Goal: Information Seeking & Learning: Understand process/instructions

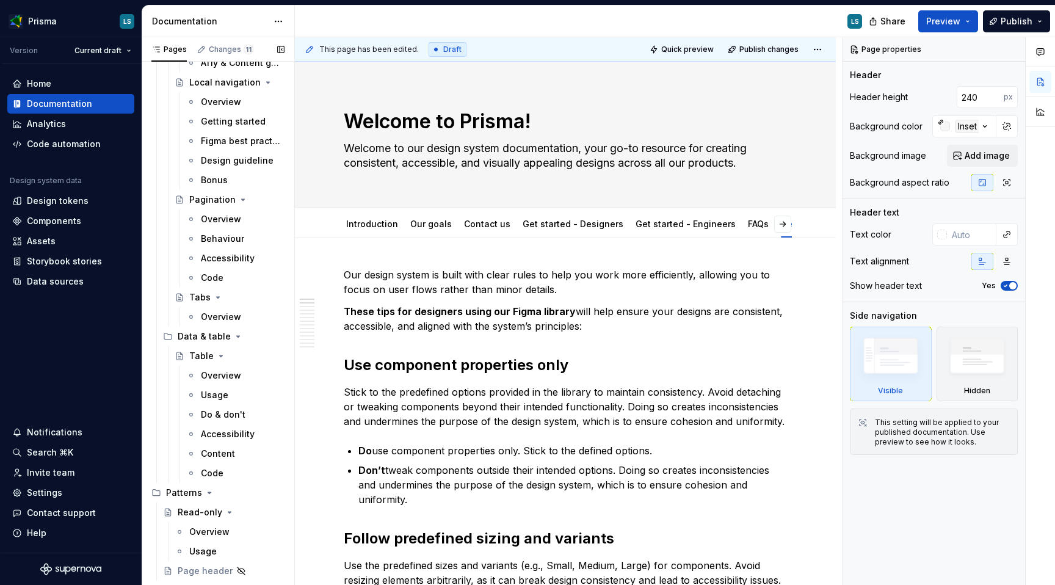
scroll to position [3583, 0]
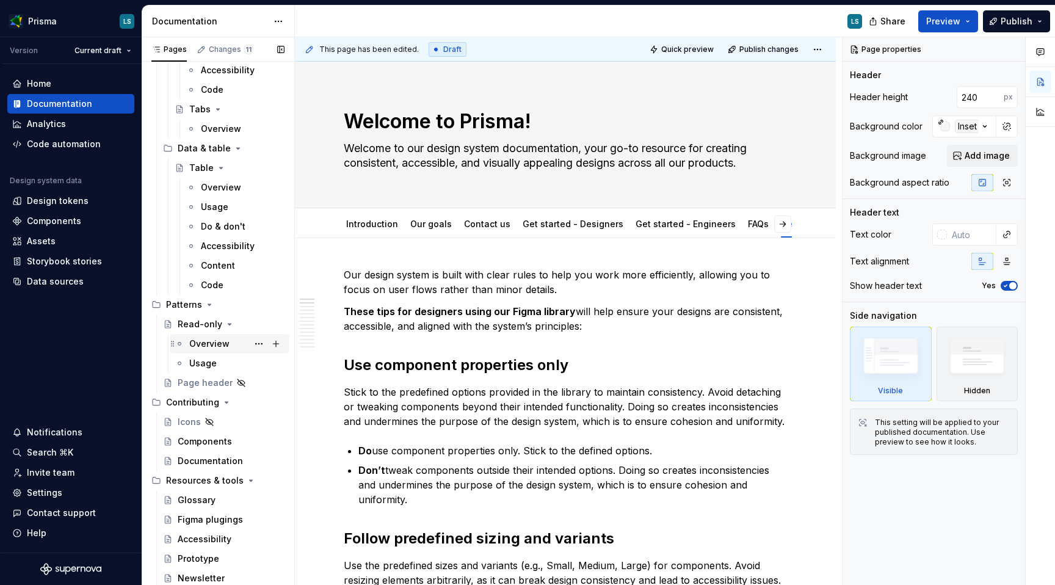
click at [205, 344] on div "Overview" at bounding box center [209, 344] width 40 height 12
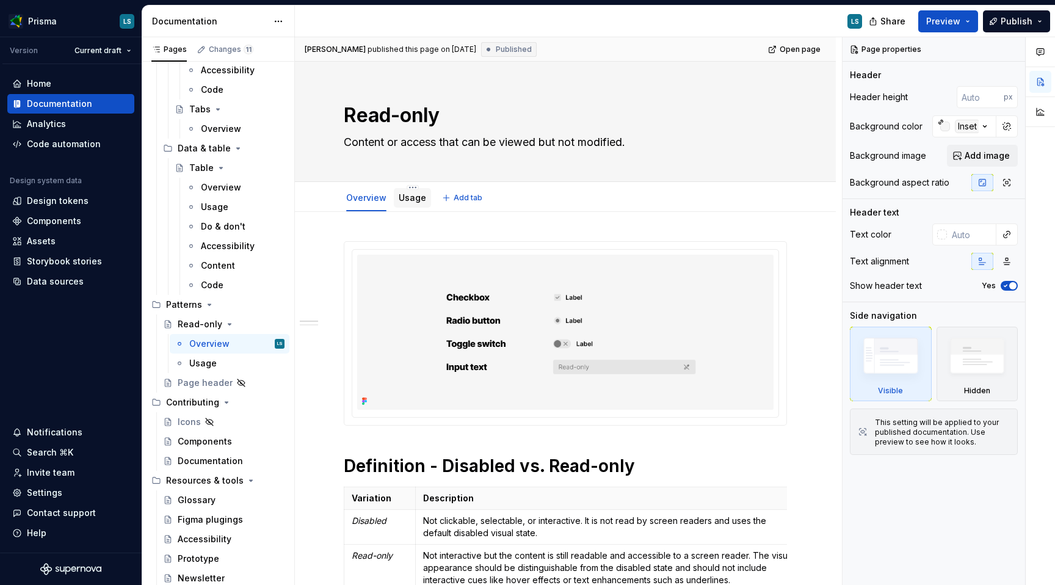
click at [419, 195] on link "Usage" at bounding box center [412, 197] width 27 height 10
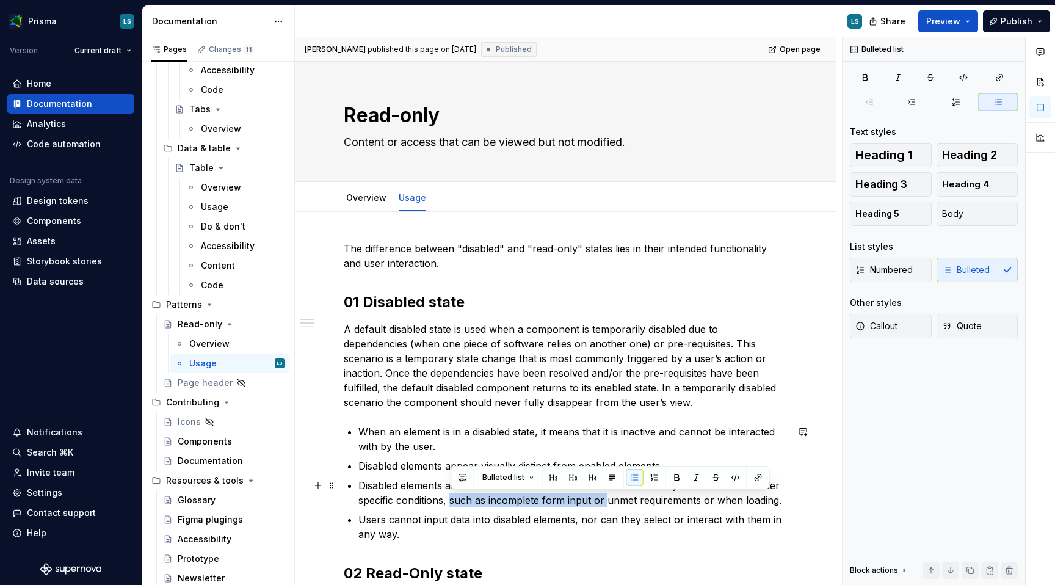
drag, startPoint x: 604, startPoint y: 500, endPoint x: 452, endPoint y: 507, distance: 152.7
click at [452, 507] on p "Disabled elements are often used to indicate that certain functionality is not …" at bounding box center [572, 492] width 428 height 29
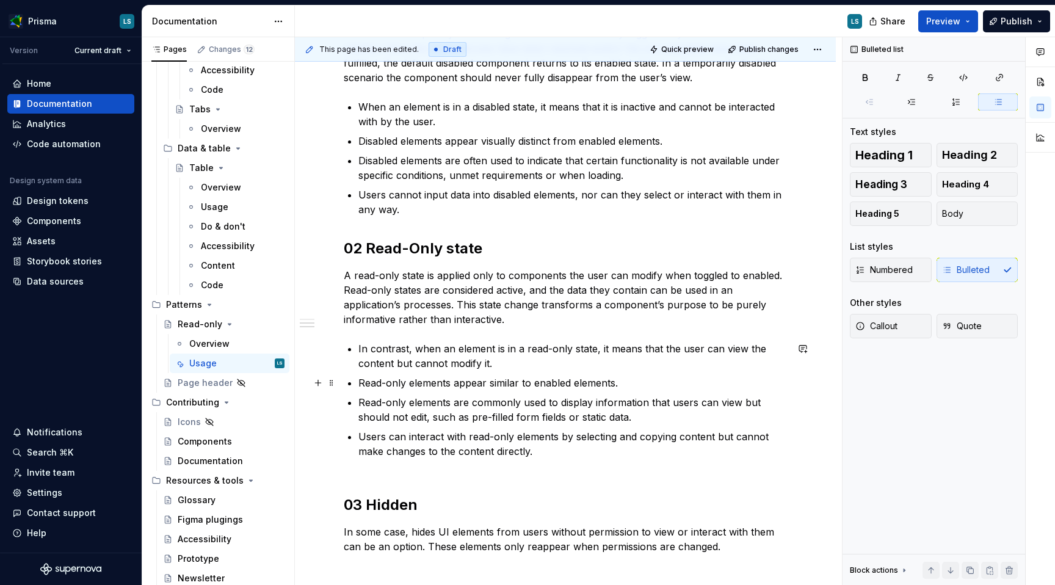
scroll to position [335, 0]
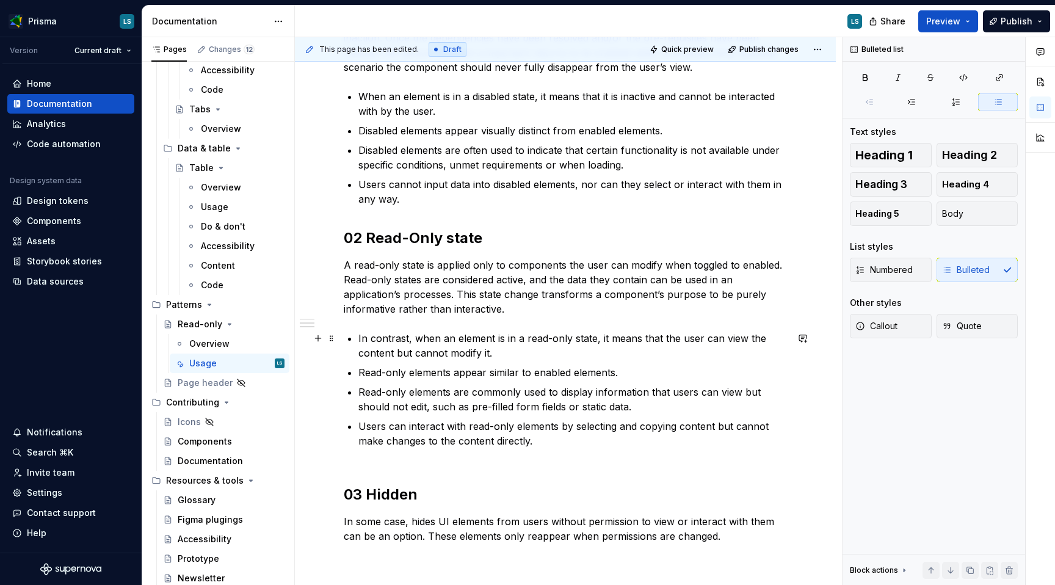
click at [499, 352] on p "In contrast, when an element is in a read-only state, it means that the user ca…" at bounding box center [572, 345] width 428 height 29
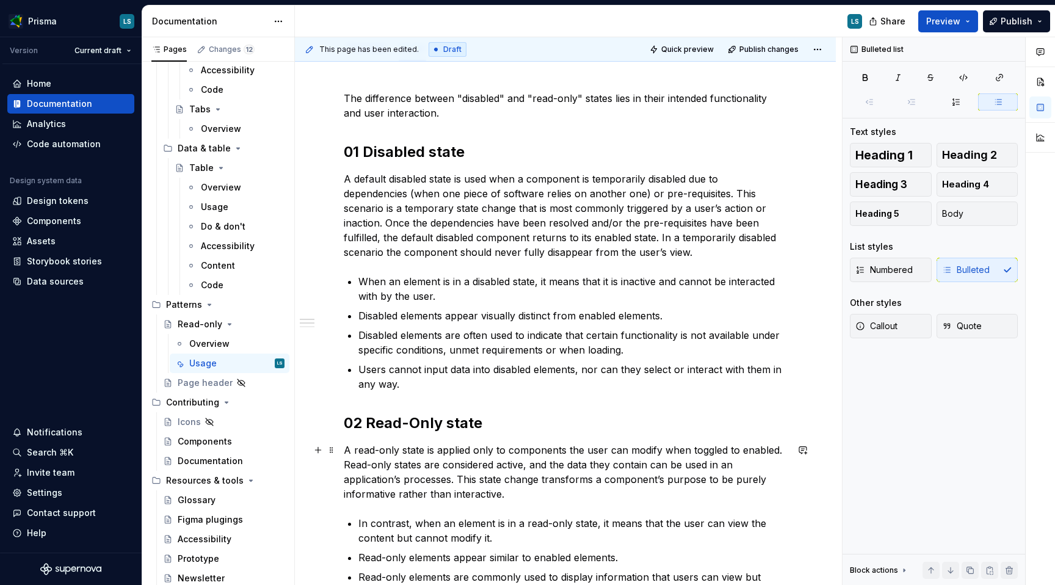
scroll to position [132, 0]
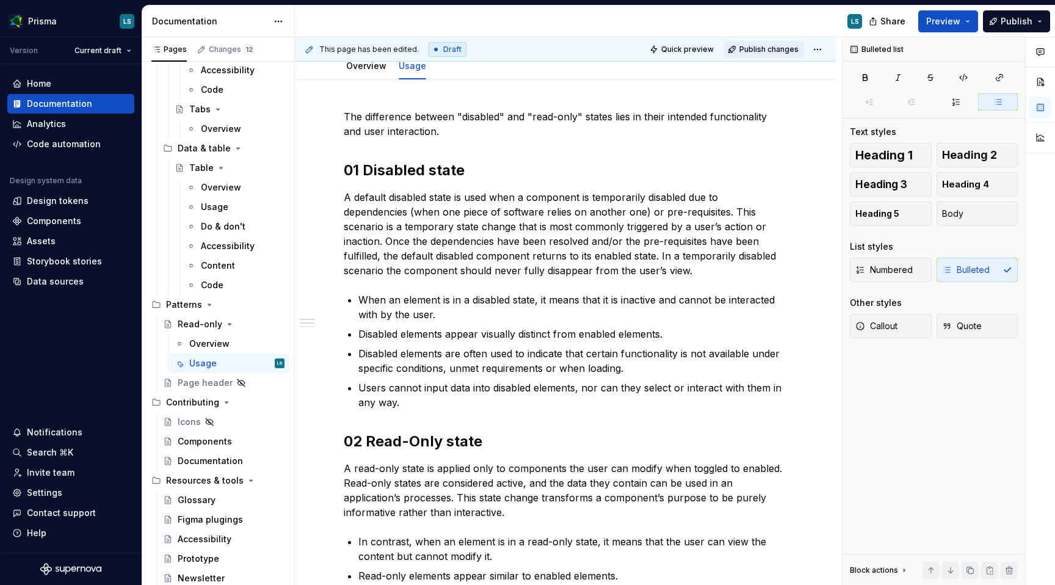
click at [773, 48] on span "Publish changes" at bounding box center [768, 50] width 59 height 10
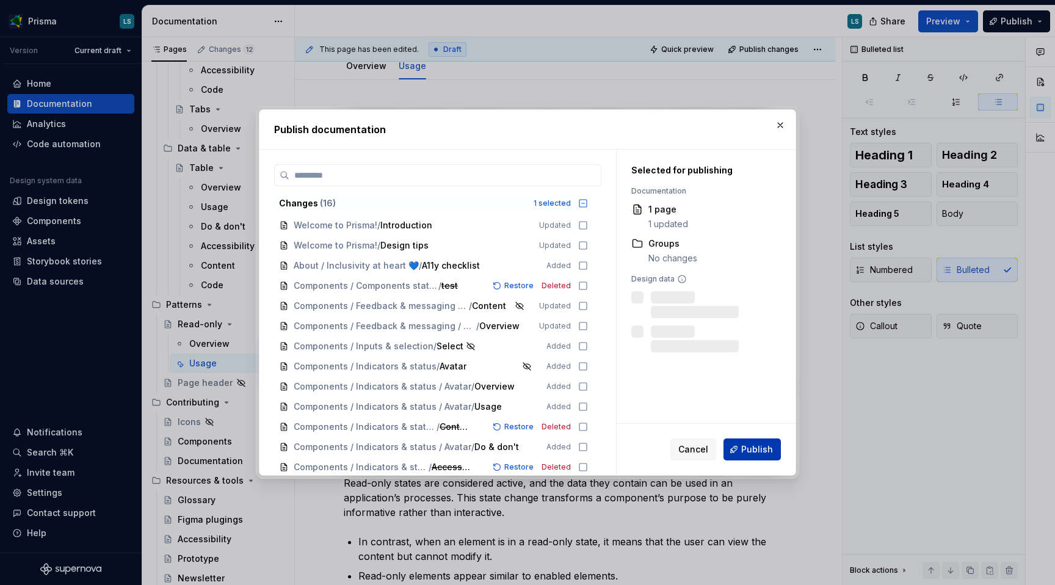
click at [746, 445] on span "Publish" at bounding box center [757, 449] width 32 height 12
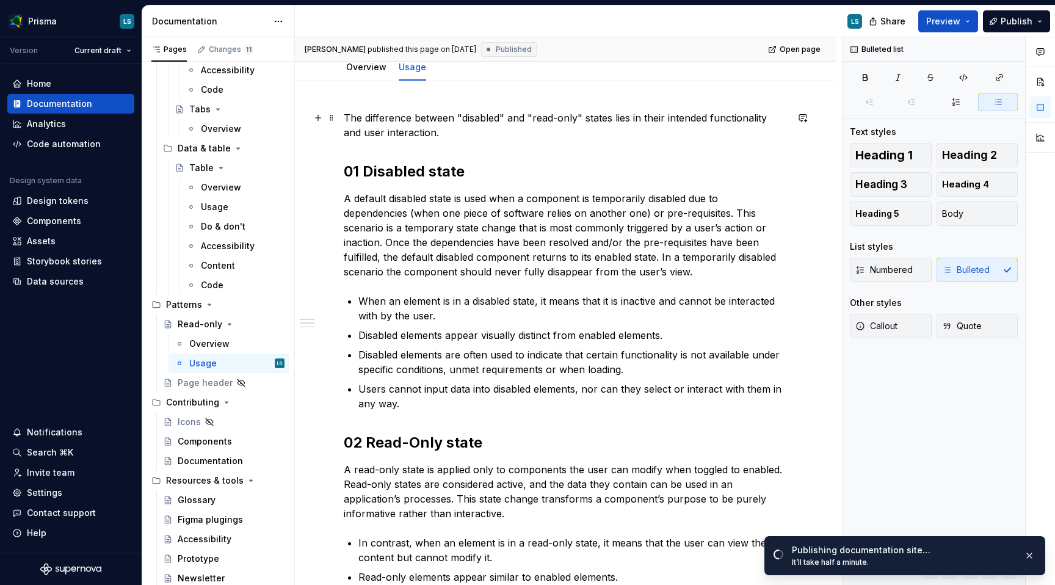
scroll to position [44, 0]
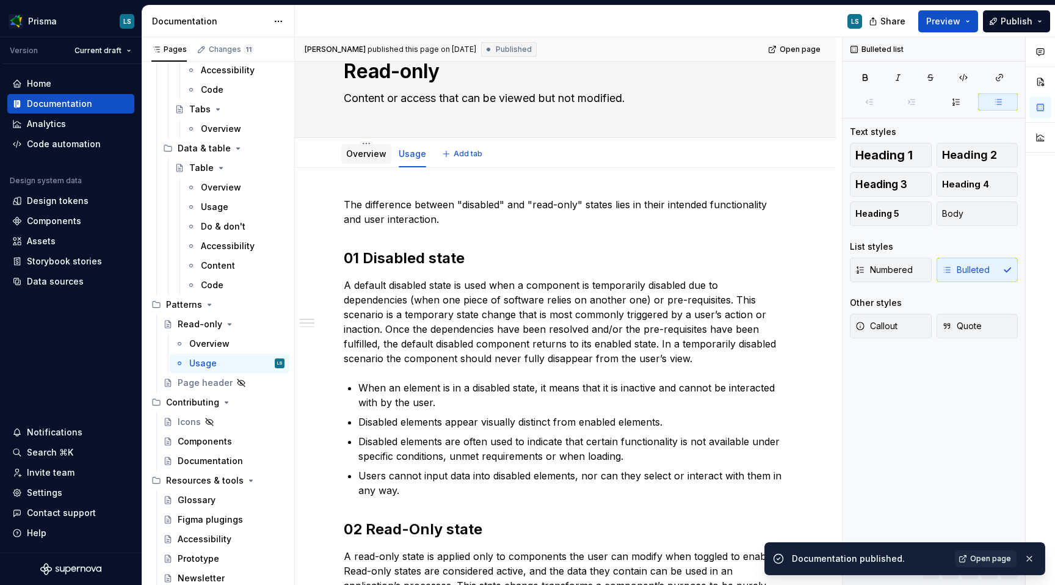
click at [367, 157] on link "Overview" at bounding box center [366, 153] width 40 height 10
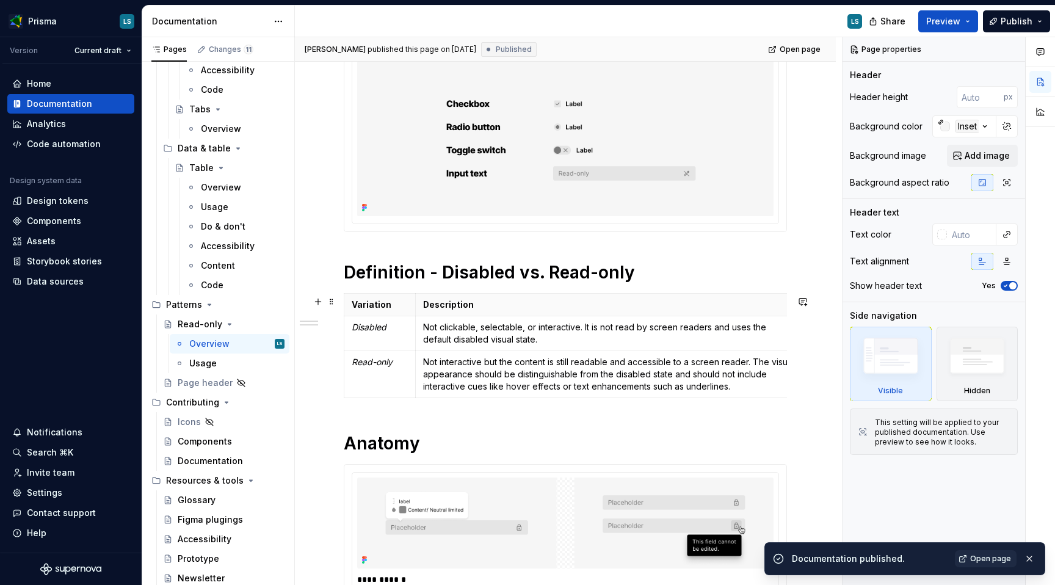
scroll to position [212, 0]
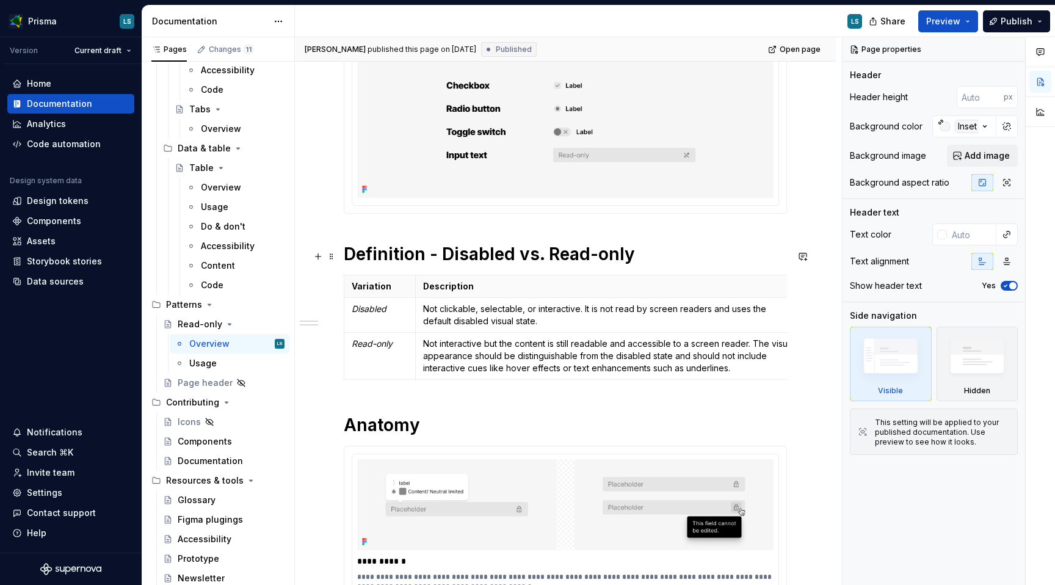
click at [650, 260] on h1 "Definition - Disabled vs. Read-only" at bounding box center [565, 254] width 443 height 22
type textarea "*"
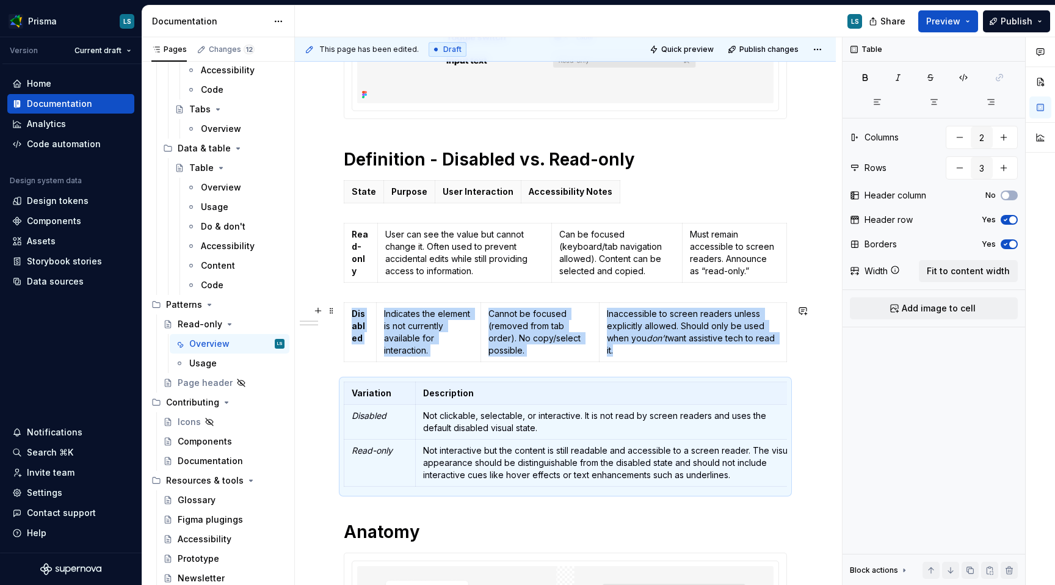
scroll to position [309, 0]
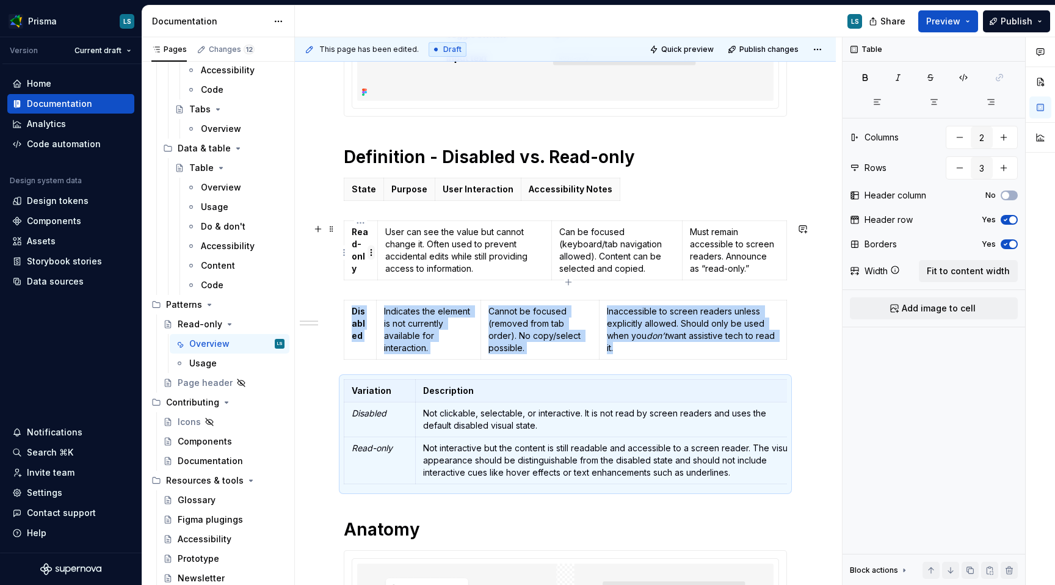
click at [373, 255] on html "Prisma LS Version Current draft Home Documentation Analytics Code automation De…" at bounding box center [527, 292] width 1055 height 585
type input "4"
type input "1"
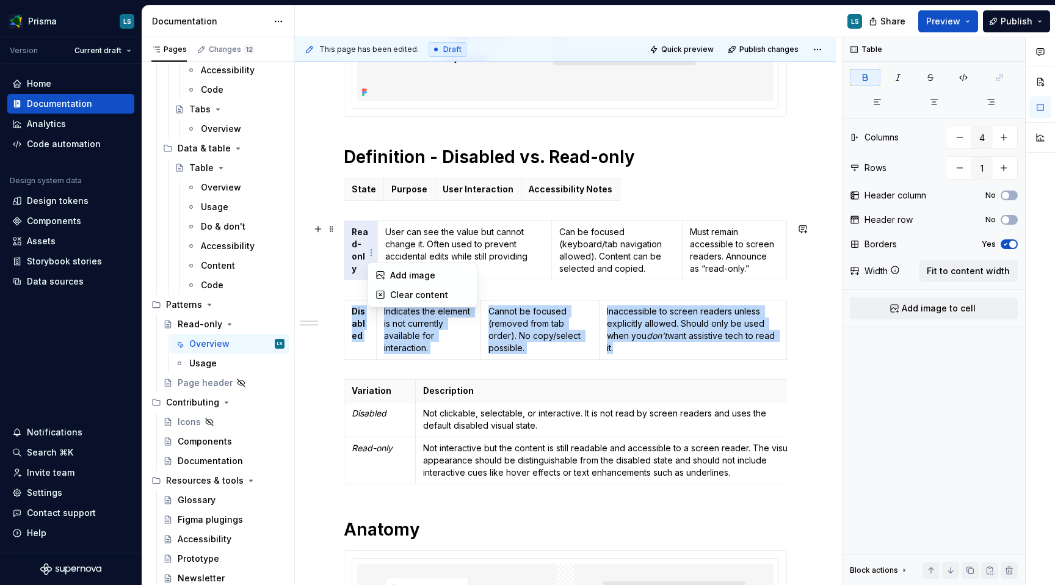
click at [364, 243] on html "Prisma LS Version Current draft Home Documentation Analytics Code automation De…" at bounding box center [527, 292] width 1055 height 585
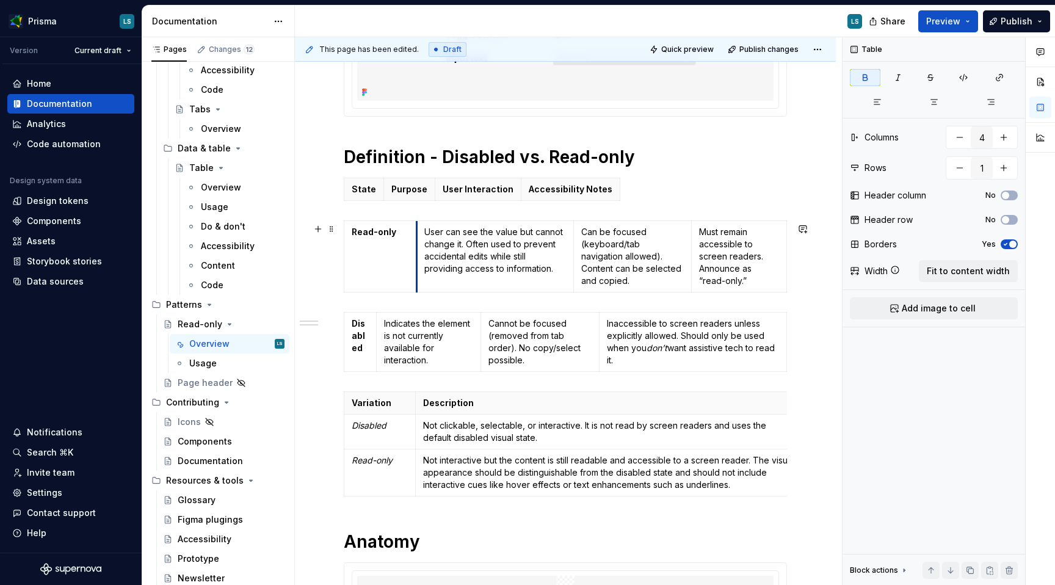
drag, startPoint x: 377, startPoint y: 242, endPoint x: 418, endPoint y: 238, distance: 41.1
click at [418, 238] on td "User can see the value but cannot change it. Often used to prevent accidental e…" at bounding box center [495, 255] width 157 height 71
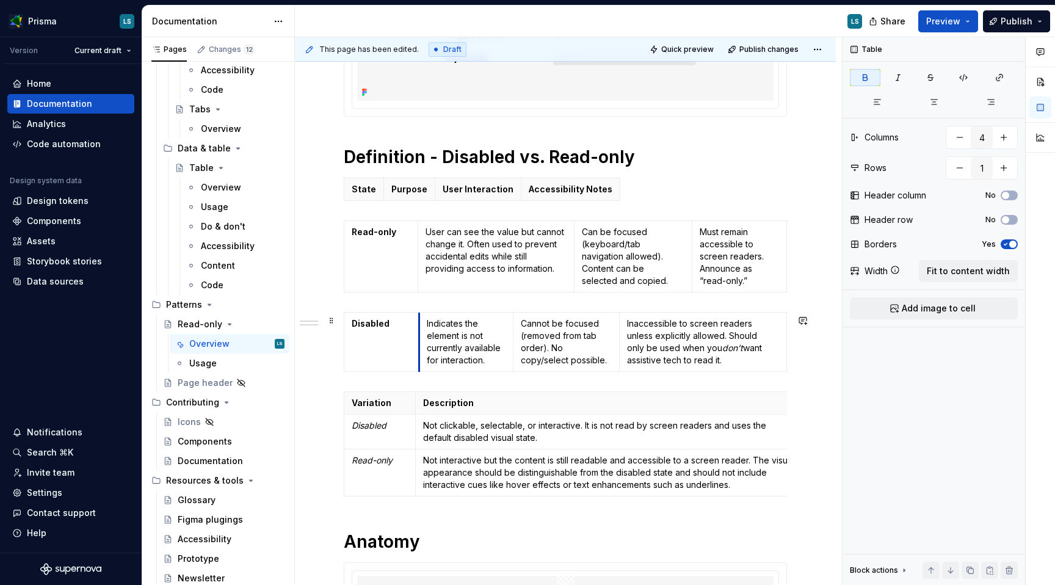
drag, startPoint x: 376, startPoint y: 341, endPoint x: 419, endPoint y: 339, distance: 42.8
click at [419, 339] on td "Indicates the element is not currently available for interaction." at bounding box center [466, 341] width 94 height 59
click at [333, 229] on span at bounding box center [332, 228] width 10 height 17
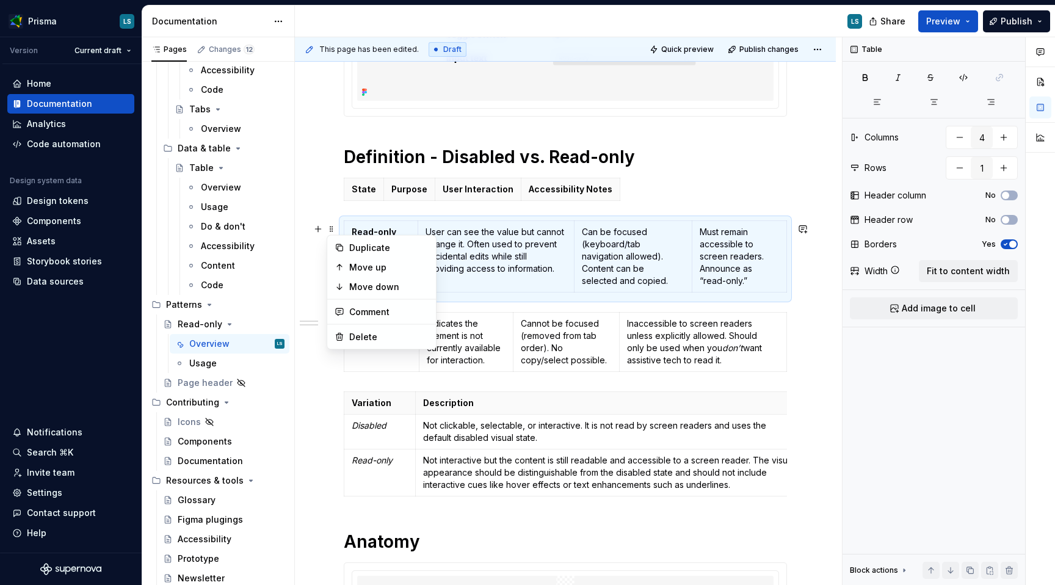
click at [485, 248] on p "User can see the value but cannot change it. Often used to prevent accidental e…" at bounding box center [495, 250] width 141 height 49
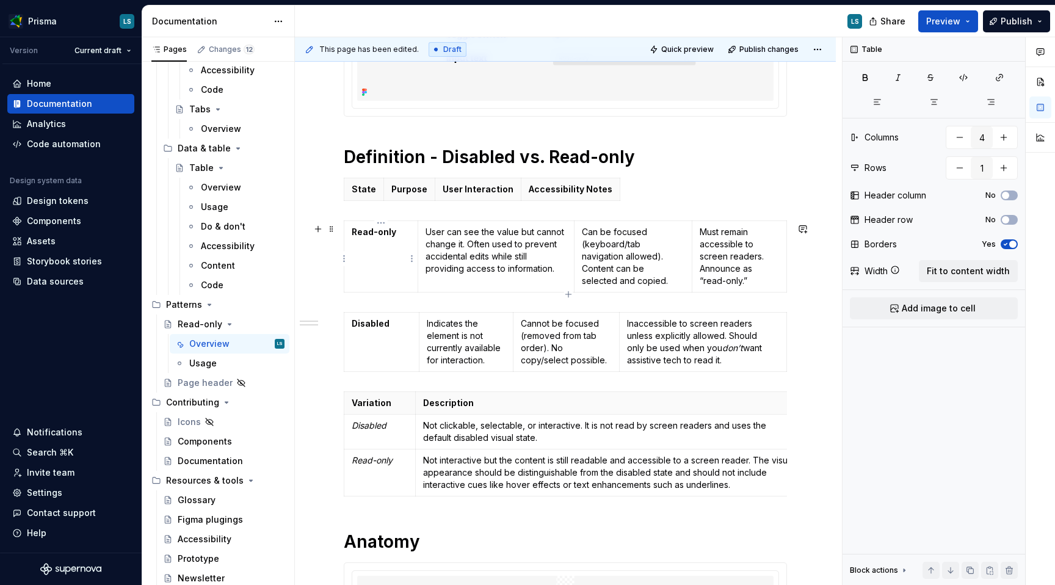
click at [378, 237] on strong "Read-only" at bounding box center [374, 231] width 45 height 10
click at [563, 228] on p "User can see the value but cannot change it. Often used to prevent accidental e…" at bounding box center [495, 250] width 141 height 49
click at [623, 228] on p "Can be focused (keyboard/tab navigation allowed). Content can be selected and c…" at bounding box center [633, 256] width 103 height 61
click at [729, 248] on p "Must remain accessible to screen readers. Announce as “read-only.”" at bounding box center [738, 256] width 79 height 61
type textarea "*"
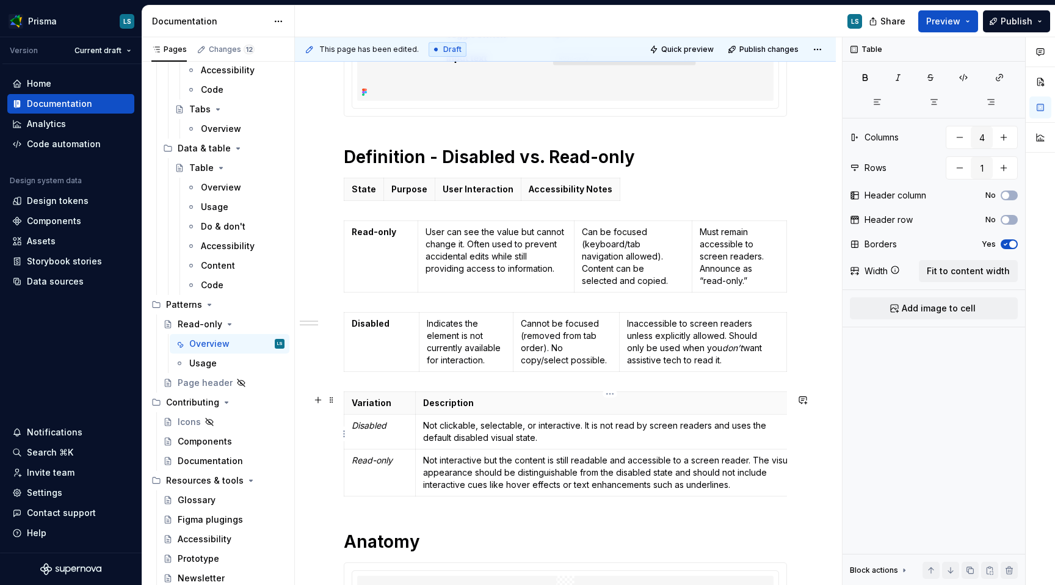
type input "2"
type input "3"
click at [491, 413] on th "Description" at bounding box center [609, 402] width 389 height 23
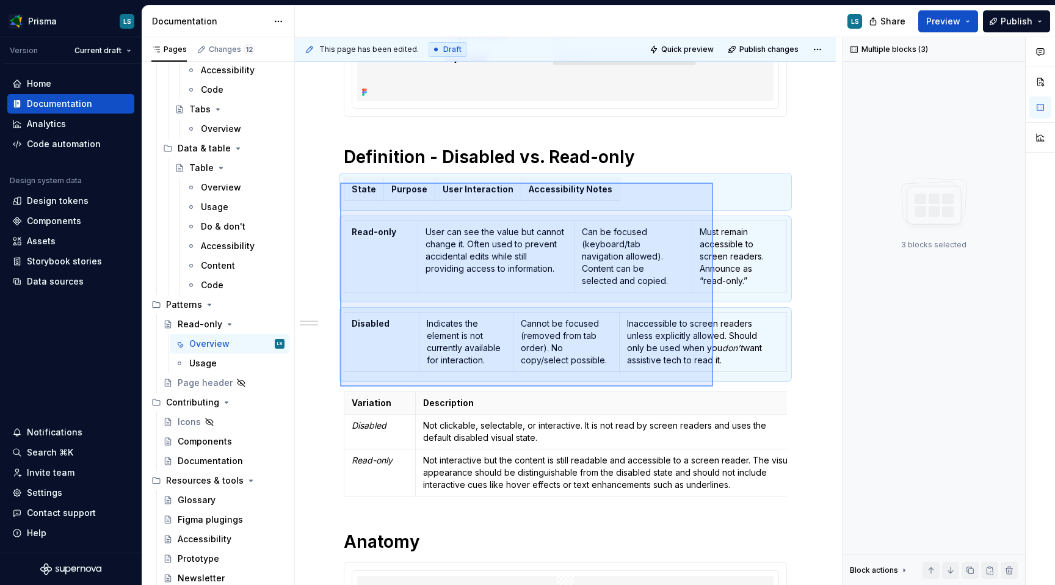
drag, startPoint x: 340, startPoint y: 182, endPoint x: 713, endPoint y: 385, distance: 424.4
click at [713, 386] on div "This page has been edited. Draft Quick preview Publish changes Read-only Conten…" at bounding box center [568, 311] width 547 height 548
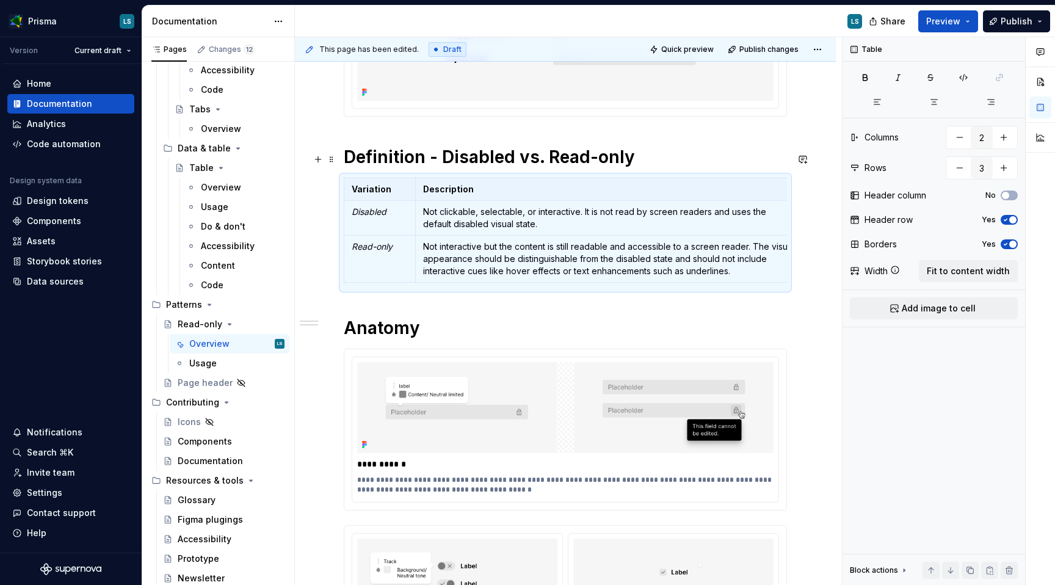
click at [693, 159] on h1 "Definition - Disabled vs. Read-only" at bounding box center [565, 157] width 443 height 22
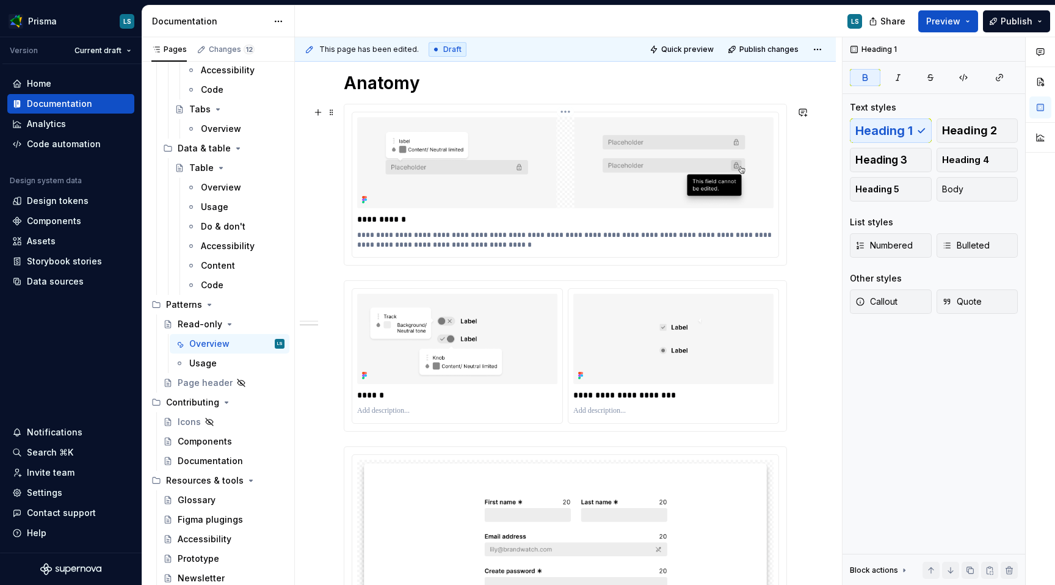
scroll to position [0, 0]
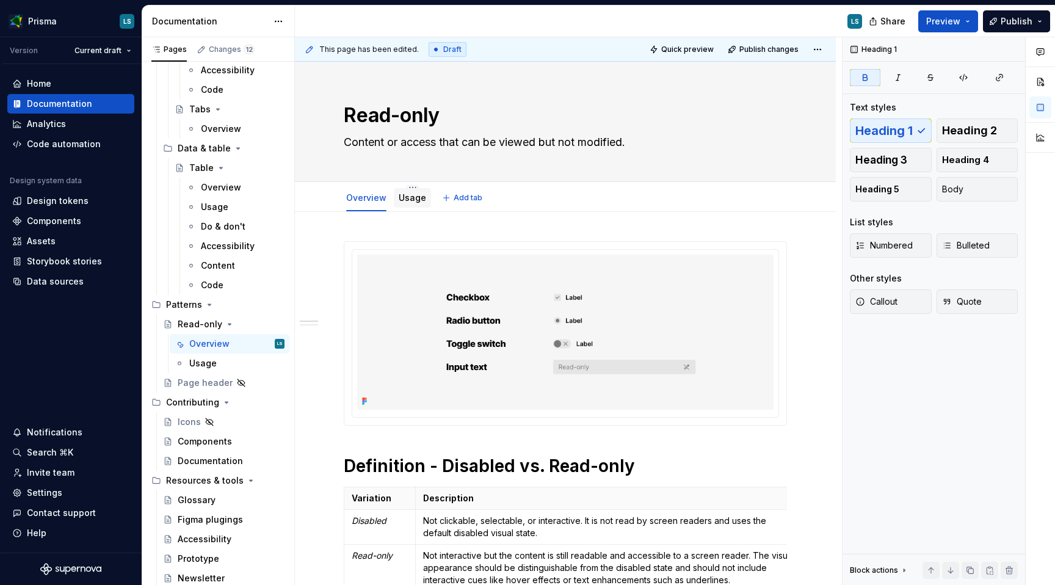
click at [412, 200] on link "Usage" at bounding box center [412, 197] width 27 height 10
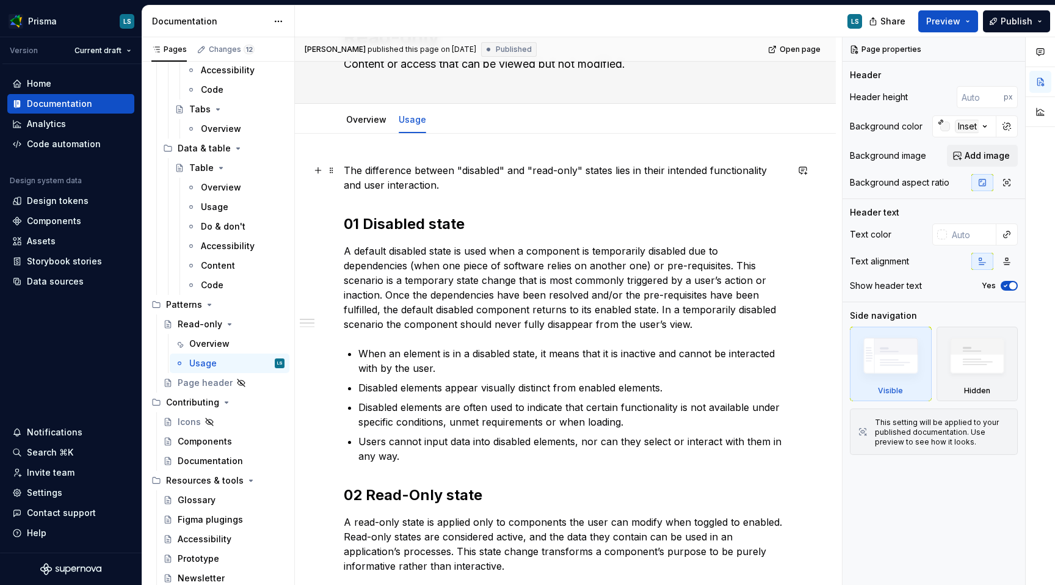
scroll to position [121, 0]
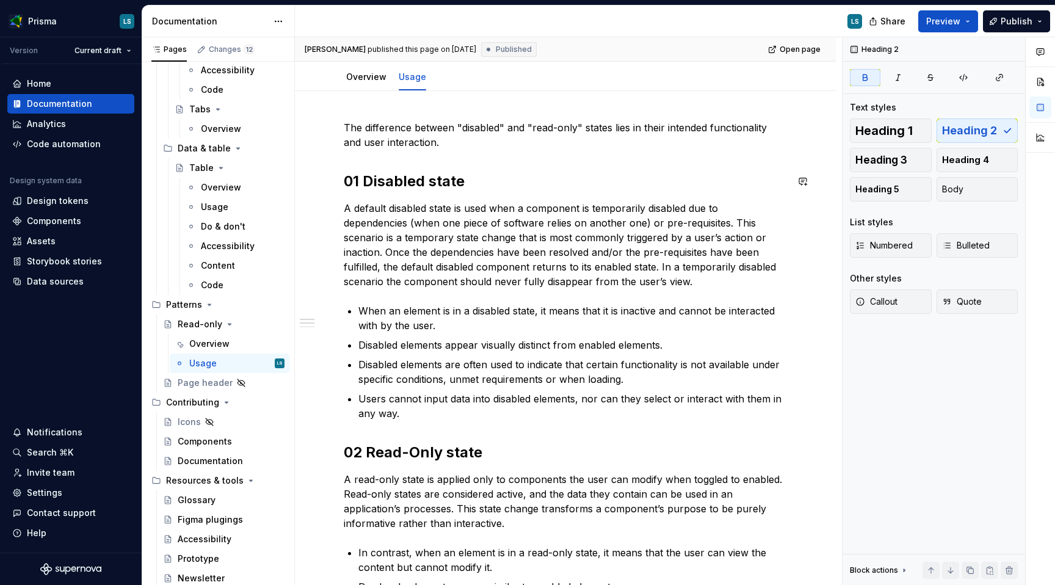
click at [450, 153] on div "The difference between "disabled" and "read-only" states lies in their intended…" at bounding box center [565, 438] width 443 height 637
click at [446, 148] on p "The difference between "disabled" and "read-only" states lies in their intended…" at bounding box center [565, 134] width 443 height 29
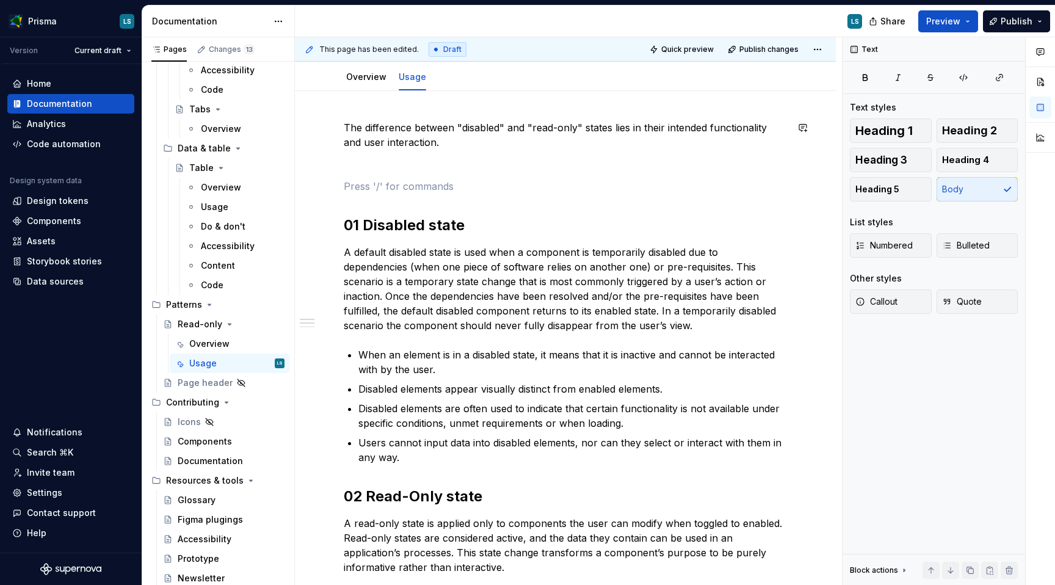
type textarea "*"
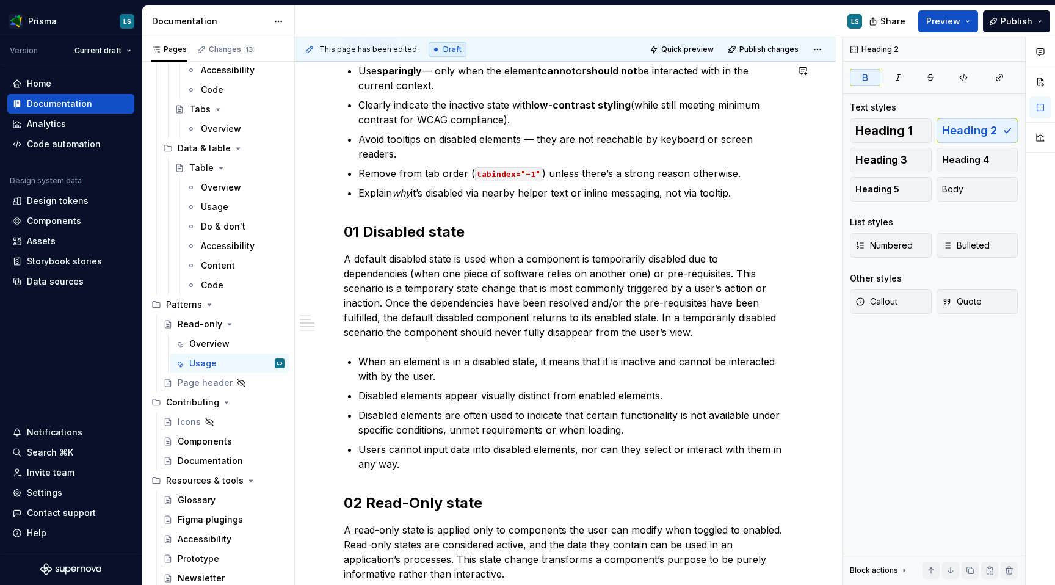
scroll to position [391, 0]
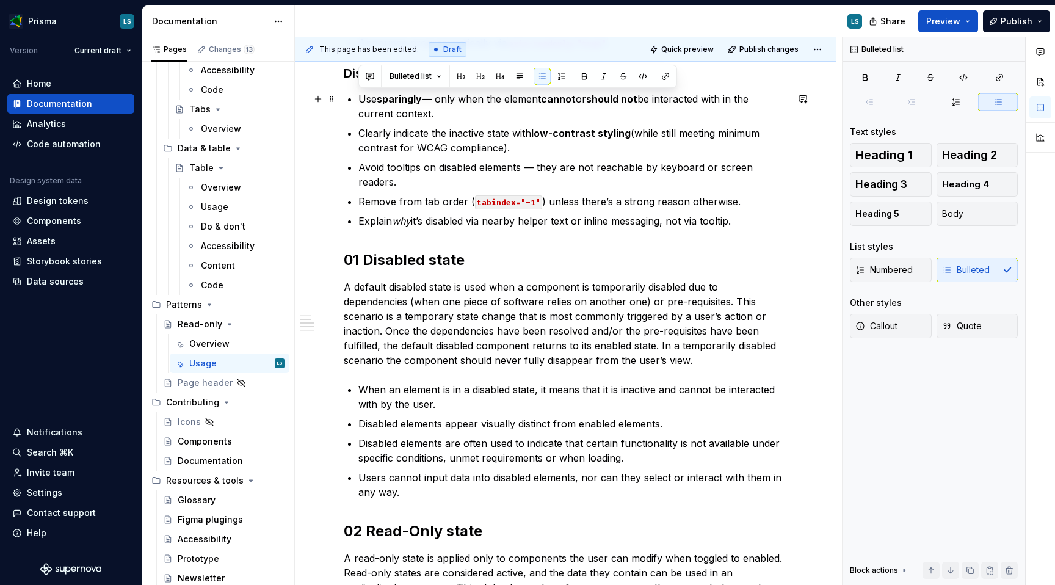
drag, startPoint x: 737, startPoint y: 206, endPoint x: 354, endPoint y: 102, distance: 397.2
click at [354, 102] on div "The difference between "disabled" and "read-only" states lies in their intended…" at bounding box center [565, 343] width 443 height 986
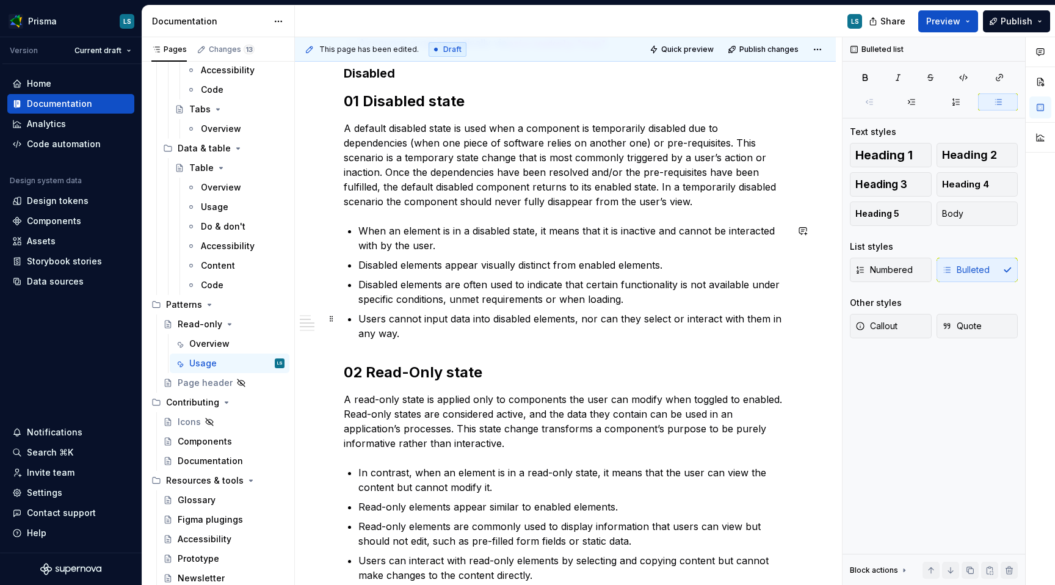
click at [411, 340] on p "Users cannot input data into disabled elements, nor can they select or interact…" at bounding box center [572, 325] width 428 height 29
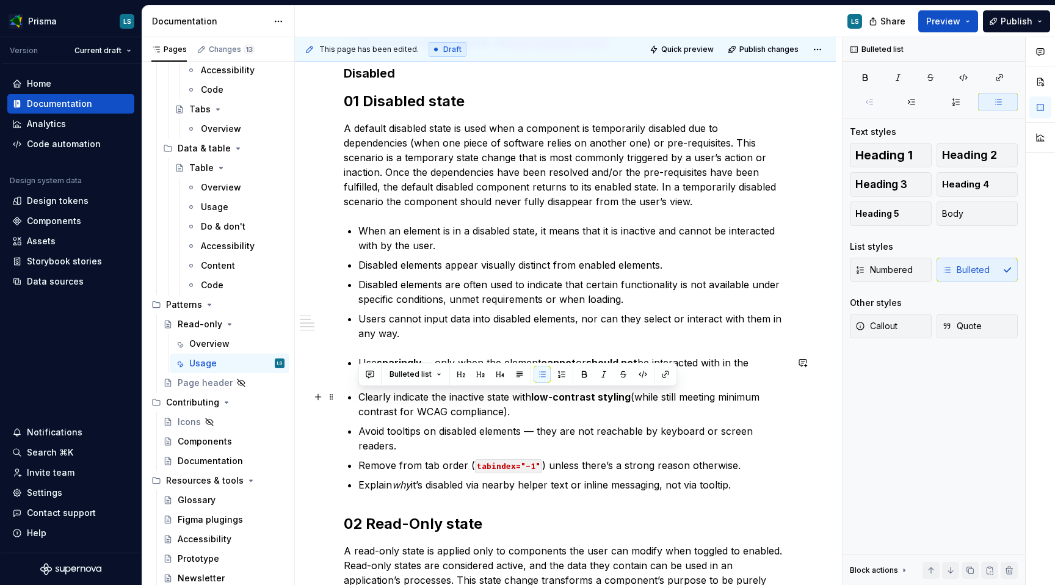
drag, startPoint x: 521, startPoint y: 416, endPoint x: 360, endPoint y: 399, distance: 161.4
click at [360, 399] on p "Clearly indicate the inactive state with low-contrast styling (while still meet…" at bounding box center [572, 403] width 428 height 29
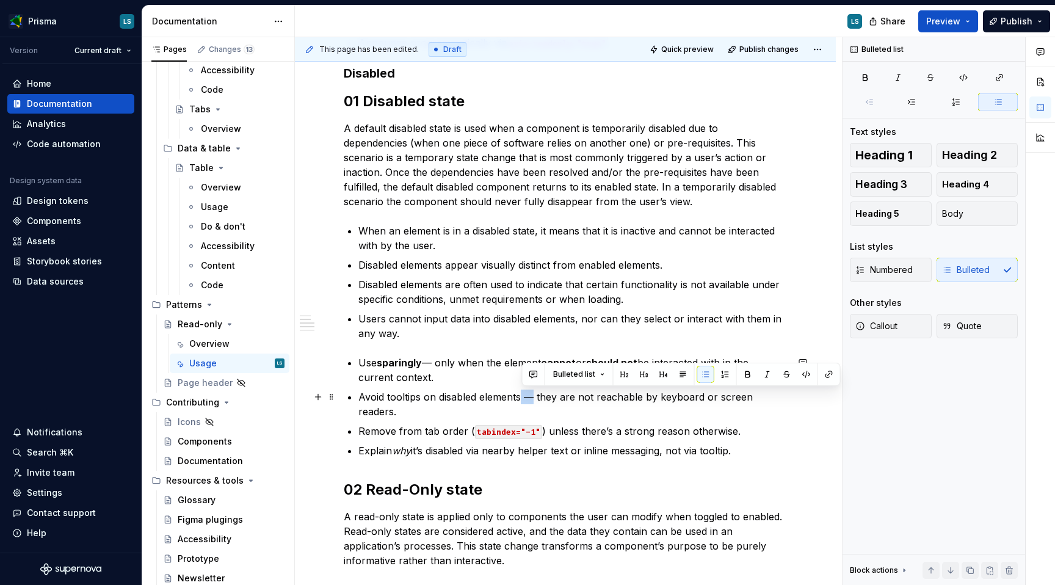
drag, startPoint x: 533, startPoint y: 395, endPoint x: 521, endPoint y: 395, distance: 12.2
click at [521, 395] on p "Avoid tooltips on disabled elements — they are not reachable by keyboard or scr…" at bounding box center [572, 403] width 428 height 29
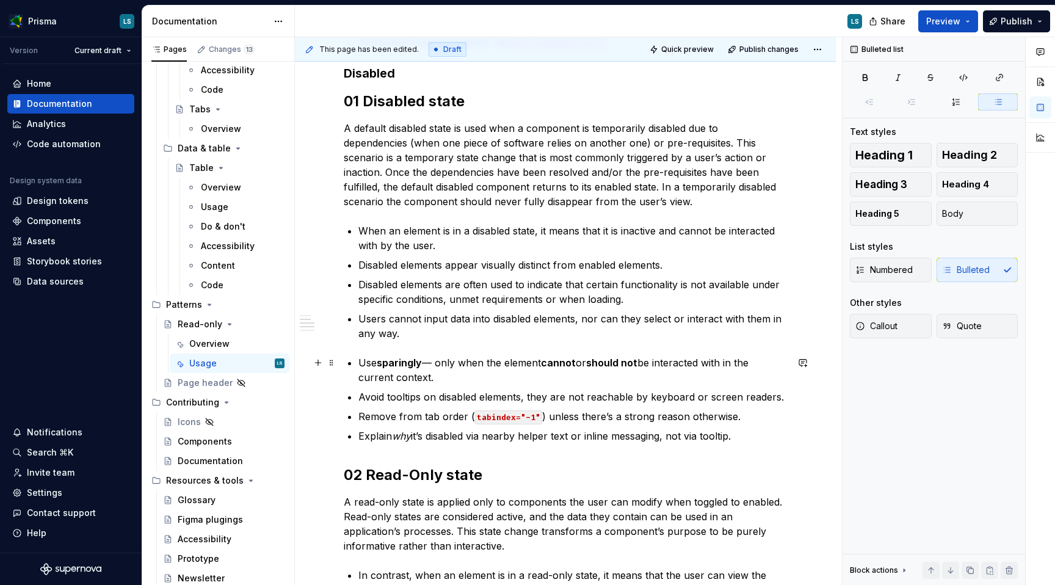
click at [433, 361] on p "Use sparingly — only when the element cannot or should not be interacted with i…" at bounding box center [572, 369] width 428 height 29
click at [373, 399] on p "Avoid tooltips on disabled elements, they are not reachable by keyboard or scre…" at bounding box center [572, 396] width 428 height 15
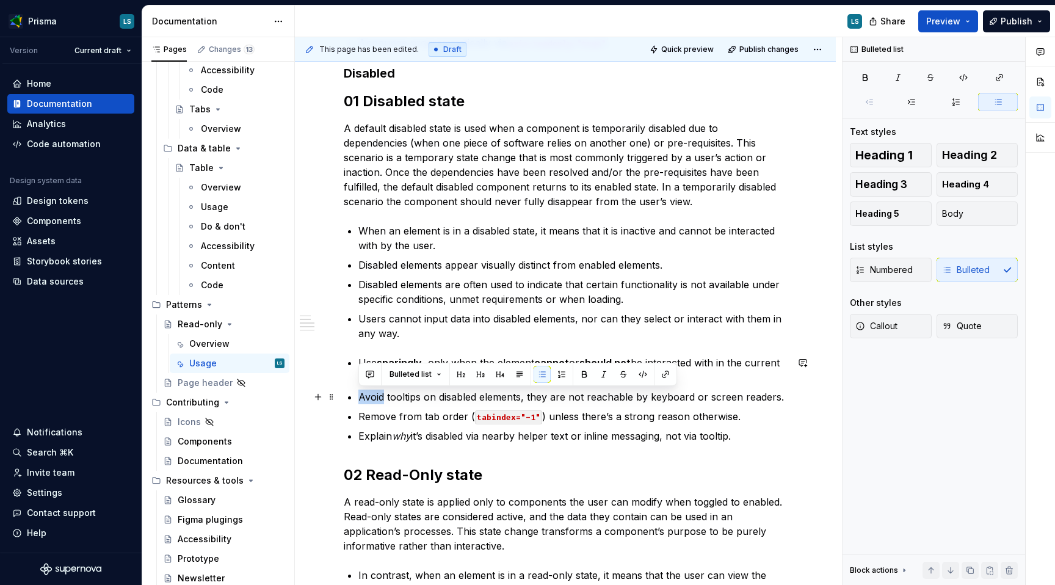
click at [373, 399] on p "Avoid tooltips on disabled elements, they are not reachable by keyboard or scre…" at bounding box center [572, 396] width 428 height 15
drag, startPoint x: 406, startPoint y: 397, endPoint x: 359, endPoint y: 397, distance: 46.4
click at [359, 397] on p "No tooltips on disabled elements, they are not reachable by keyboard or screen …" at bounding box center [572, 396] width 428 height 15
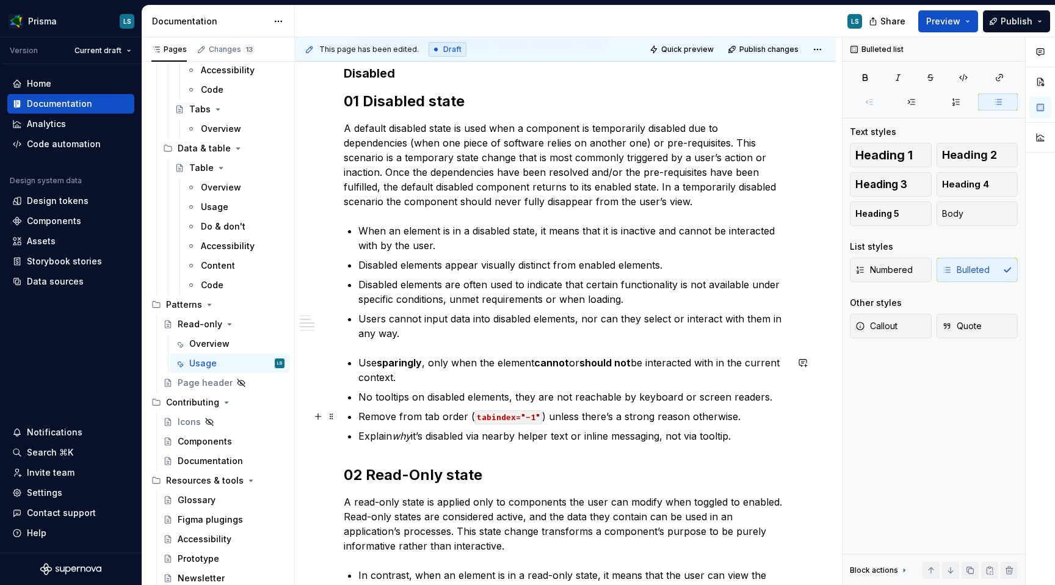
click at [402, 416] on p "Remove from tab order ( tabindex="-1" ) unless there’s a strong reason otherwis…" at bounding box center [572, 416] width 428 height 15
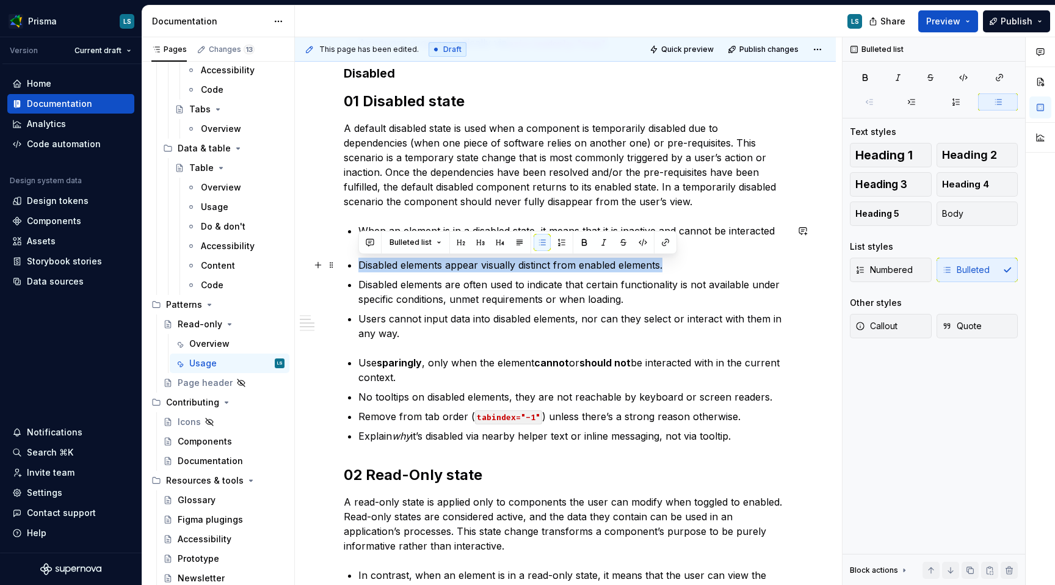
drag, startPoint x: 674, startPoint y: 261, endPoint x: 348, endPoint y: 267, distance: 326.0
click at [348, 267] on div "The difference between "disabled" and "read-only" states lies in their intended…" at bounding box center [565, 315] width 443 height 930
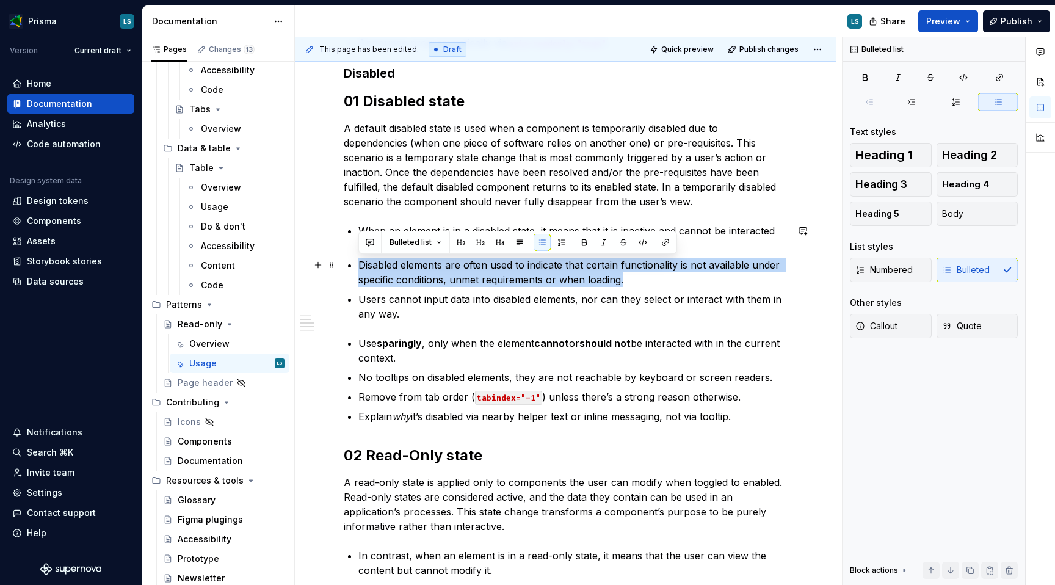
drag, startPoint x: 628, startPoint y: 280, endPoint x: 359, endPoint y: 265, distance: 269.0
click at [359, 265] on p "Disabled elements are often used to indicate that certain functionality is not …" at bounding box center [572, 272] width 428 height 29
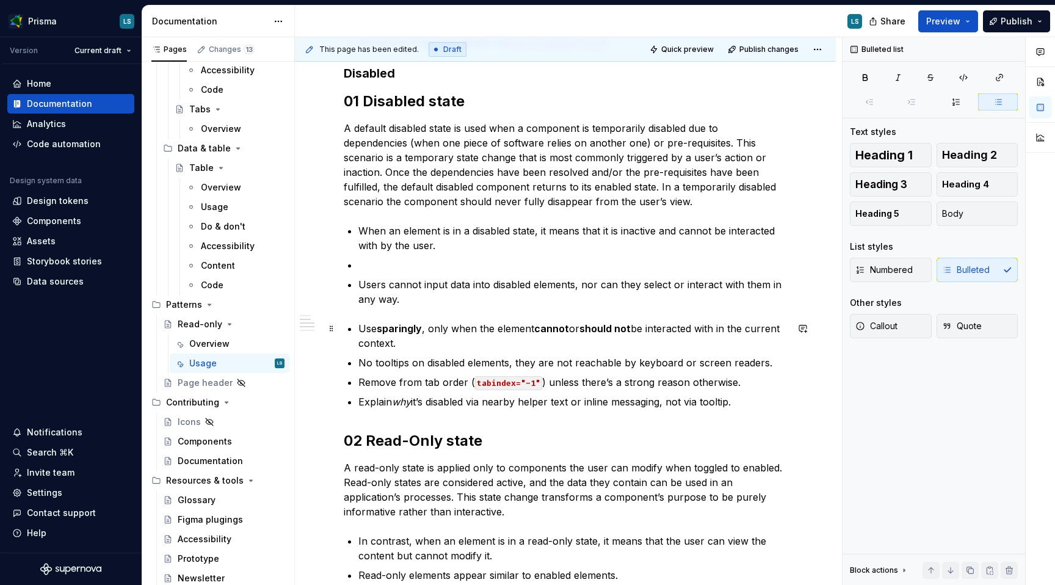
click at [403, 342] on p "Use sparingly , only when the element cannot or should not be interacted with i…" at bounding box center [572, 335] width 428 height 29
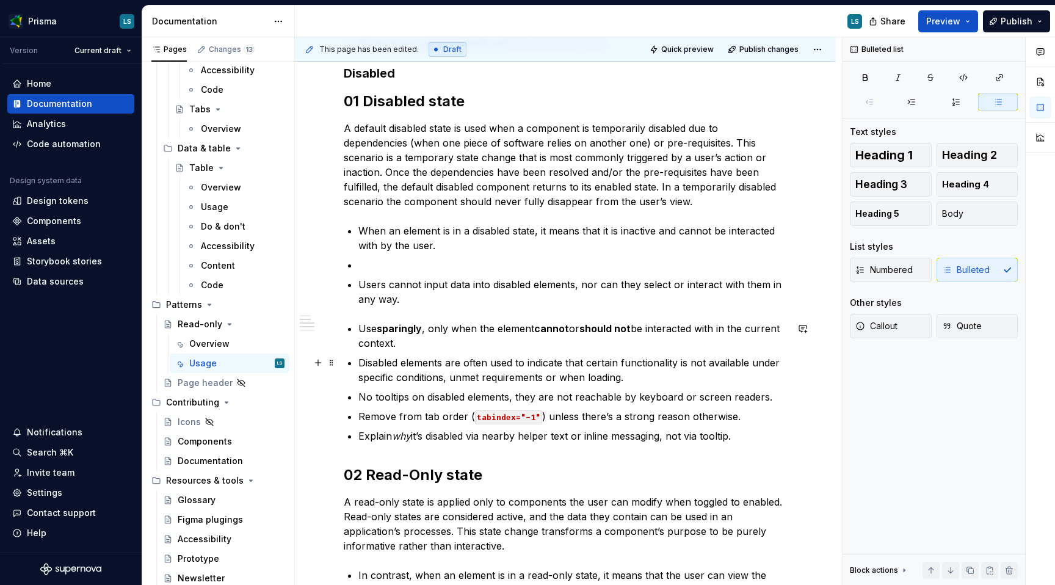
click at [464, 363] on p "Disabled elements are often used to indicate that certain functionality is not …" at bounding box center [572, 369] width 428 height 29
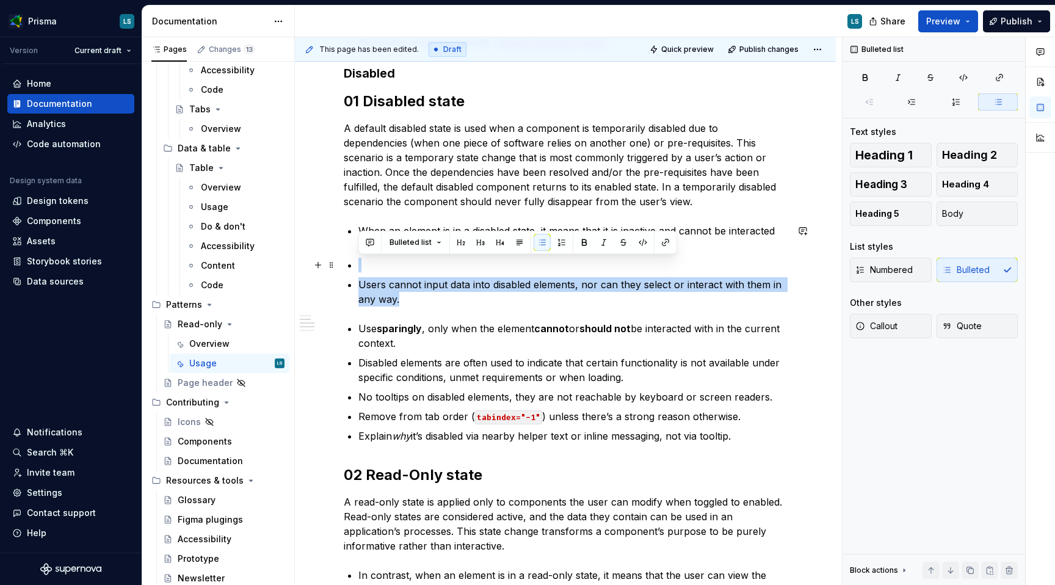
drag, startPoint x: 400, startPoint y: 297, endPoint x: 350, endPoint y: 263, distance: 60.1
click at [358, 263] on ul "When an element is in a disabled state, it means that it is inactive and cannot…" at bounding box center [572, 264] width 428 height 83
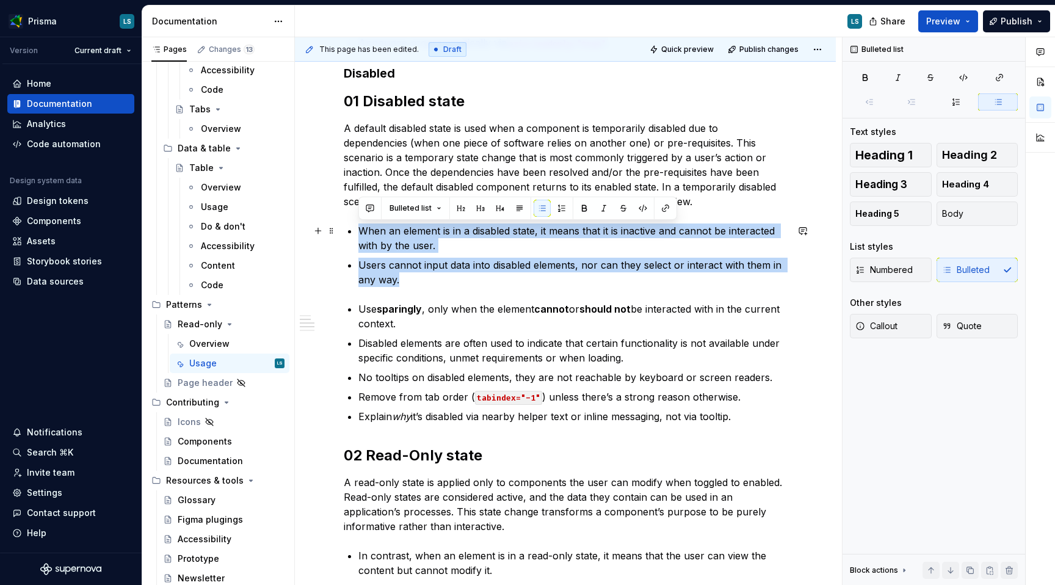
drag, startPoint x: 406, startPoint y: 280, endPoint x: 341, endPoint y: 235, distance: 78.9
click at [341, 234] on div "The difference between "disabled" and "read-only" states lies in their intended…" at bounding box center [565, 386] width 541 height 1130
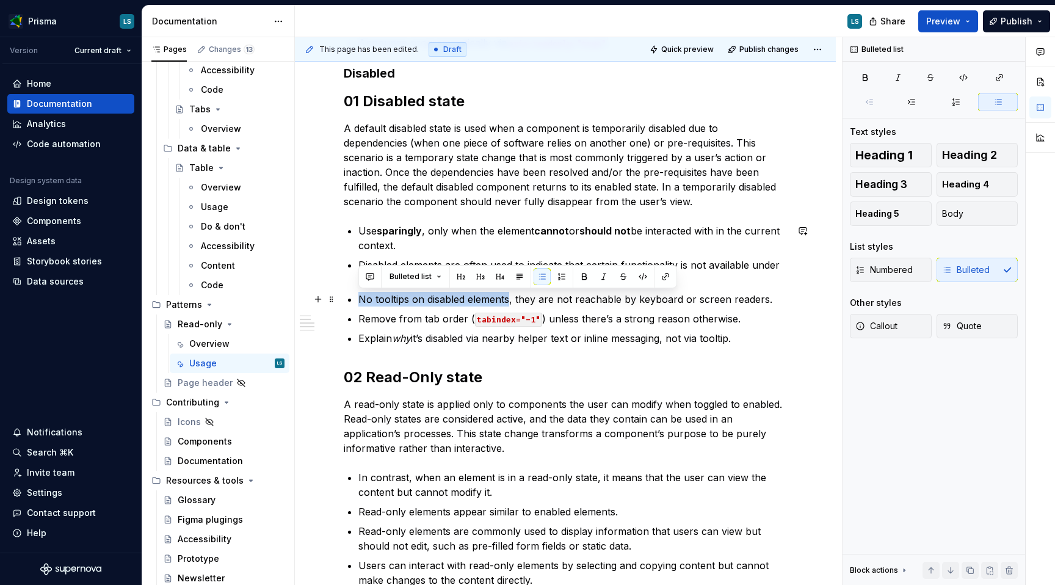
drag, startPoint x: 359, startPoint y: 300, endPoint x: 508, endPoint y: 305, distance: 149.0
click at [508, 305] on p "No tooltips on disabled elements, they are not reachable by keyboard or screen …" at bounding box center [572, 299] width 428 height 15
click at [425, 321] on p "Remove from tab order ( tabindex="-1" ) unless there’s a strong reason otherwis…" at bounding box center [572, 318] width 428 height 15
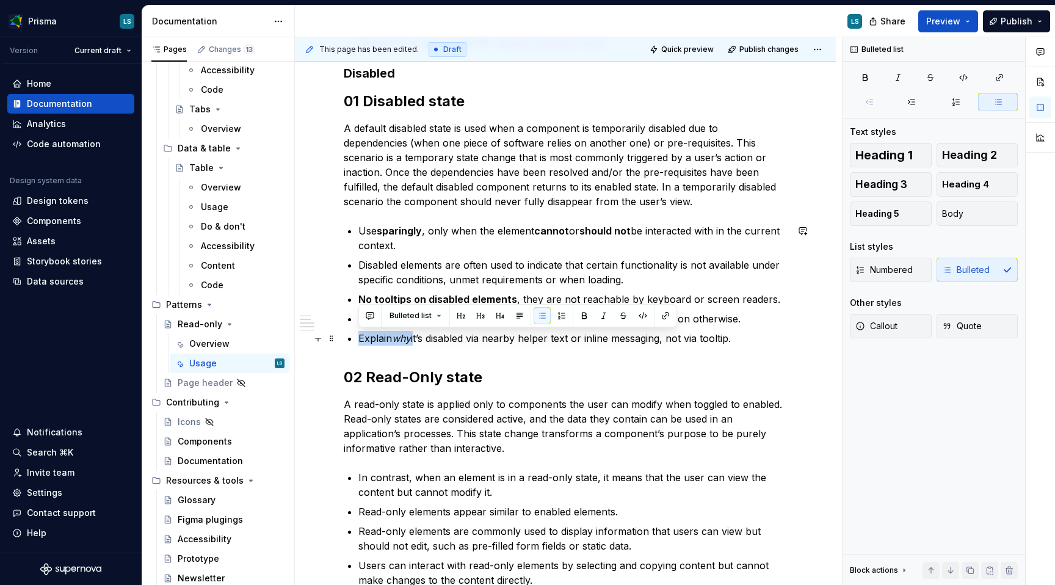
drag, startPoint x: 415, startPoint y: 339, endPoint x: 358, endPoint y: 338, distance: 56.8
click at [358, 338] on p "Explain why it’s disabled via nearby helper text or inline messaging, not via t…" at bounding box center [572, 338] width 428 height 15
click at [421, 348] on div "The difference between "disabled" and "read-only" states lies in their intended…" at bounding box center [565, 266] width 443 height 832
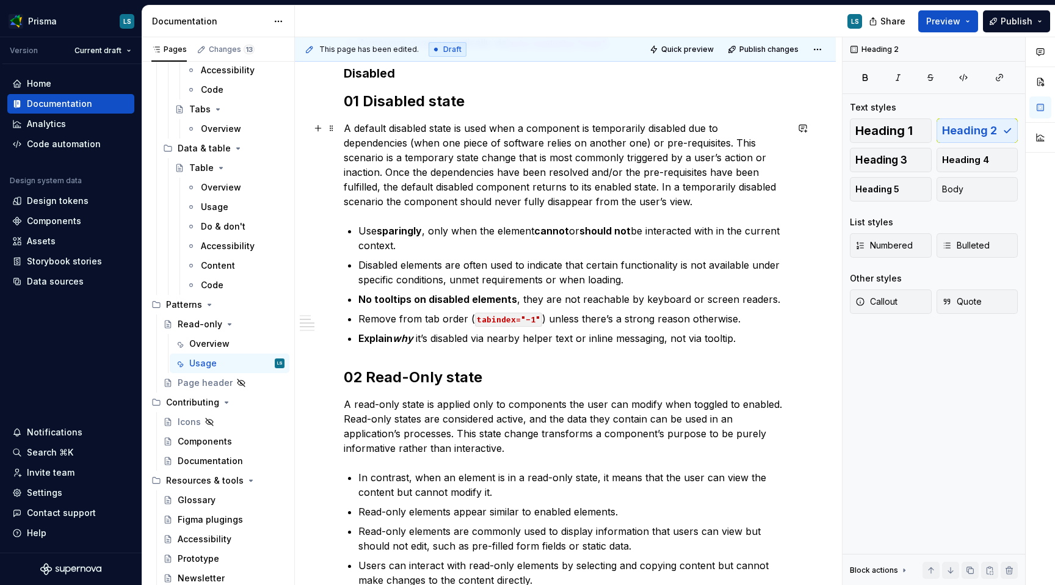
click at [640, 203] on p "A default disabled state is used when a component is temporarily disabled due t…" at bounding box center [565, 165] width 443 height 88
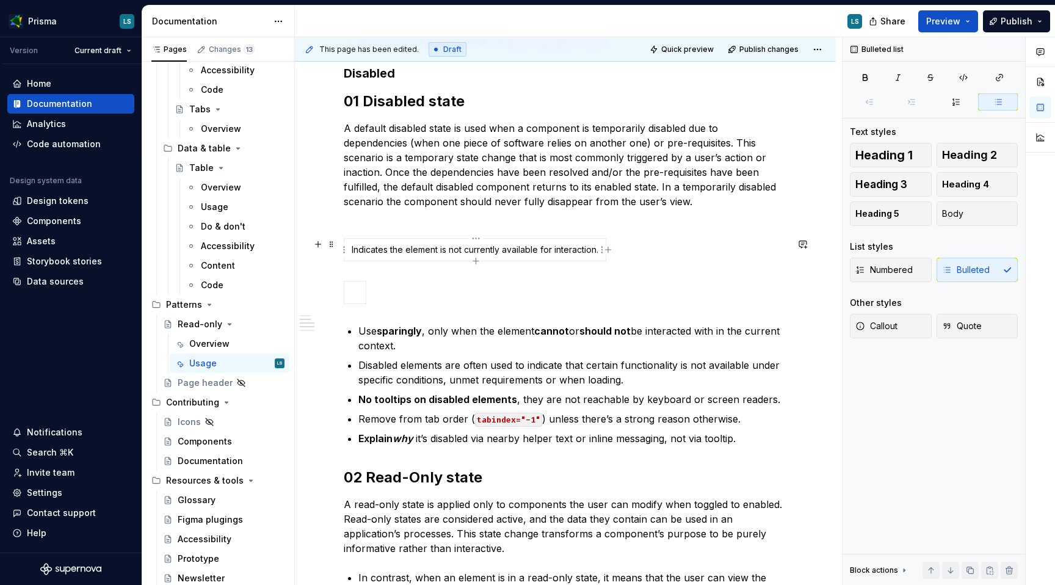
click at [482, 249] on p "Indicates the element is not currently available for interaction." at bounding box center [475, 250] width 247 height 12
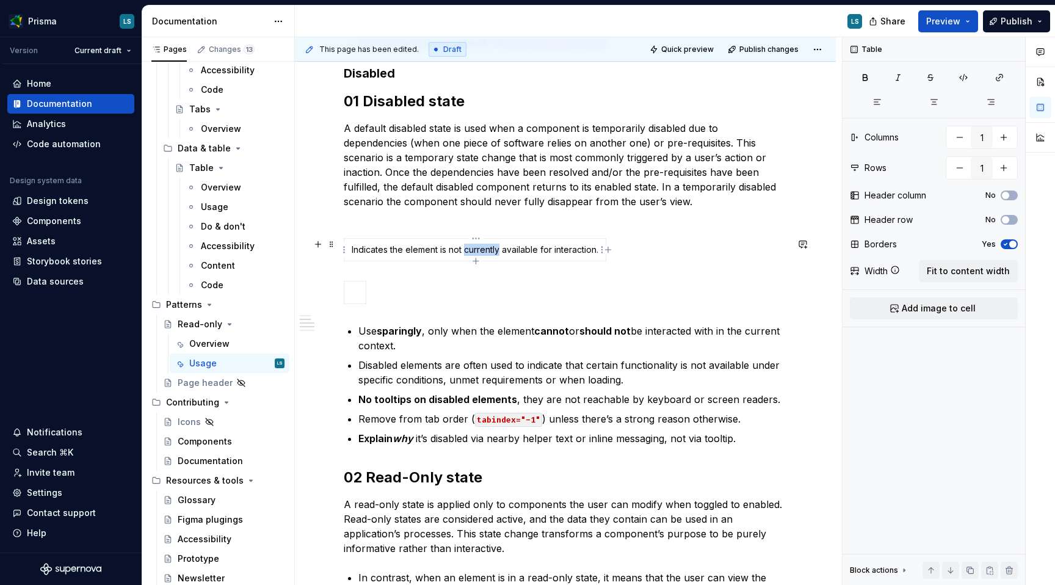
click at [482, 249] on p "Indicates the element is not currently available for interaction." at bounding box center [475, 250] width 247 height 12
click at [468, 247] on p "Indicates the element is not currently available for interaction." at bounding box center [475, 250] width 247 height 12
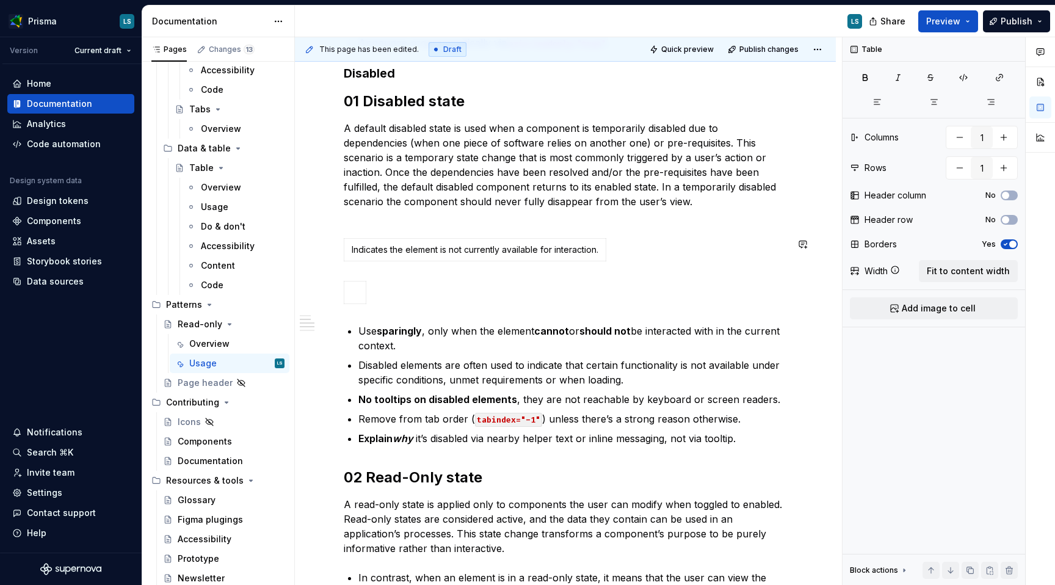
click at [442, 229] on div "The difference between "disabled" and "read-only" states lies in their intended…" at bounding box center [565, 316] width 443 height 933
click at [441, 277] on div "The difference between "disabled" and "read-only" states lies in their intended…" at bounding box center [565, 316] width 443 height 933
click at [525, 247] on p "Indicates the element is not currently available for interaction." at bounding box center [475, 250] width 247 height 12
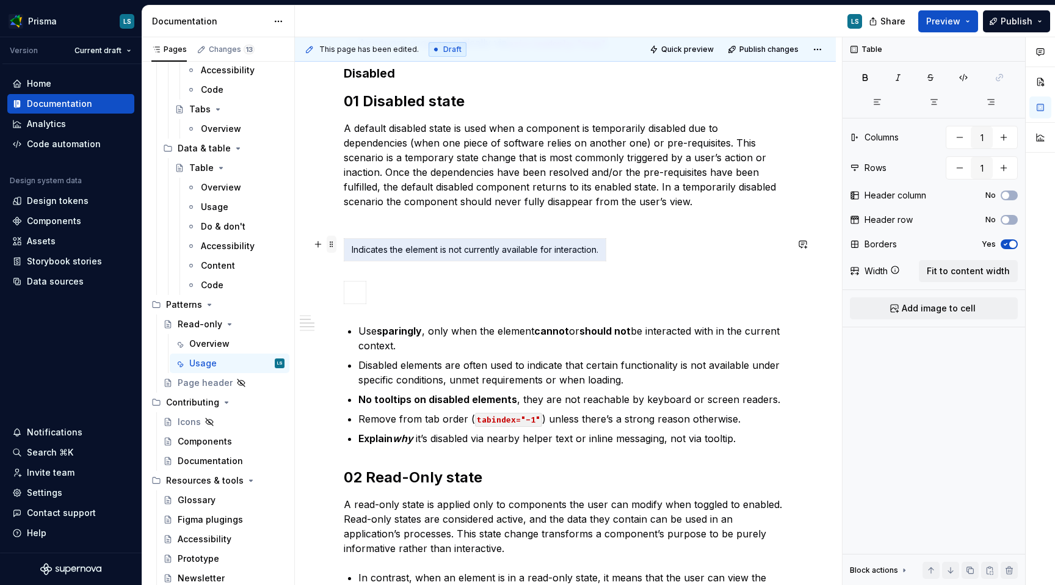
click at [328, 248] on span at bounding box center [332, 244] width 10 height 17
click at [477, 288] on div at bounding box center [565, 295] width 443 height 28
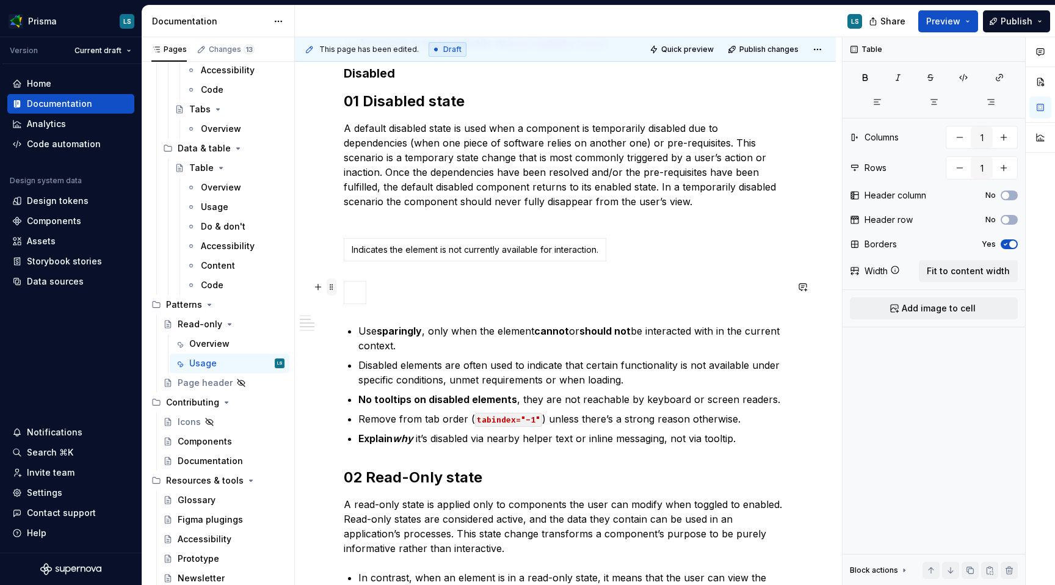
click at [334, 287] on span at bounding box center [332, 286] width 10 height 17
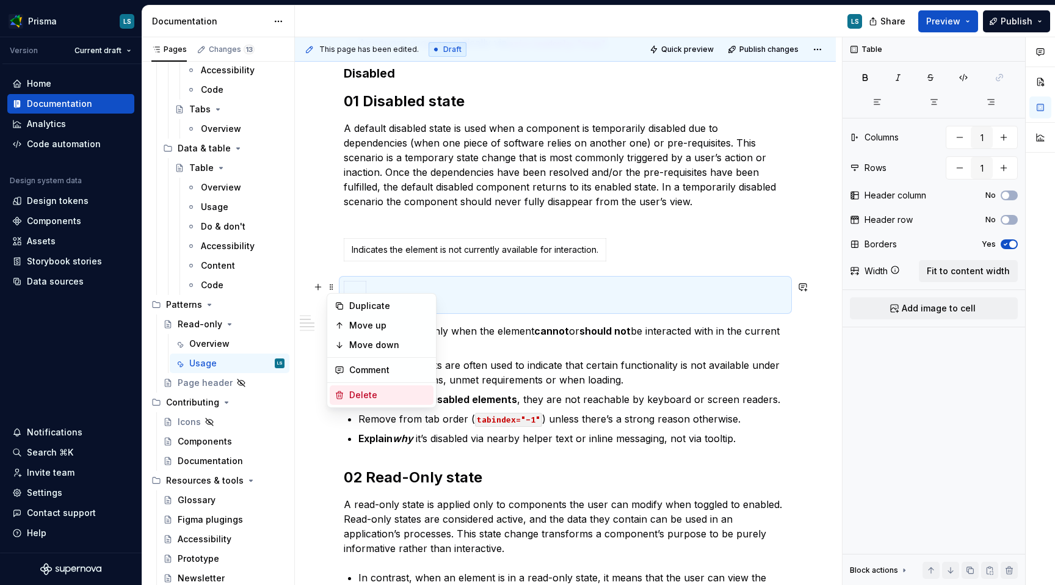
click at [361, 388] on div "Delete" at bounding box center [382, 395] width 104 height 20
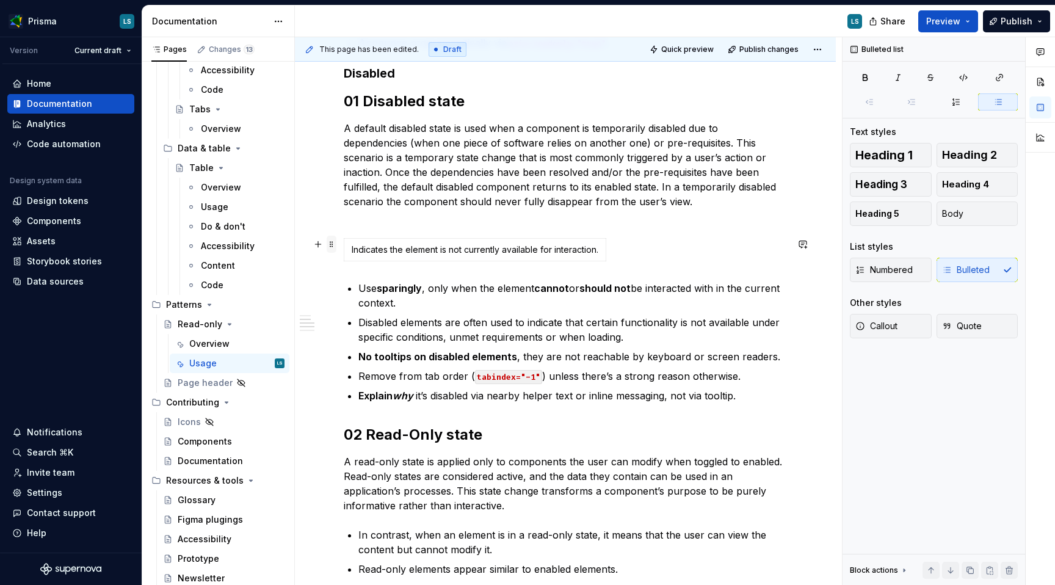
click at [335, 245] on span at bounding box center [332, 244] width 10 height 17
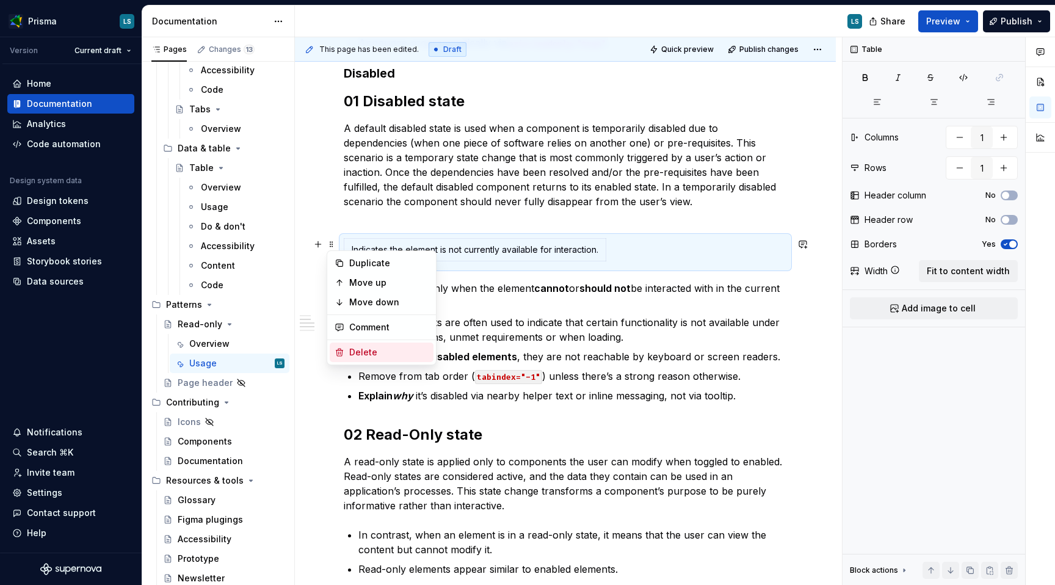
click at [361, 348] on div "Delete" at bounding box center [388, 352] width 79 height 12
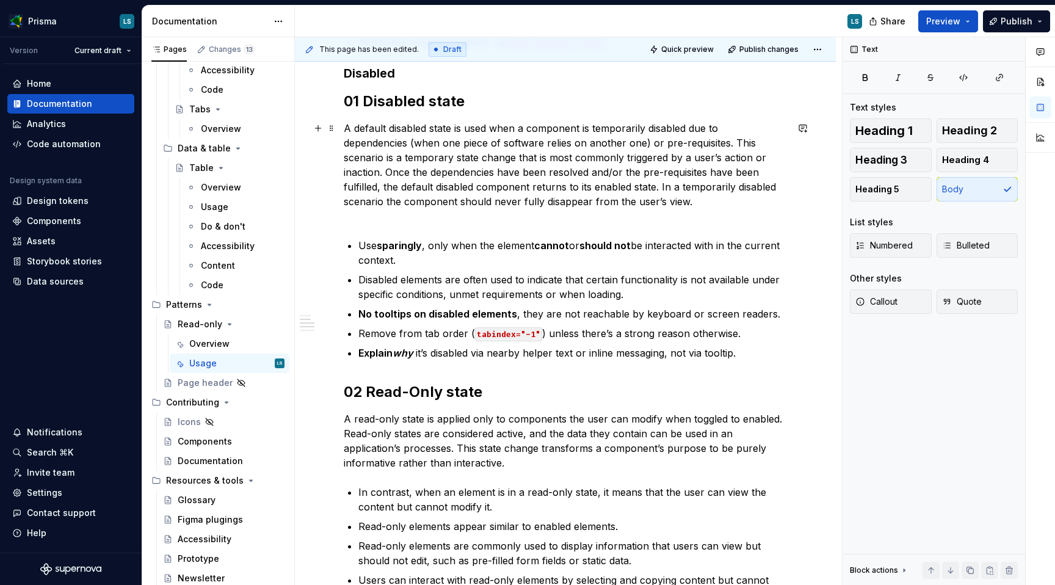
click at [380, 219] on p "A default disabled state is used when a component is temporarily disabled due t…" at bounding box center [565, 172] width 443 height 103
click at [382, 220] on p "A default disabled state is used when a component is temporarily disabled due t…" at bounding box center [565, 172] width 443 height 103
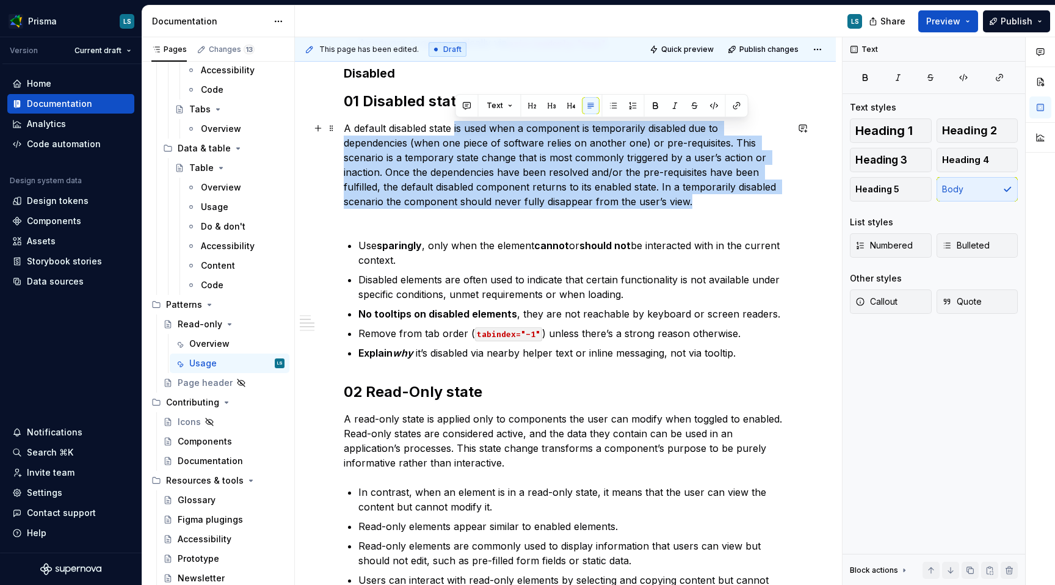
drag, startPoint x: 455, startPoint y: 125, endPoint x: 662, endPoint y: 197, distance: 219.1
click at [662, 198] on p "A default disabled state is used when a component is temporarily disabled due t…" at bounding box center [565, 172] width 443 height 103
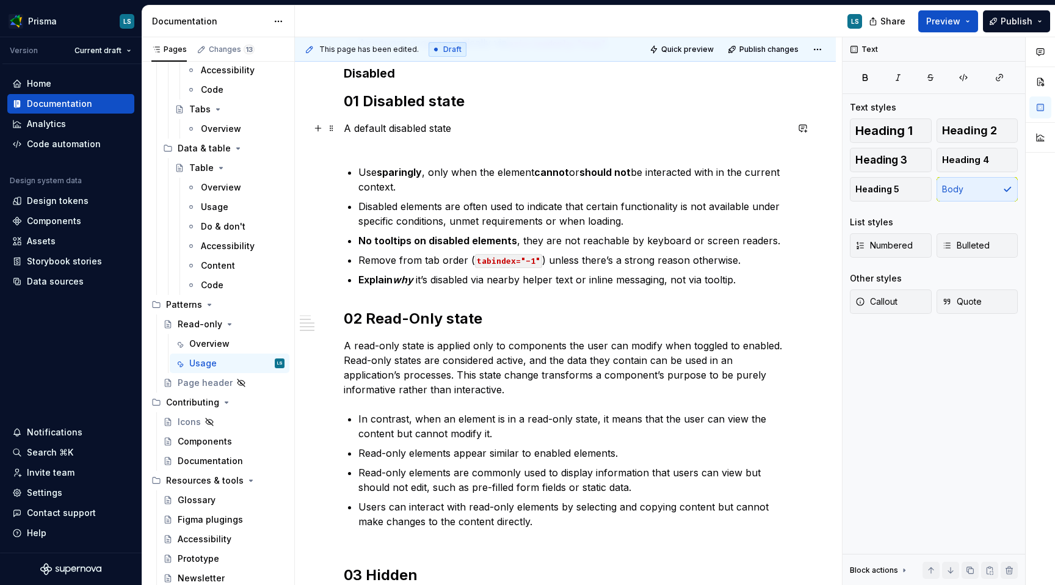
click at [527, 126] on p "A default disabled state" at bounding box center [565, 135] width 443 height 29
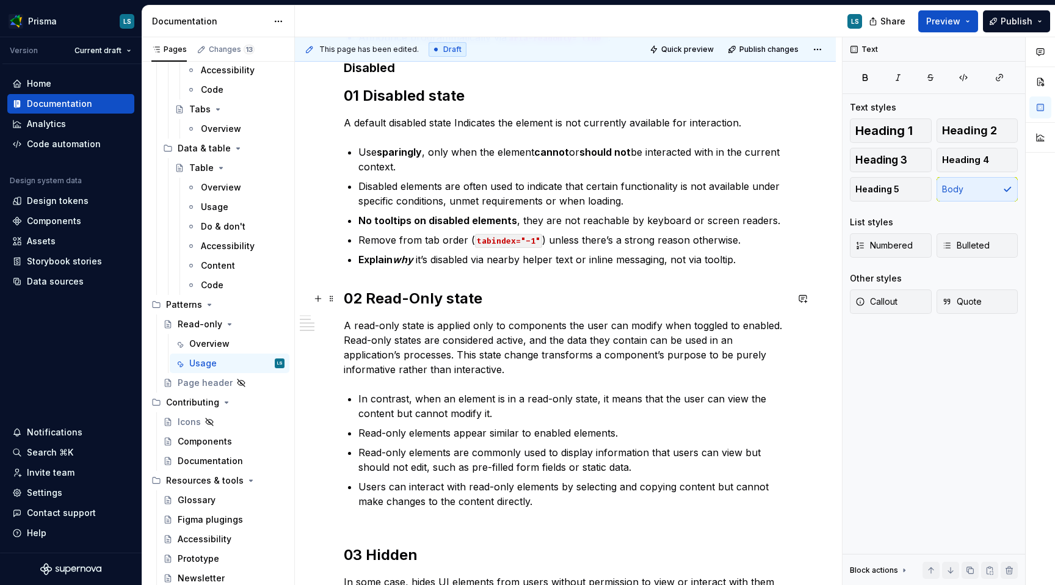
scroll to position [394, 0]
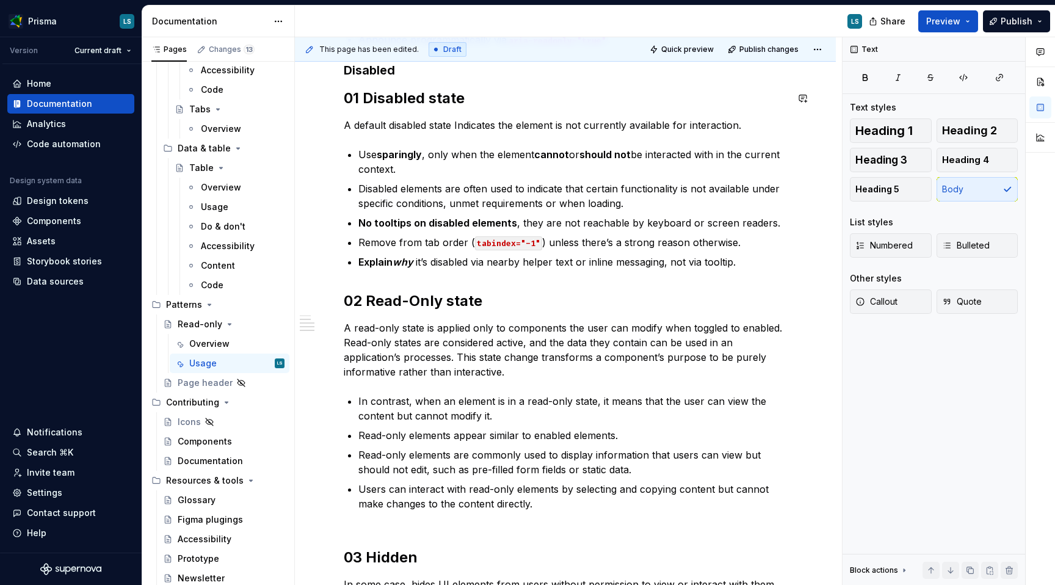
drag, startPoint x: 527, startPoint y: 126, endPoint x: 363, endPoint y: 3, distance: 205.3
click at [0, 0] on div "Prisma LS Version Current draft Home Documentation Analytics Code automation De…" at bounding box center [527, 292] width 1055 height 585
click at [419, 339] on p "A read-only state is applied only to components the user can modify when toggle…" at bounding box center [565, 349] width 443 height 59
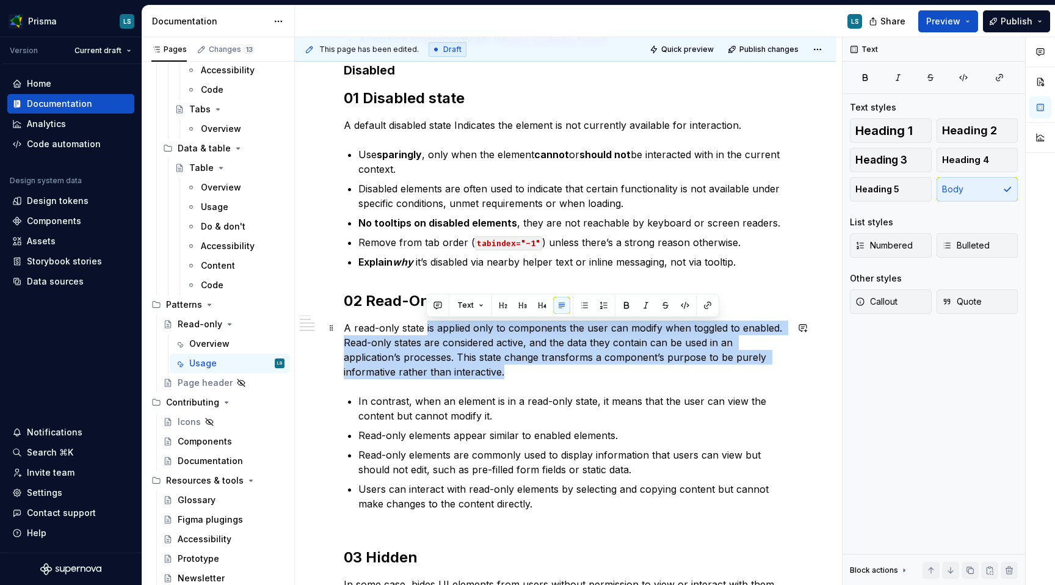
drag, startPoint x: 425, startPoint y: 326, endPoint x: 527, endPoint y: 369, distance: 110.8
click at [527, 369] on p "A read-only state is applied only to components the user can modify when toggle…" at bounding box center [565, 349] width 443 height 59
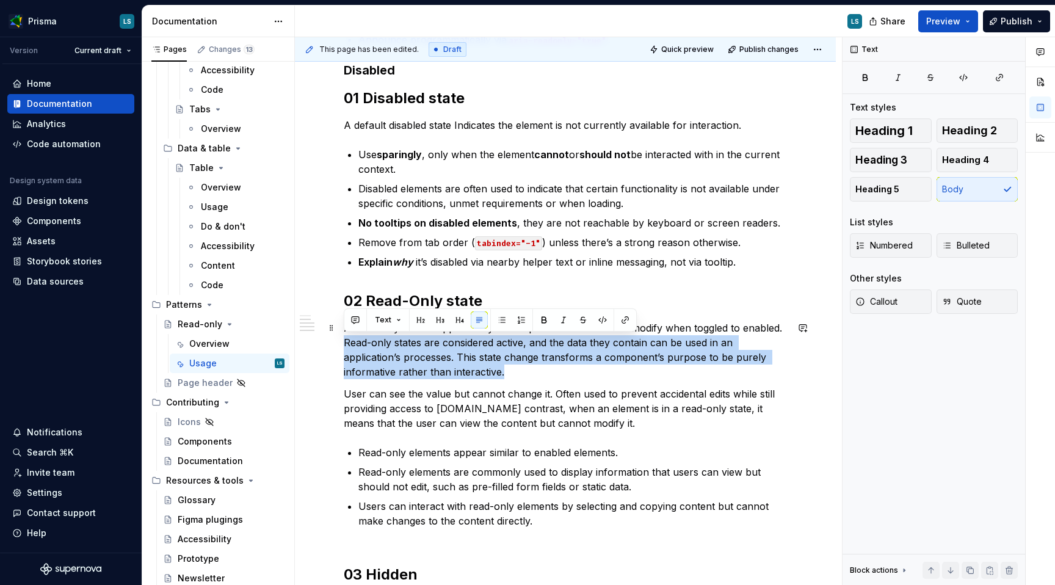
drag, startPoint x: 345, startPoint y: 342, endPoint x: 507, endPoint y: 368, distance: 164.4
click at [507, 368] on p "A read-only state is applied only to components the user can modify when toggle…" at bounding box center [565, 349] width 443 height 59
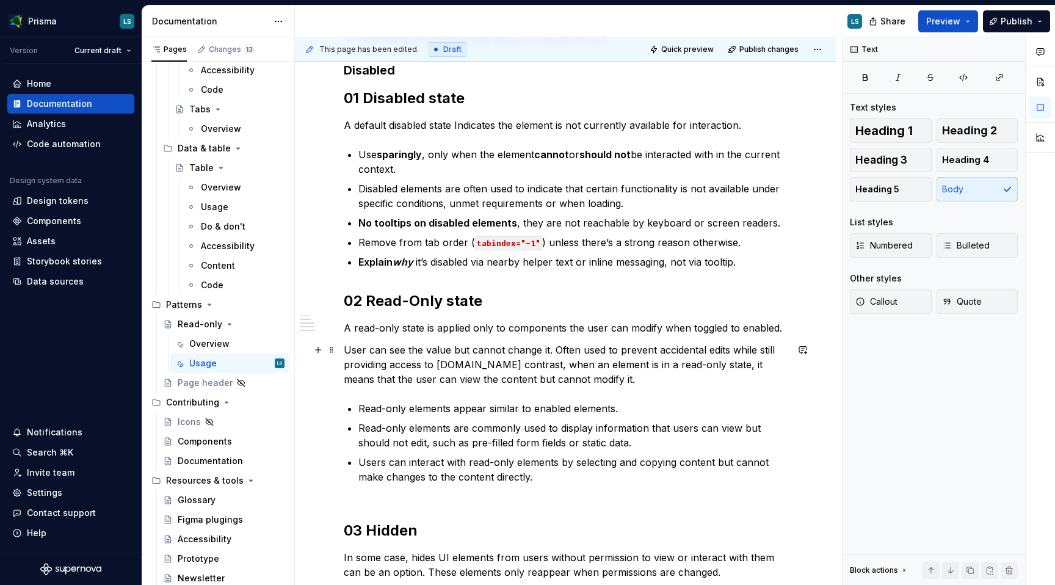
click at [615, 378] on p "User can see the value but cannot change it. Often used to prevent accidental e…" at bounding box center [565, 364] width 443 height 44
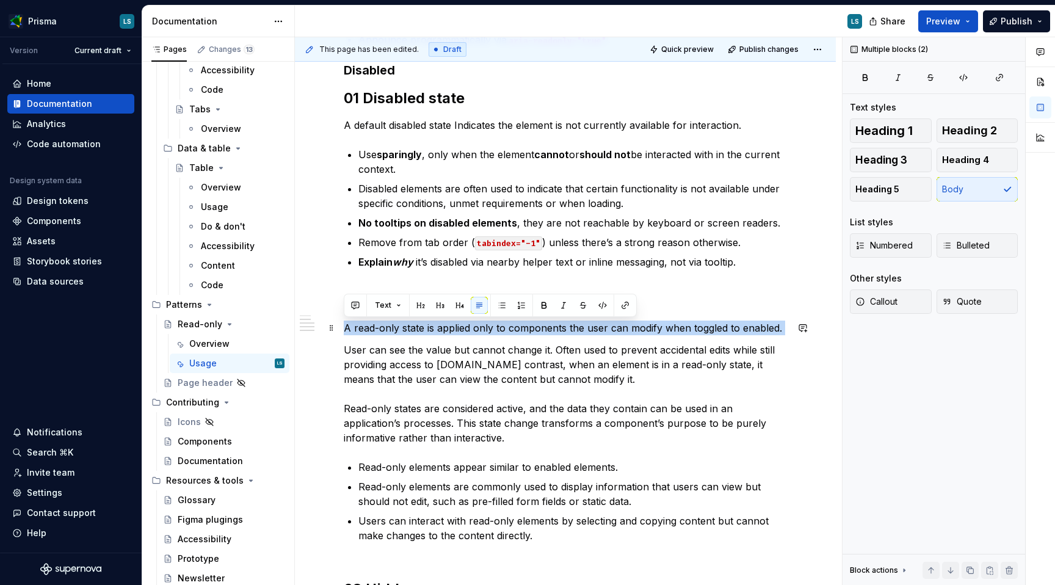
drag, startPoint x: 344, startPoint y: 347, endPoint x: 344, endPoint y: 332, distance: 14.6
click at [344, 332] on div "The difference between "disabled" and "read-only" states lies in their intended…" at bounding box center [565, 242] width 443 height 791
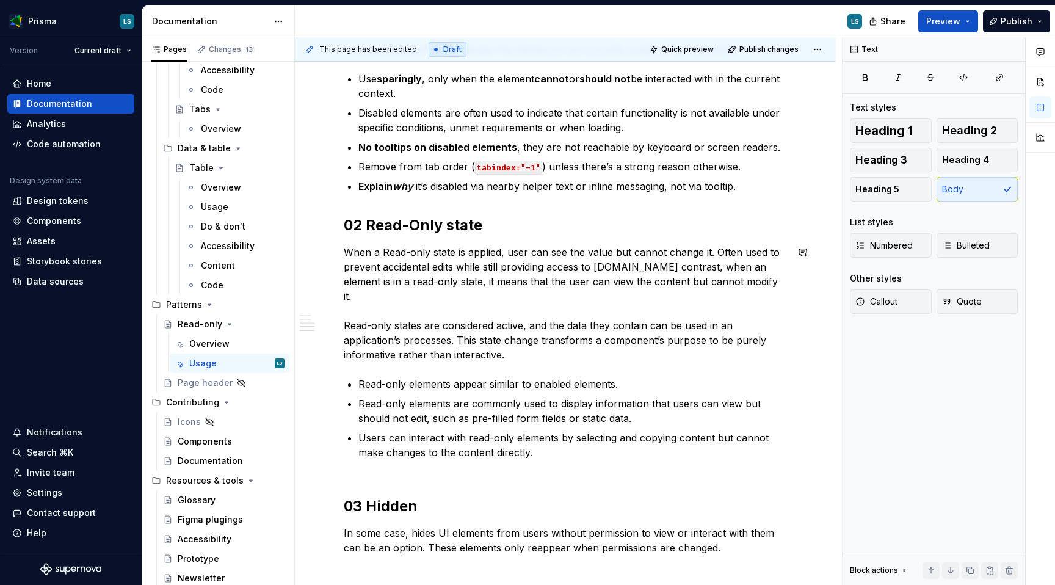
scroll to position [469, 0]
click at [558, 440] on p "Users can interact with read-only elements by selecting and copying content but…" at bounding box center [572, 453] width 428 height 44
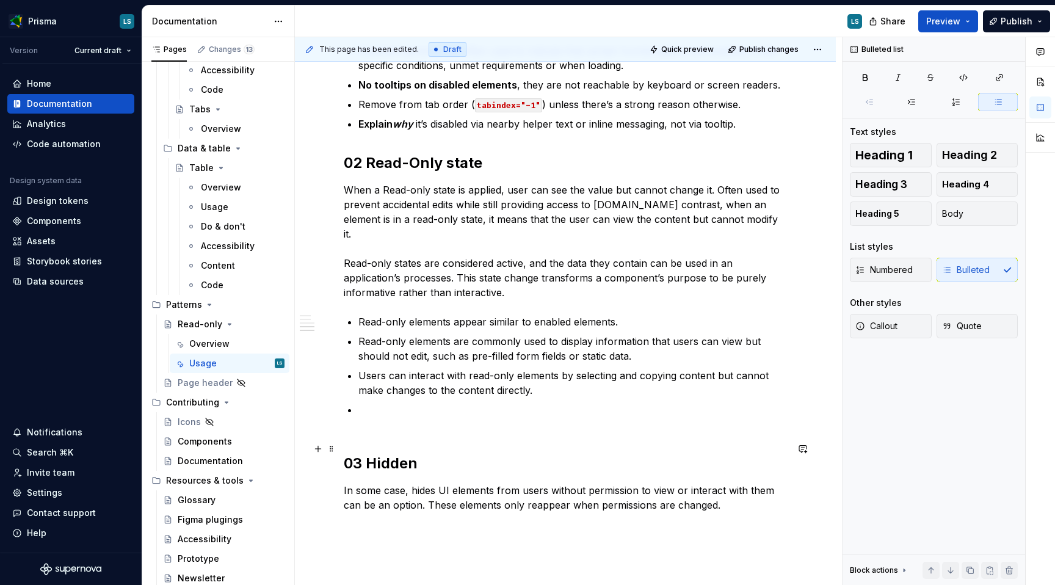
scroll to position [533, 0]
click at [440, 401] on p at bounding box center [572, 415] width 428 height 29
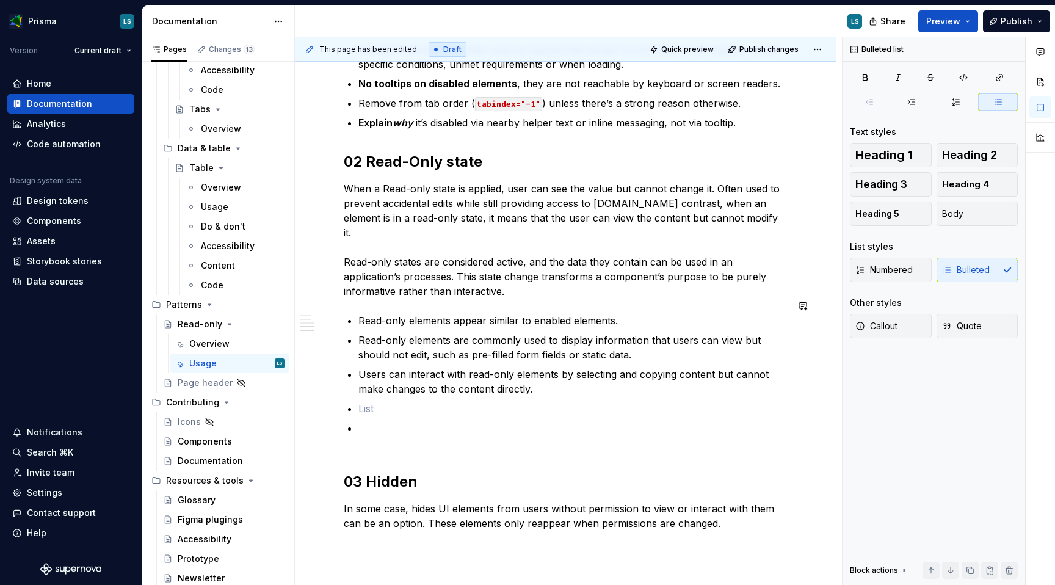
click at [431, 401] on p at bounding box center [572, 408] width 428 height 15
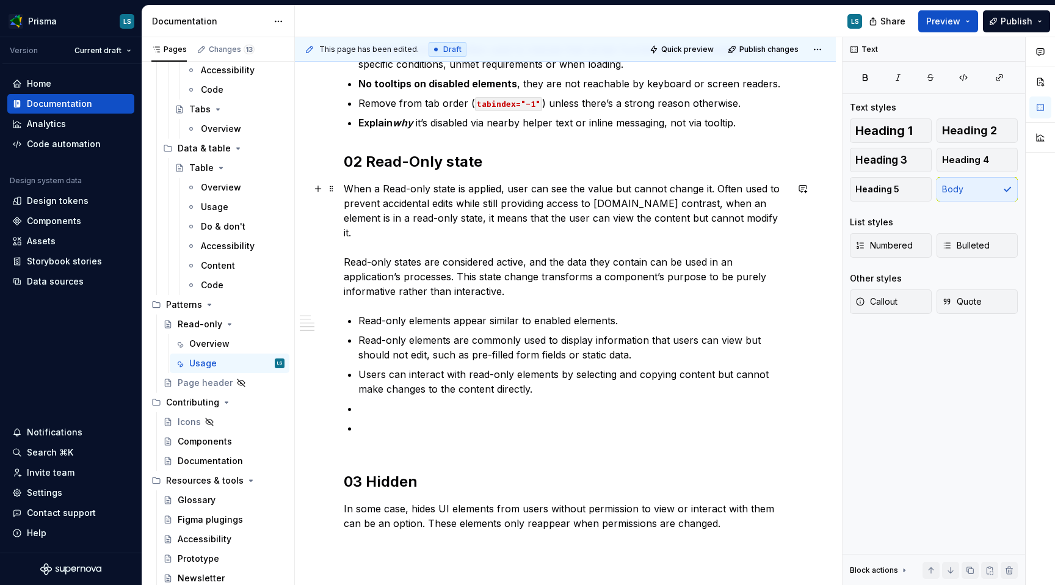
click at [508, 279] on p "When a Read-only state is applied, user can see the value but cannot change it.…" at bounding box center [565, 239] width 443 height 117
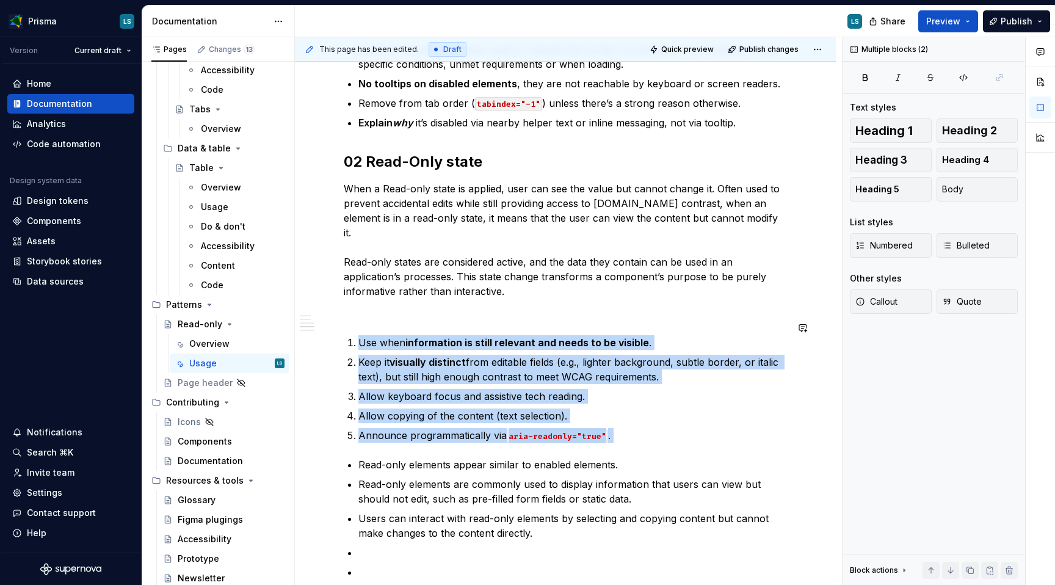
drag, startPoint x: 352, startPoint y: 326, endPoint x: 629, endPoint y: 435, distance: 297.3
click at [629, 436] on div "The difference between "disabled" and "read-only" states lies in their intended…" at bounding box center [565, 191] width 443 height 967
click at [959, 250] on span "Bulleted" at bounding box center [966, 245] width 48 height 12
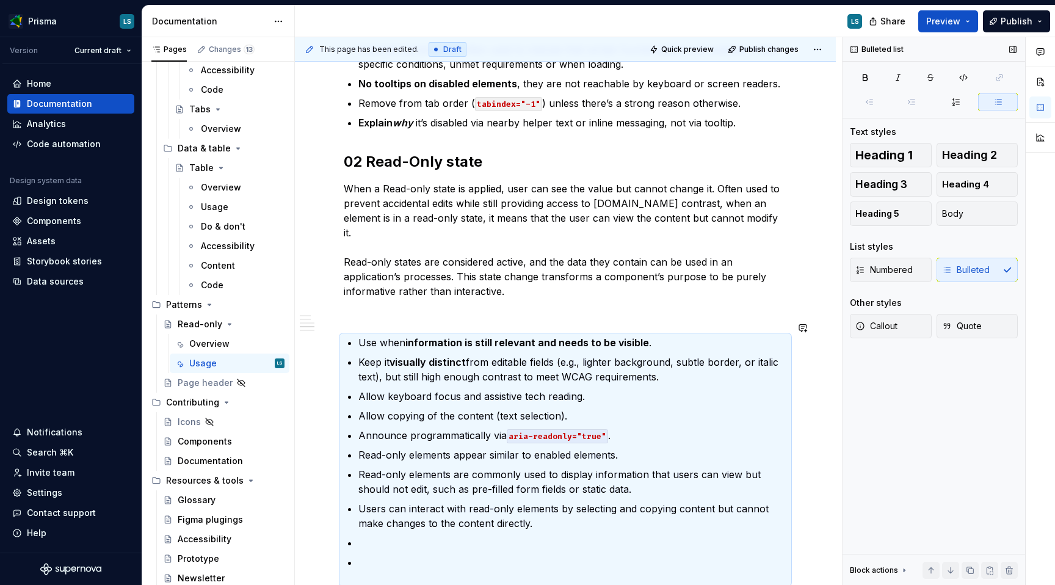
click at [492, 306] on div "The difference between "disabled" and "read-only" states lies in their intended…" at bounding box center [565, 186] width 443 height 957
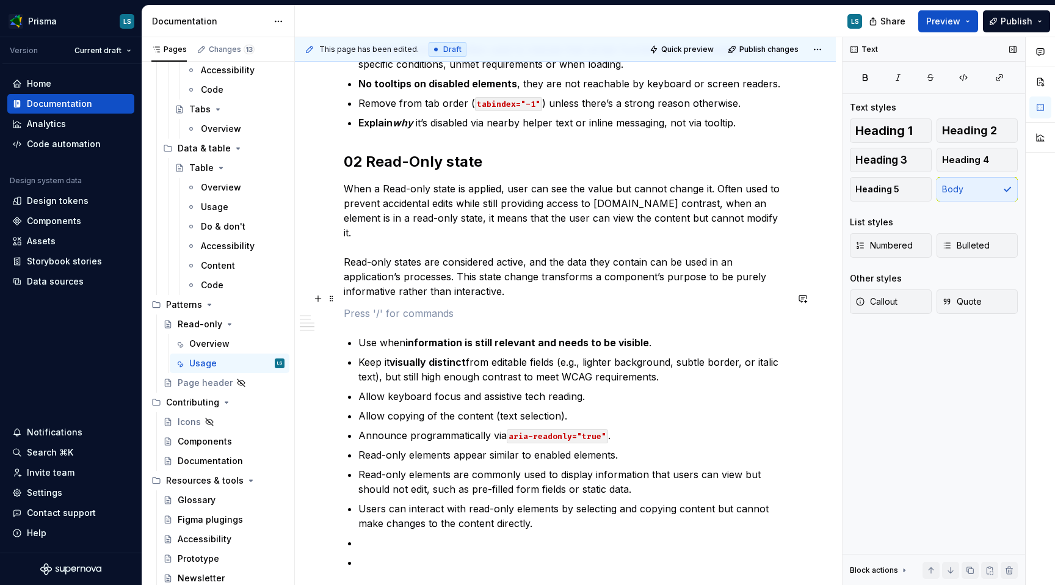
click at [446, 306] on p at bounding box center [565, 313] width 443 height 15
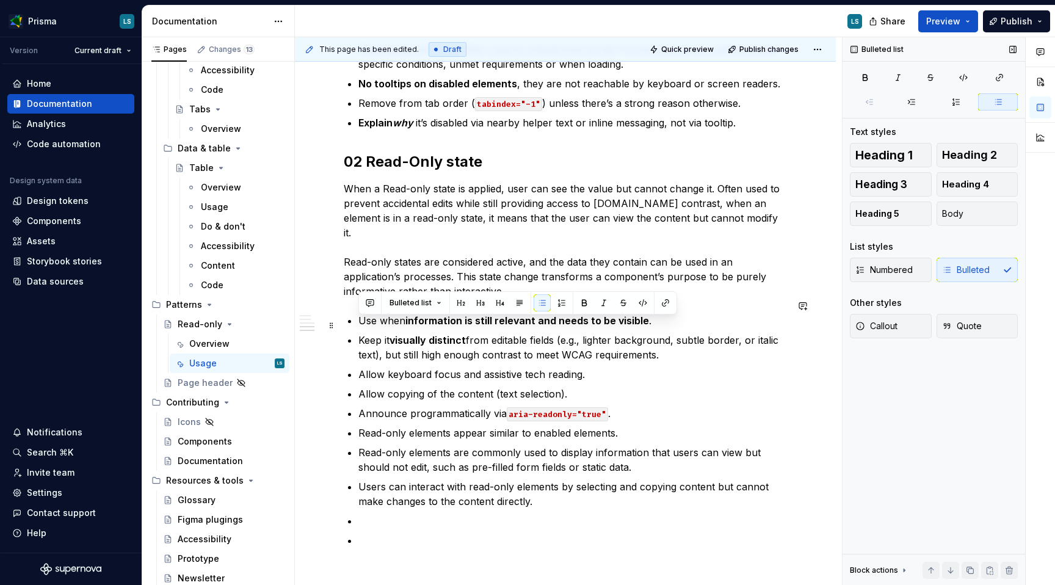
drag, startPoint x: 659, startPoint y: 340, endPoint x: 355, endPoint y: 324, distance: 304.4
click at [354, 324] on div "The difference between "disabled" and "read-only" states lies in their intended…" at bounding box center [565, 175] width 443 height 935
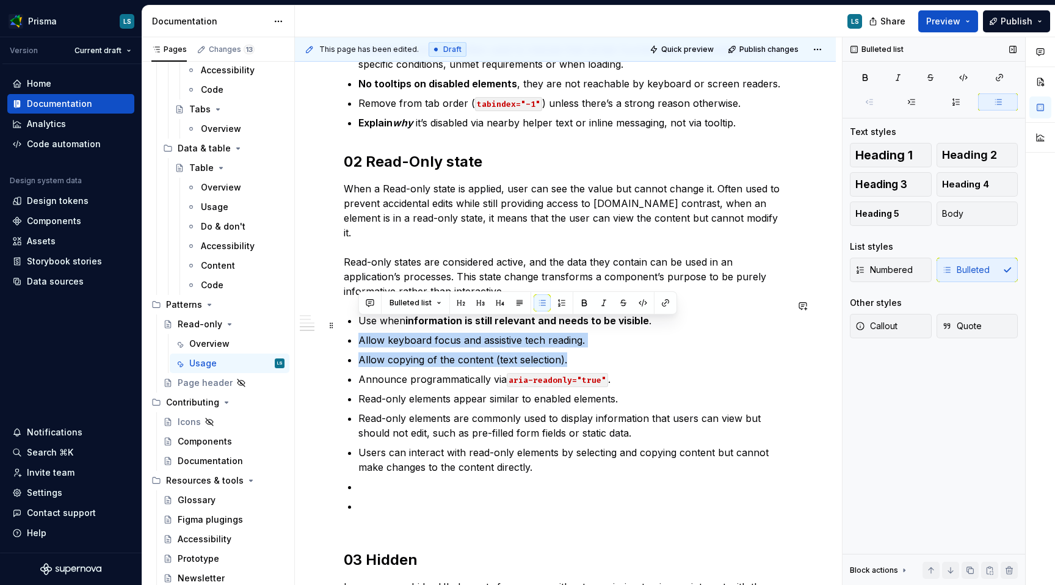
drag, startPoint x: 575, startPoint y: 342, endPoint x: 359, endPoint y: 322, distance: 216.4
click at [359, 322] on ul "Use when information is still relevant and needs to be visible . Allow keyboard…" at bounding box center [572, 420] width 428 height 215
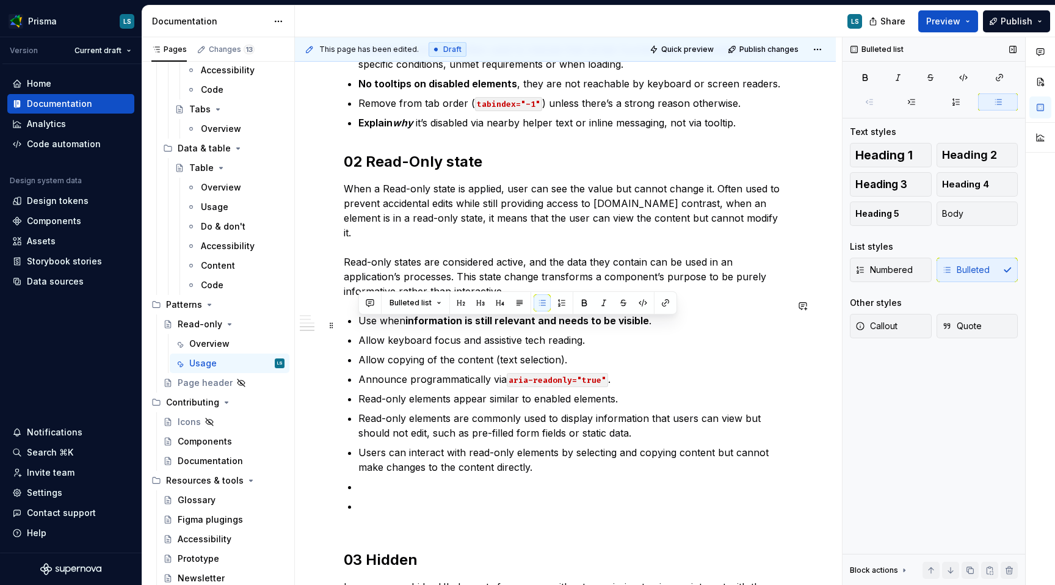
click at [373, 333] on p "Allow keyboard focus and assistive tech reading." at bounding box center [572, 340] width 428 height 15
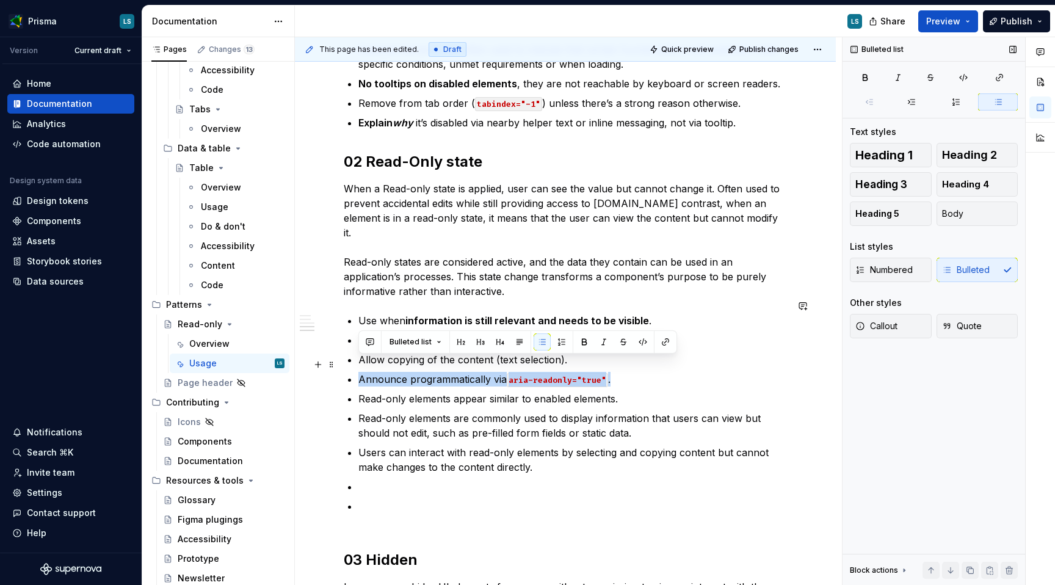
drag, startPoint x: 624, startPoint y: 363, endPoint x: 360, endPoint y: 361, distance: 263.7
click at [359, 372] on p "Announce programmatically via aria-readonly="true" ." at bounding box center [572, 379] width 428 height 15
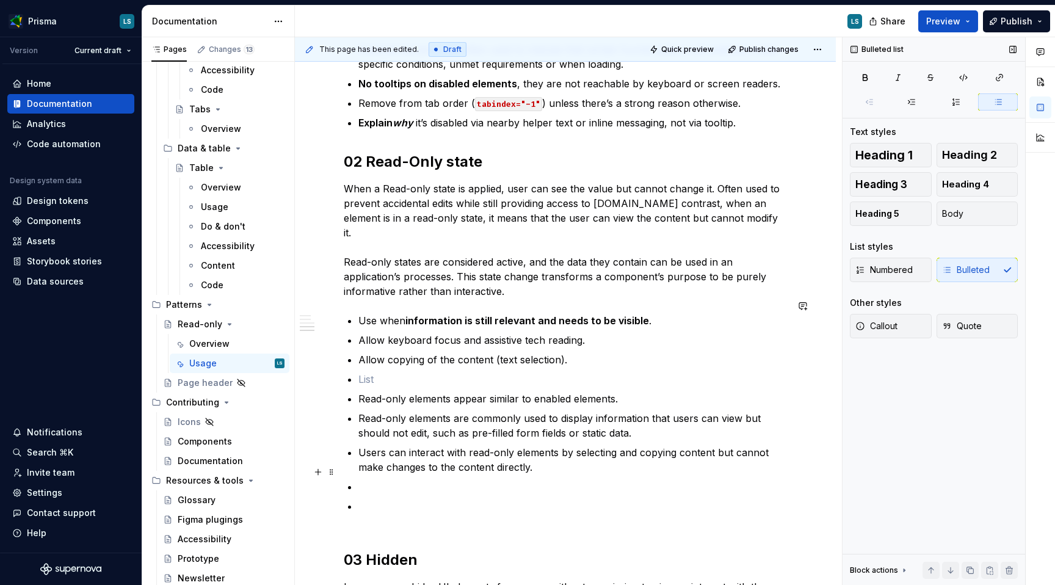
click at [383, 479] on p at bounding box center [572, 486] width 428 height 15
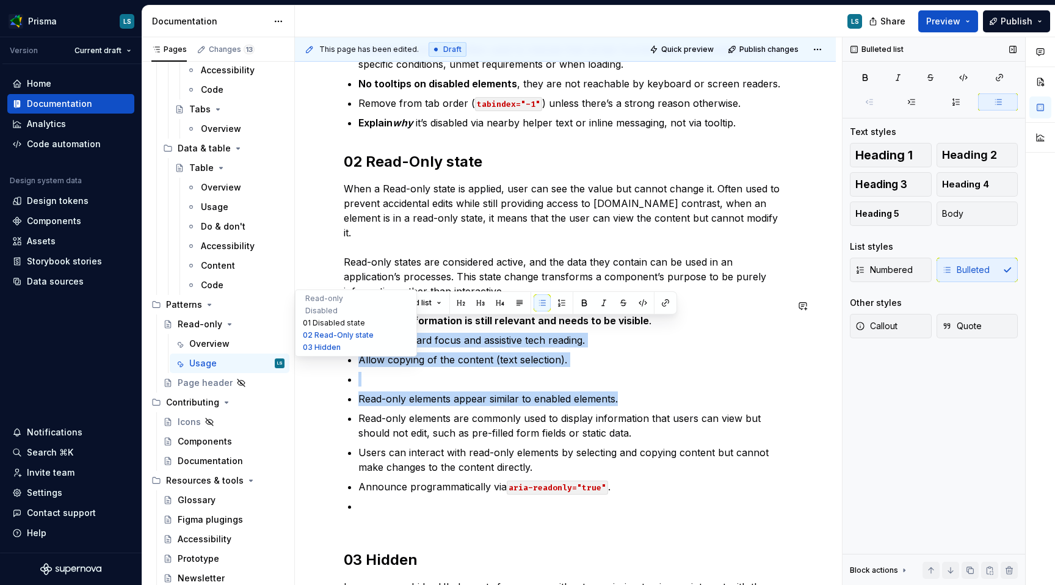
drag, startPoint x: 625, startPoint y: 382, endPoint x: 389, endPoint y: 328, distance: 241.8
click at [389, 328] on div "Read-only Content or access that can be viewed but not modified. Edit header Ov…" at bounding box center [565, 163] width 541 height 1270
click at [615, 372] on p at bounding box center [572, 379] width 428 height 15
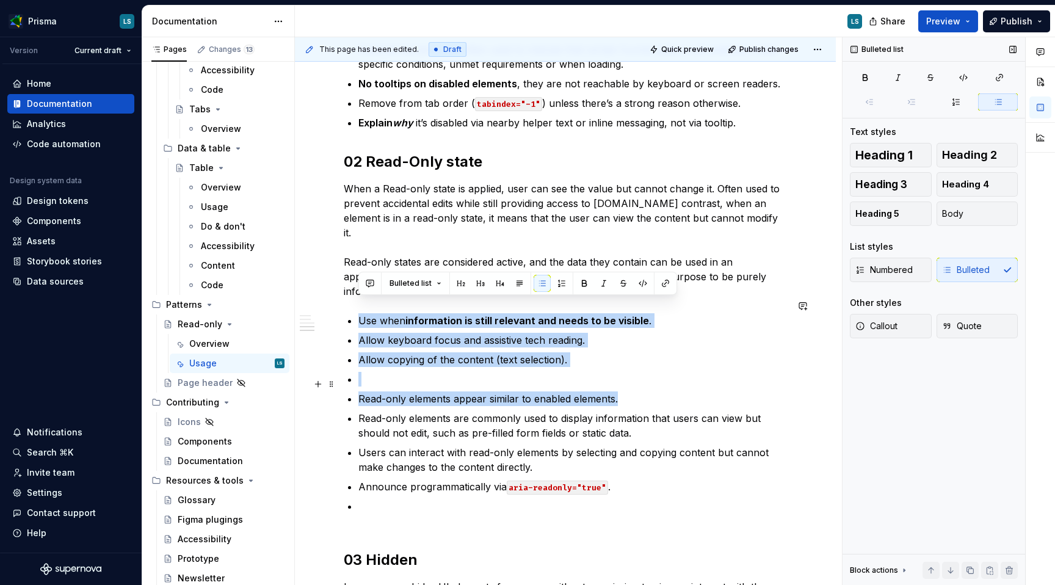
drag, startPoint x: 361, startPoint y: 306, endPoint x: 621, endPoint y: 381, distance: 271.2
click at [621, 381] on ul "Use when information is still relevant and needs to be visible . Allow keyboard…" at bounding box center [572, 420] width 428 height 215
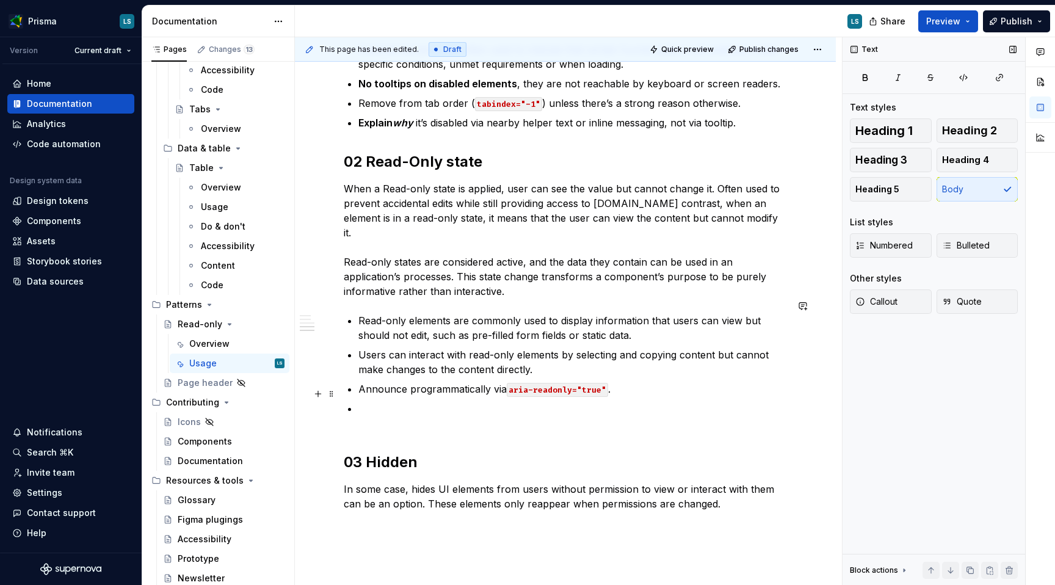
click at [502, 401] on p at bounding box center [572, 415] width 428 height 29
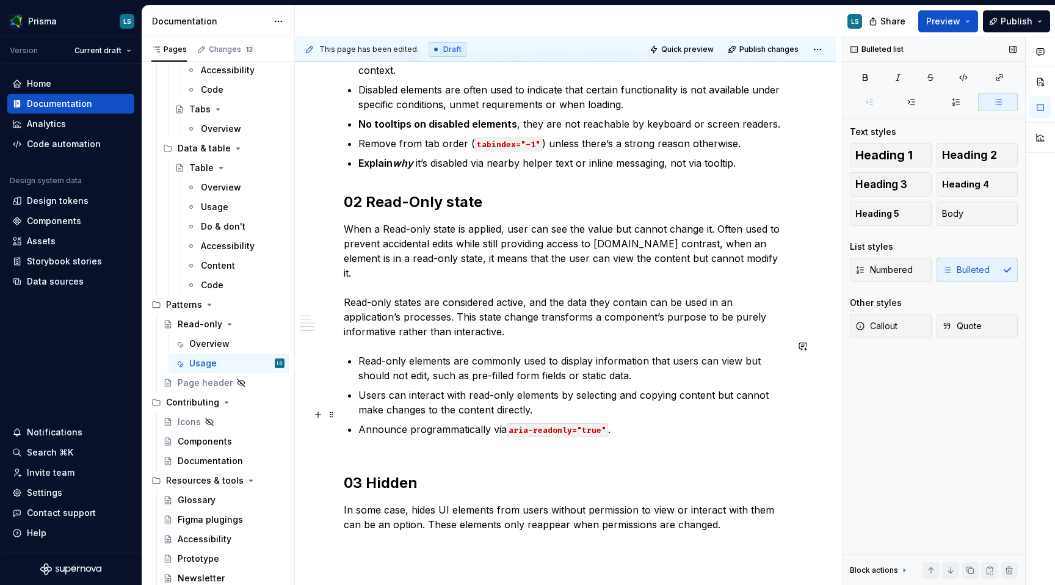
scroll to position [481, 0]
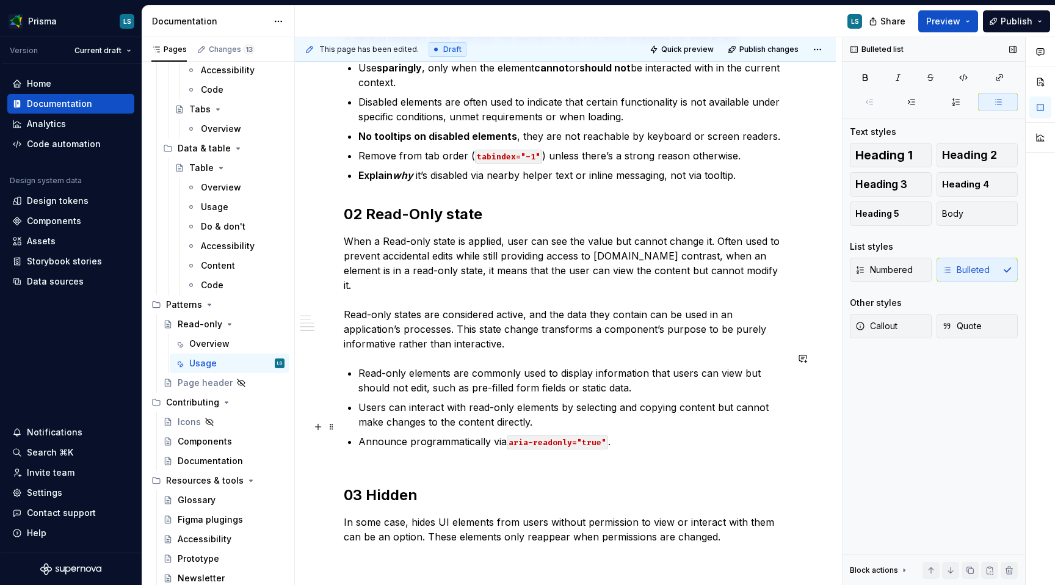
click at [408, 436] on p "Announce programmatically via aria-readonly="true" ." at bounding box center [572, 448] width 428 height 29
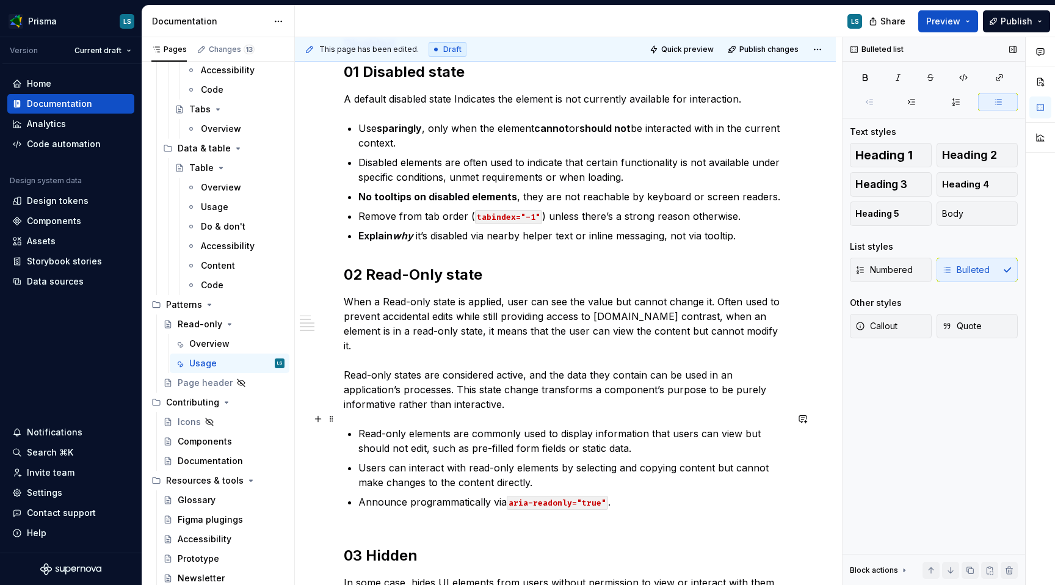
scroll to position [383, 0]
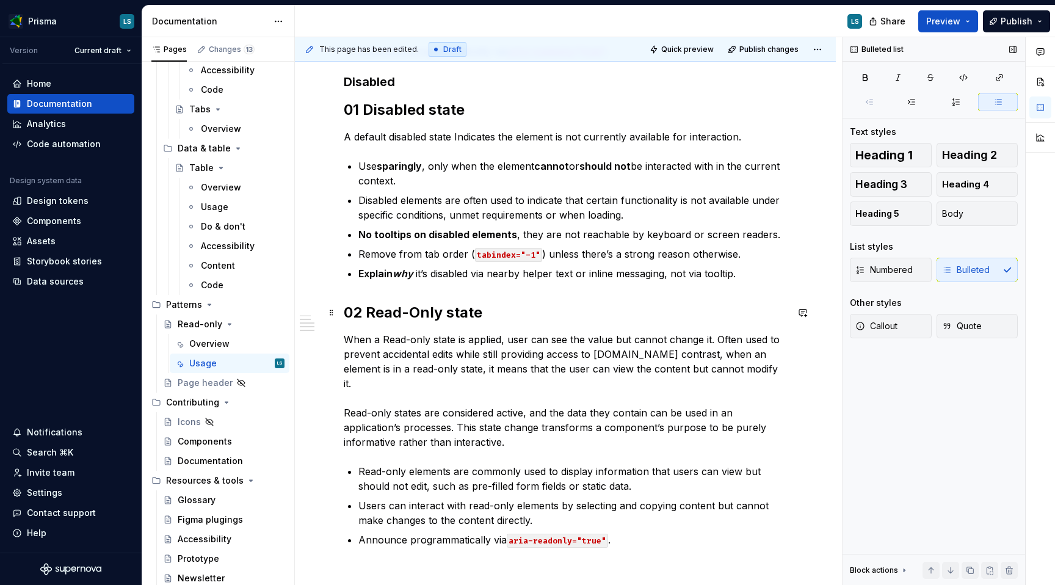
click at [342, 314] on div "The difference between "disabled" and "read-only" states lies in their intended…" at bounding box center [565, 330] width 541 height 1003
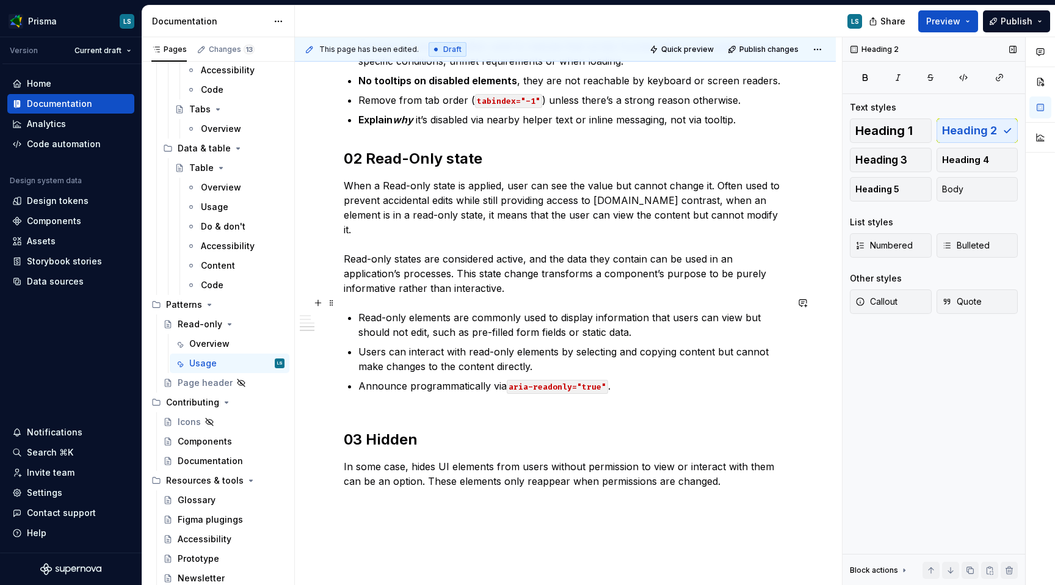
scroll to position [555, 0]
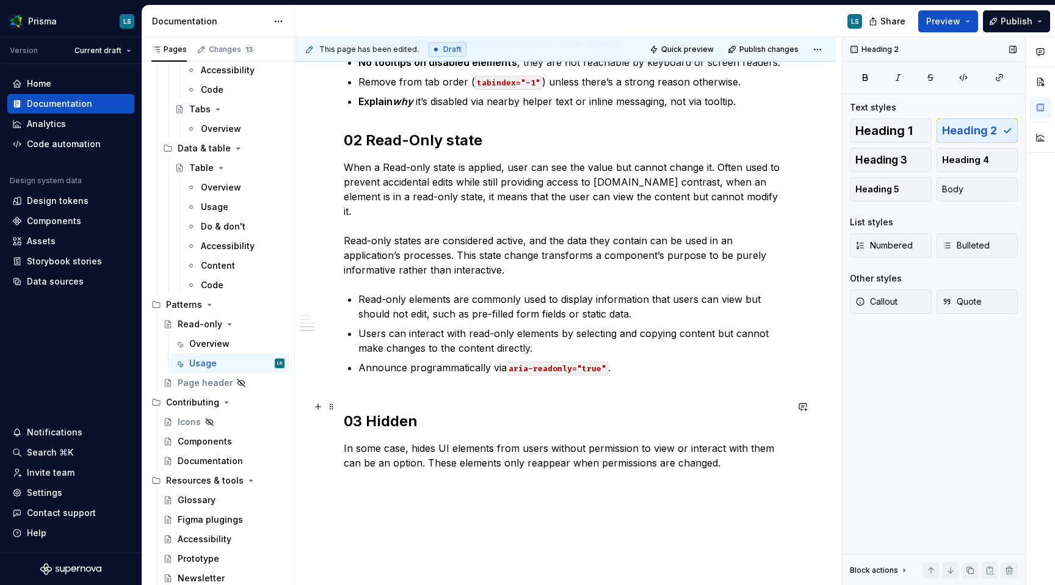
click at [356, 412] on strong "03 Hidden" at bounding box center [381, 421] width 74 height 18
click at [345, 412] on strong "03 Hidden" at bounding box center [381, 421] width 74 height 18
click at [340, 287] on div "The difference between "disabled" and "read-only" states lies in their intended…" at bounding box center [565, 158] width 541 height 1003
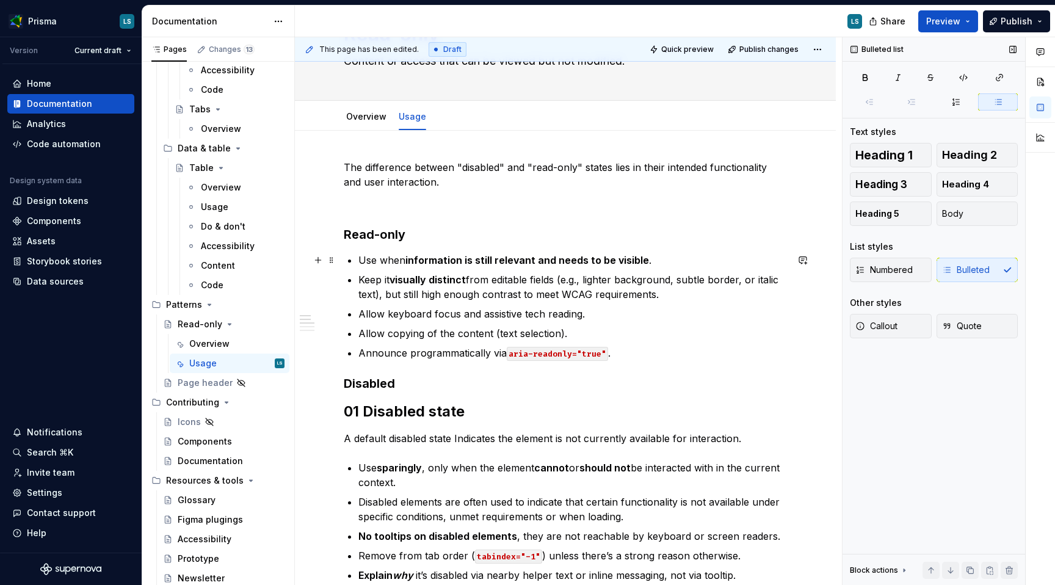
scroll to position [84, 0]
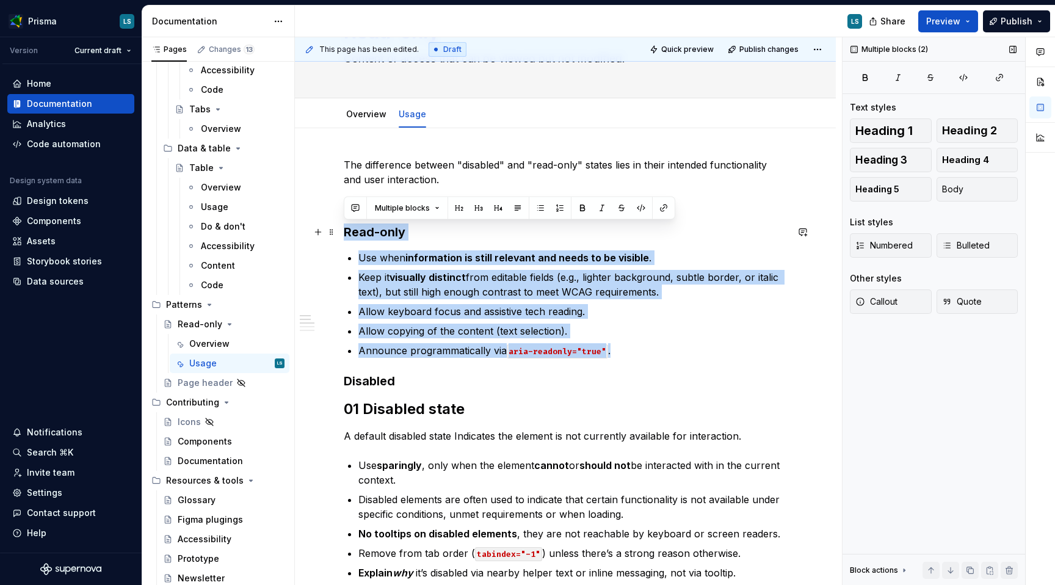
drag, startPoint x: 623, startPoint y: 350, endPoint x: 336, endPoint y: 228, distance: 311.5
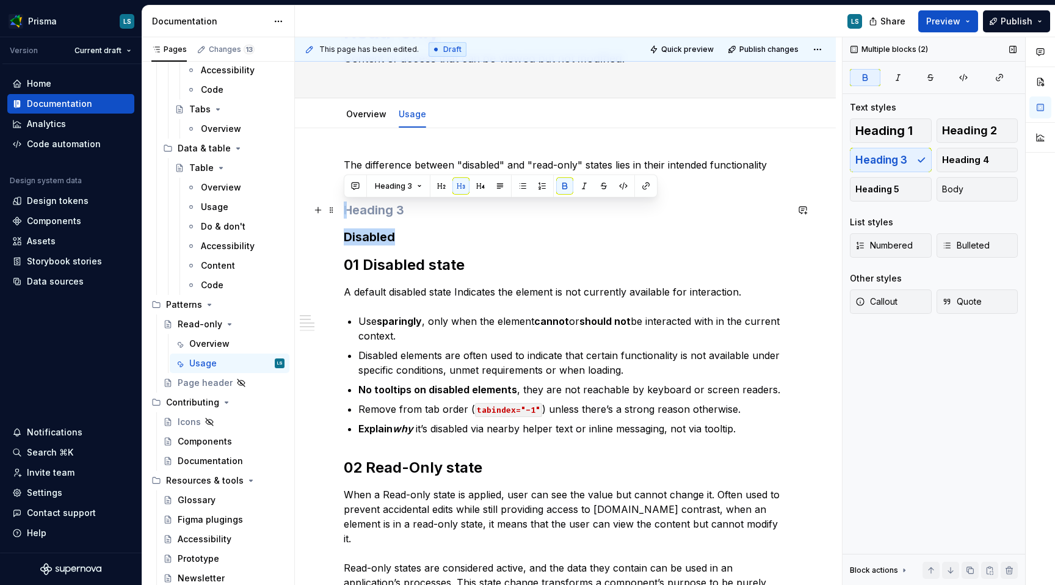
drag, startPoint x: 422, startPoint y: 233, endPoint x: 346, endPoint y: 207, distance: 80.1
click at [345, 207] on div "The difference between "disabled" and "read-only" states lies in their intended…" at bounding box center [565, 477] width 443 height 640
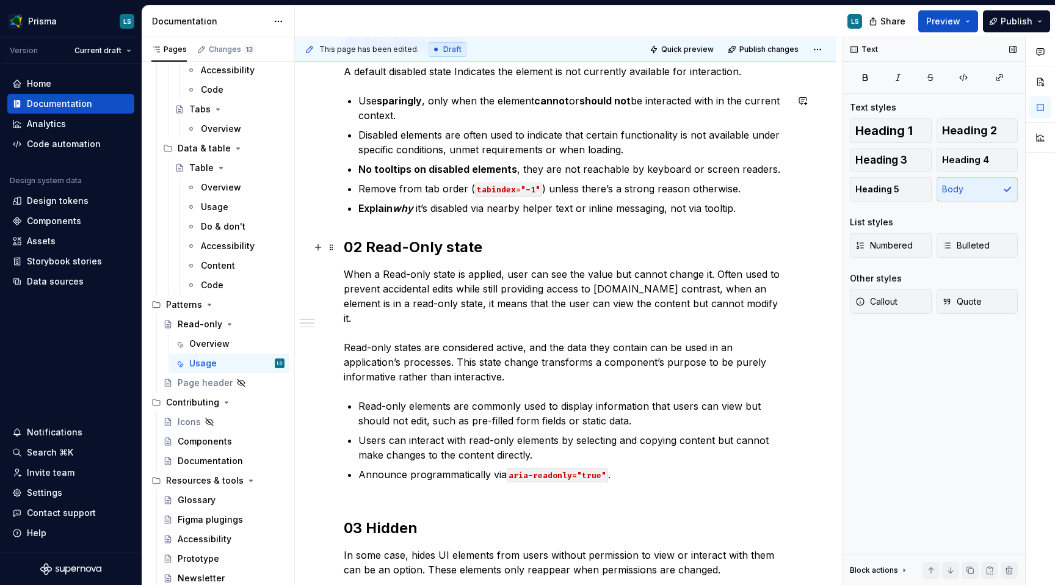
scroll to position [350, 0]
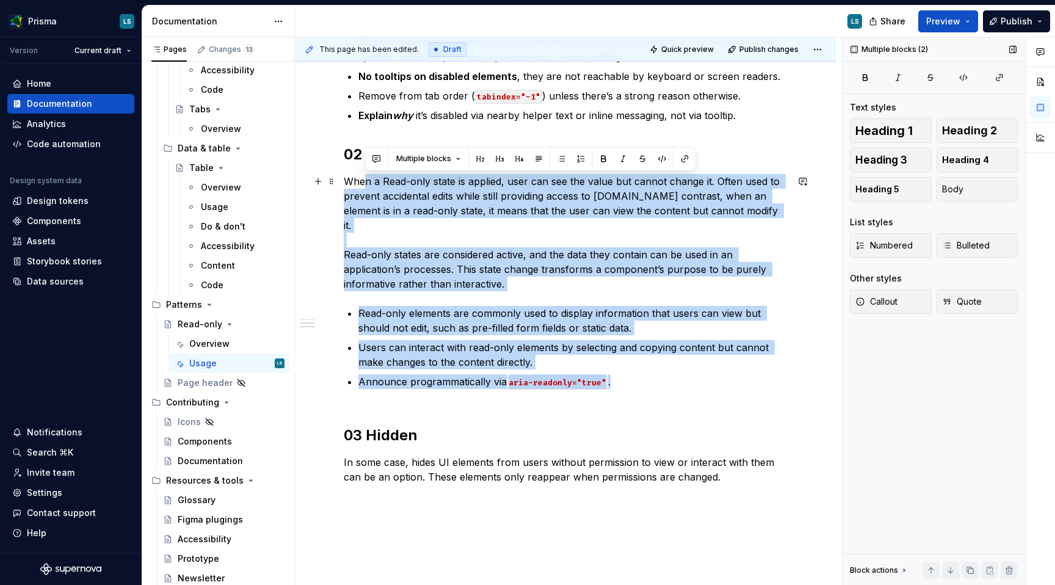
drag, startPoint x: 622, startPoint y: 367, endPoint x: 336, endPoint y: 182, distance: 340.3
click at [344, 182] on div "The difference between "disabled" and "read-only" states lies in their intended…" at bounding box center [565, 195] width 443 height 608
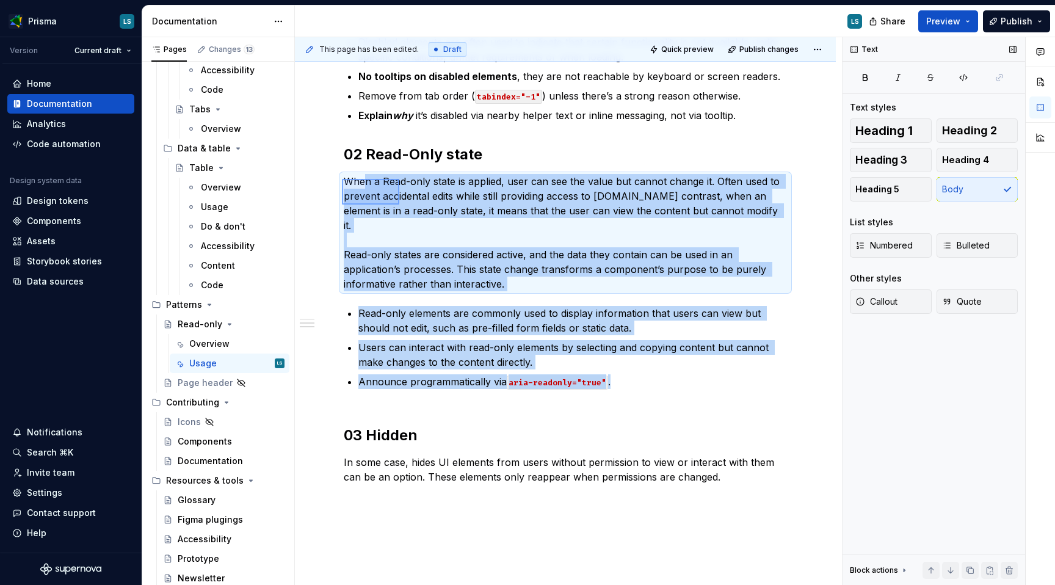
drag, startPoint x: 342, startPoint y: 179, endPoint x: 399, endPoint y: 204, distance: 61.7
click at [399, 205] on div "This page has been edited. Draft Quick preview Publish changes Read-only Conten…" at bounding box center [568, 311] width 547 height 548
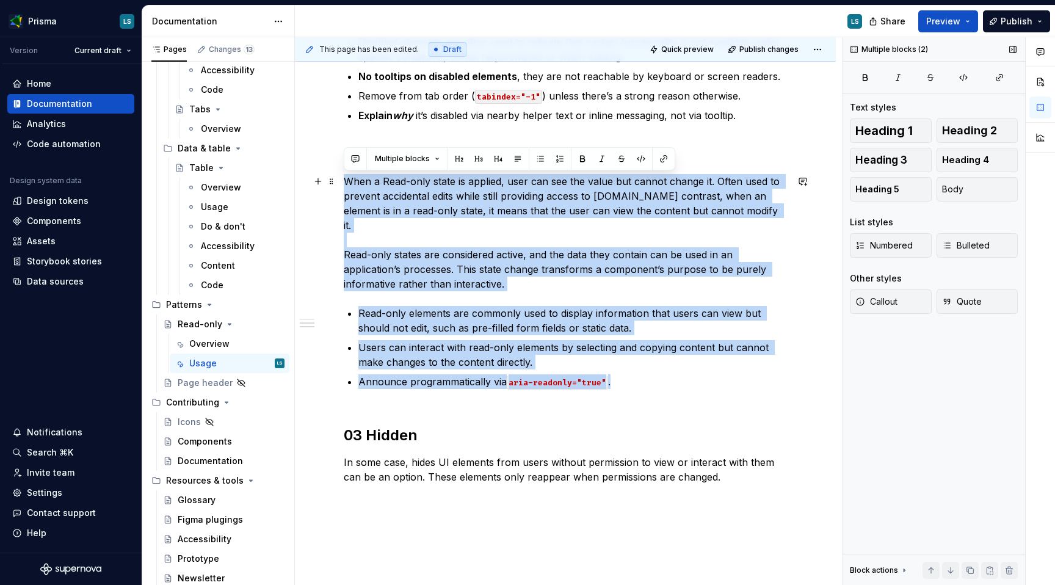
drag, startPoint x: 616, startPoint y: 367, endPoint x: 342, endPoint y: 186, distance: 328.6
click at [344, 186] on div "The difference between "disabled" and "read-only" states lies in their intended…" at bounding box center [565, 187] width 443 height 593
copy div "When a Read-only state is applied, user can see the value but cannot change it.…"
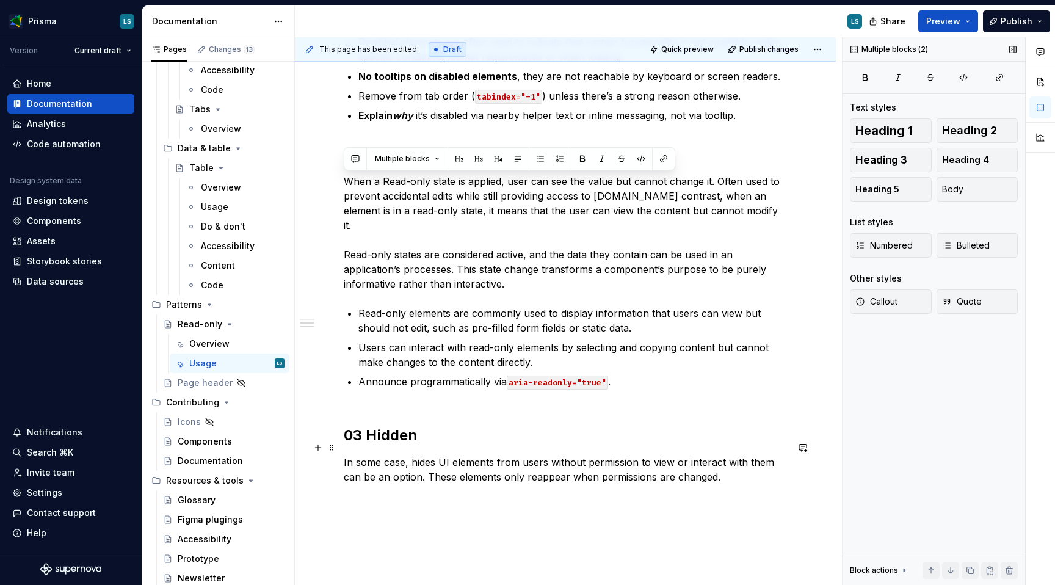
click at [710, 455] on p "In some case, hides UI elements from users without permission to view or intera…" at bounding box center [565, 469] width 443 height 29
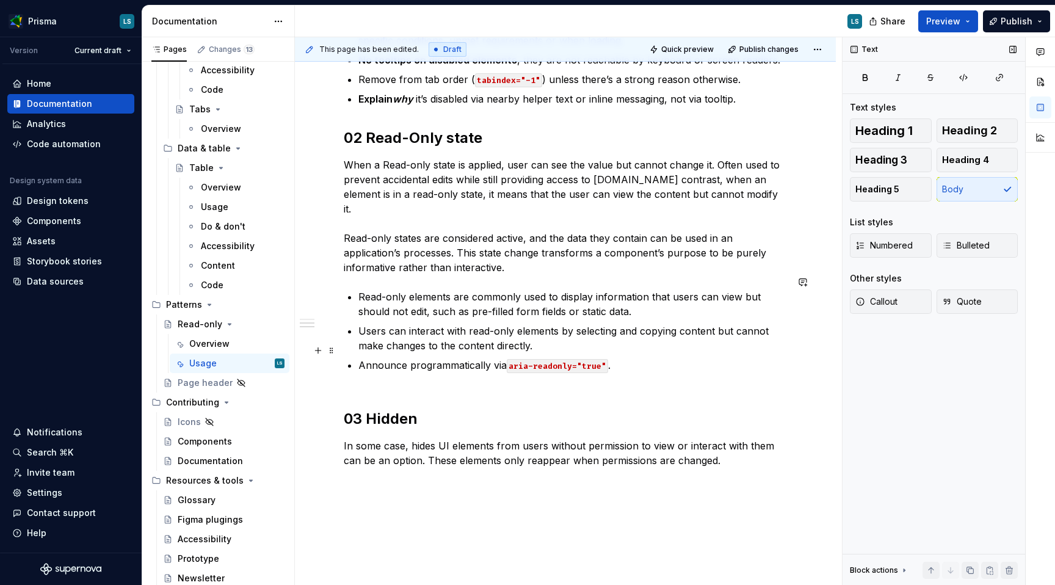
scroll to position [389, 0]
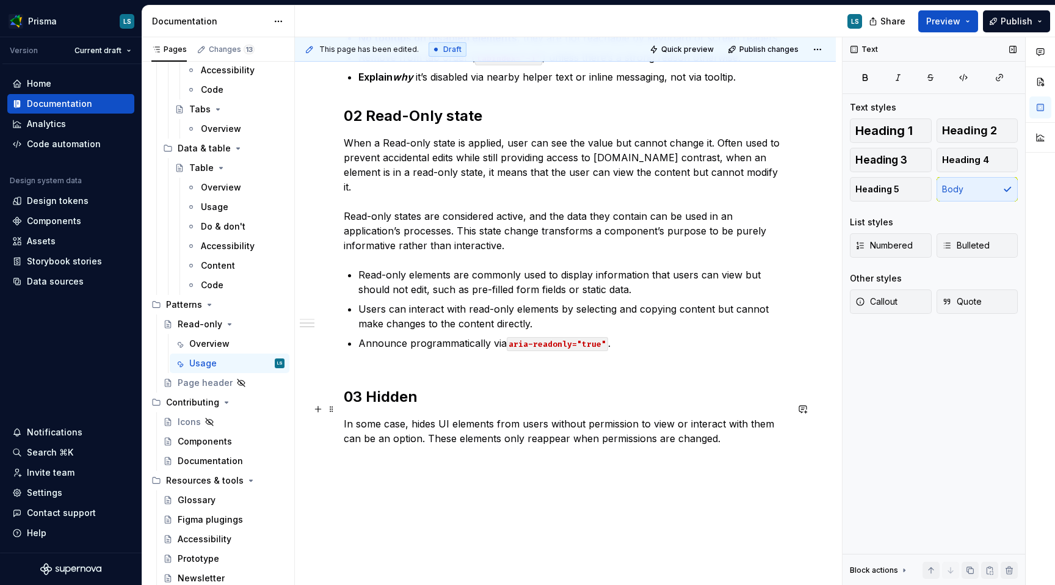
click at [706, 424] on p "In some case, hides UI elements from users without permission to view or intera…" at bounding box center [565, 430] width 443 height 29
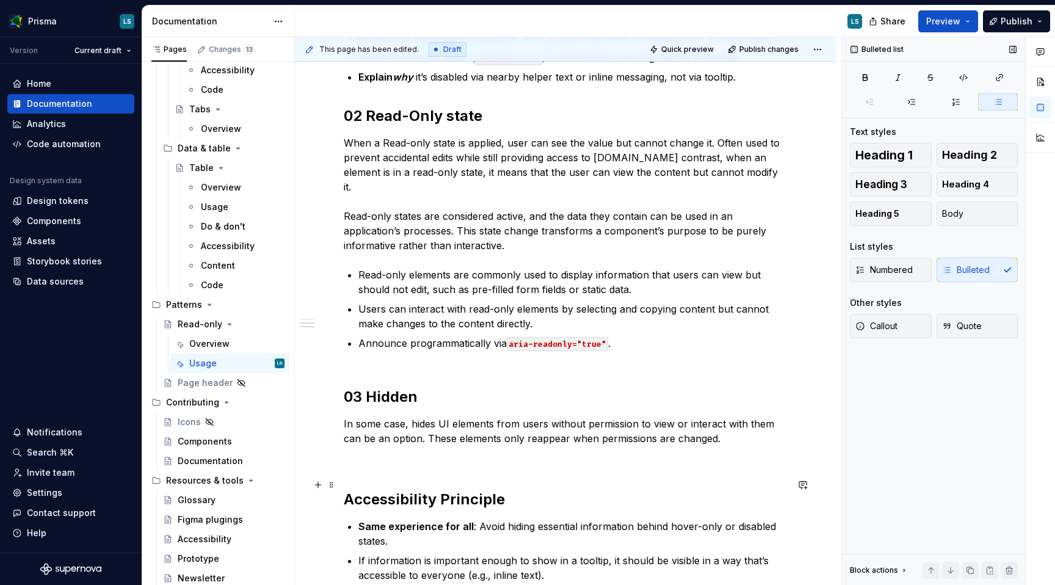
click at [446, 490] on strong "Accessibility Principle" at bounding box center [424, 499] width 161 height 18
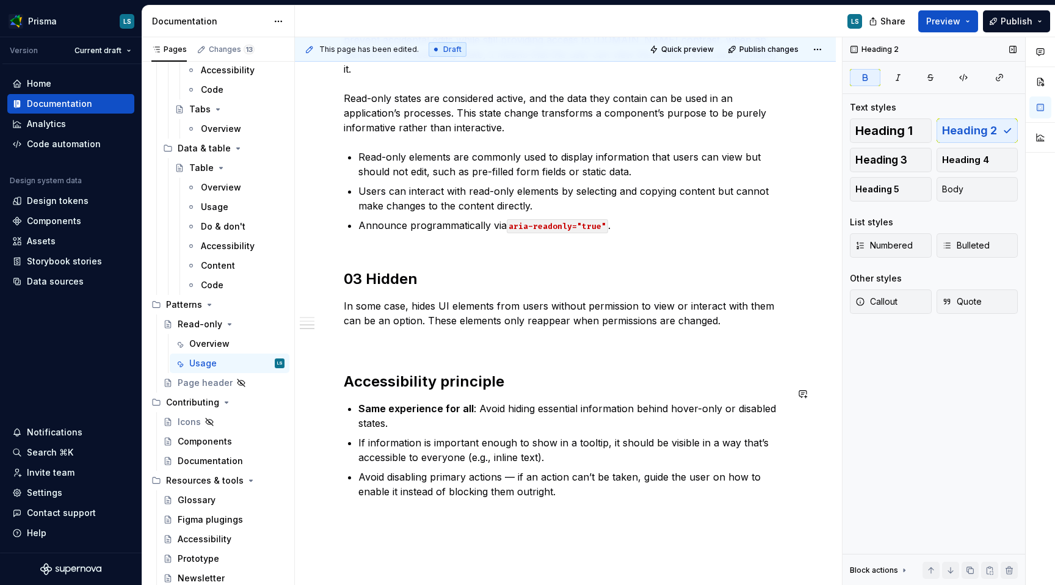
scroll to position [524, 0]
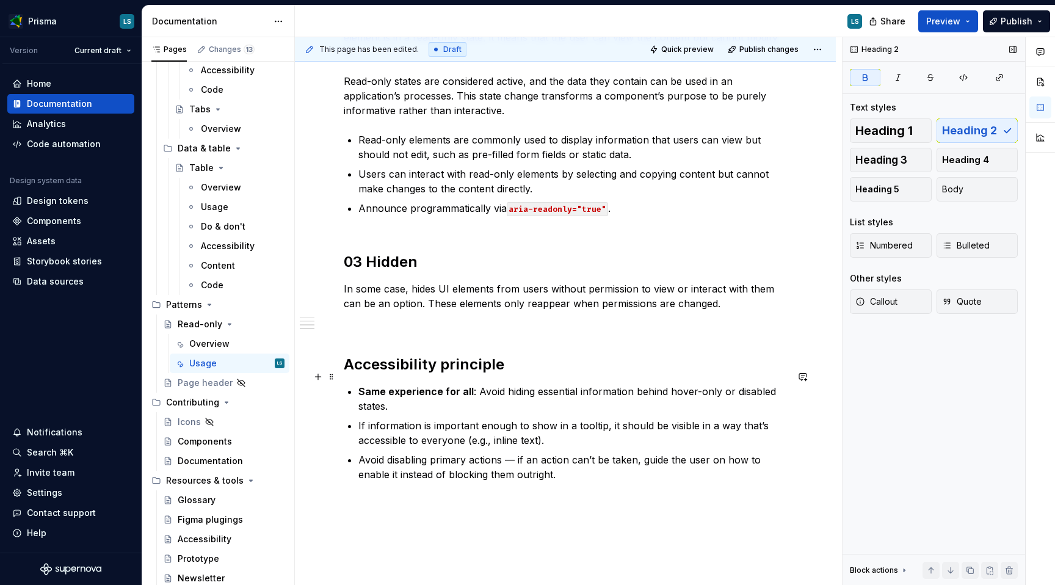
click at [487, 384] on p "Same experience for all : Avoid hiding essential information behind hover-only …" at bounding box center [572, 398] width 428 height 29
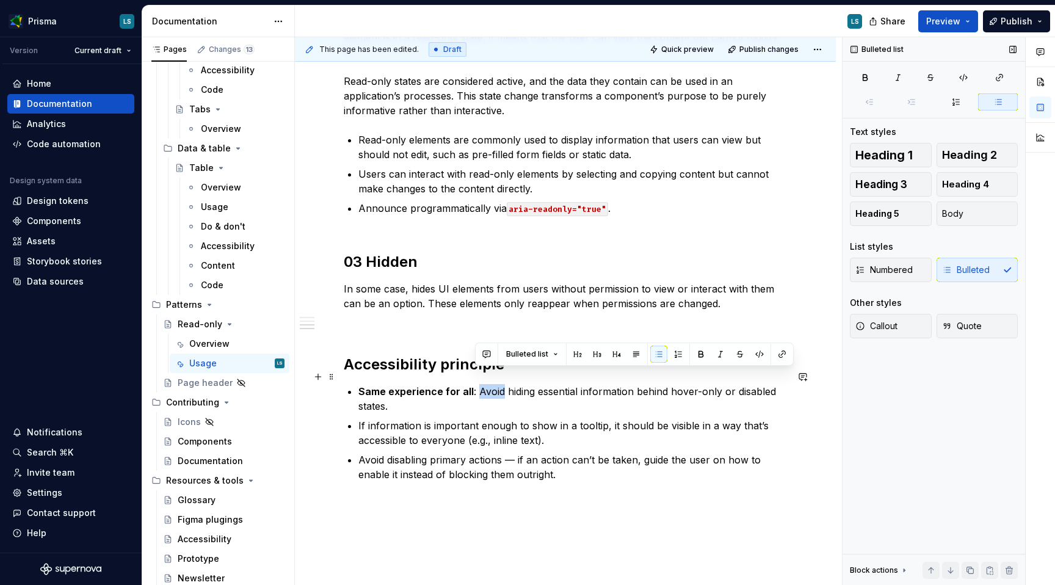
click at [487, 384] on p "Same experience for all : Avoid hiding essential information behind hover-only …" at bounding box center [572, 398] width 428 height 29
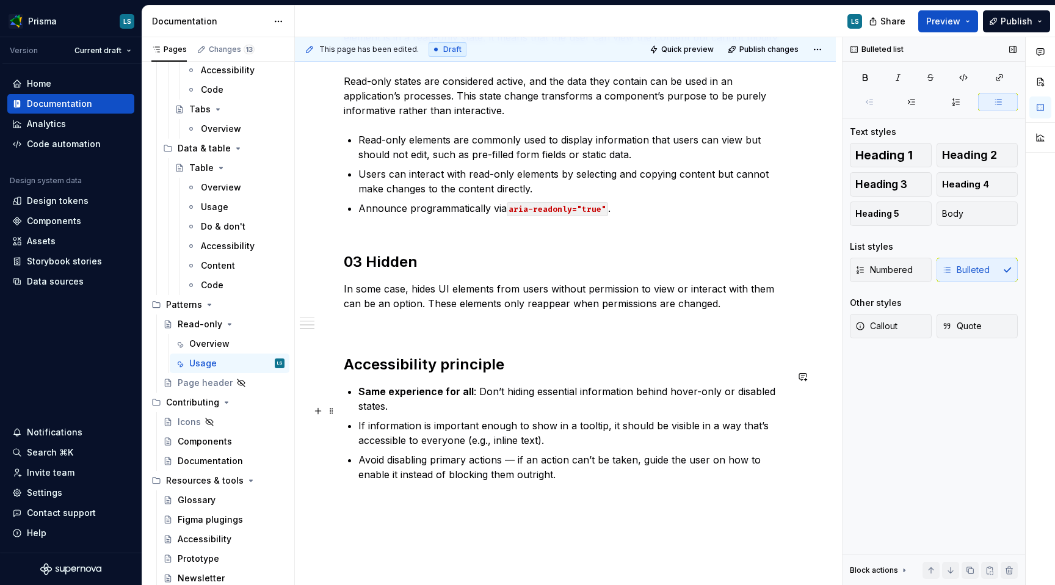
click at [554, 425] on p "If information is important enough to show in a tooltip, it should be visible i…" at bounding box center [572, 432] width 428 height 29
click at [563, 458] on p "Avoid disabling primary actions — if an action can’t be taken, guide the user o…" at bounding box center [572, 466] width 428 height 29
click at [562, 458] on p "Avoid disabling primary actions — if an action can’t be taken, guide the user o…" at bounding box center [572, 466] width 428 height 29
click at [511, 452] on p "Avoid disabling primary actions — if an action can’t be taken, guide the user o…" at bounding box center [572, 466] width 428 height 29
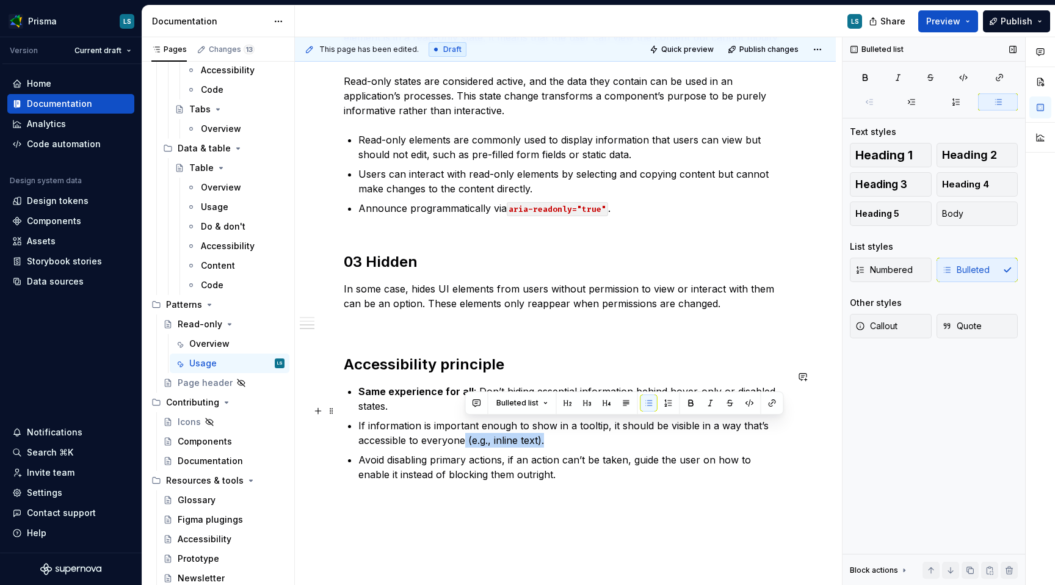
drag, startPoint x: 552, startPoint y: 426, endPoint x: 466, endPoint y: 425, distance: 86.7
click at [466, 425] on p "If information is important enough to show in a tooltip, it should be visible i…" at bounding box center [572, 432] width 428 height 29
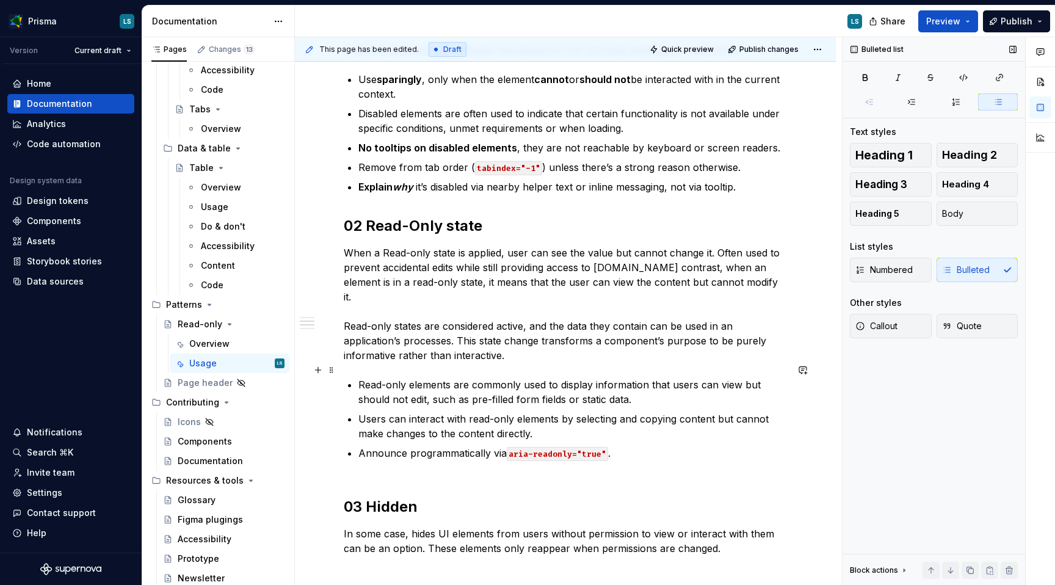
scroll to position [284, 0]
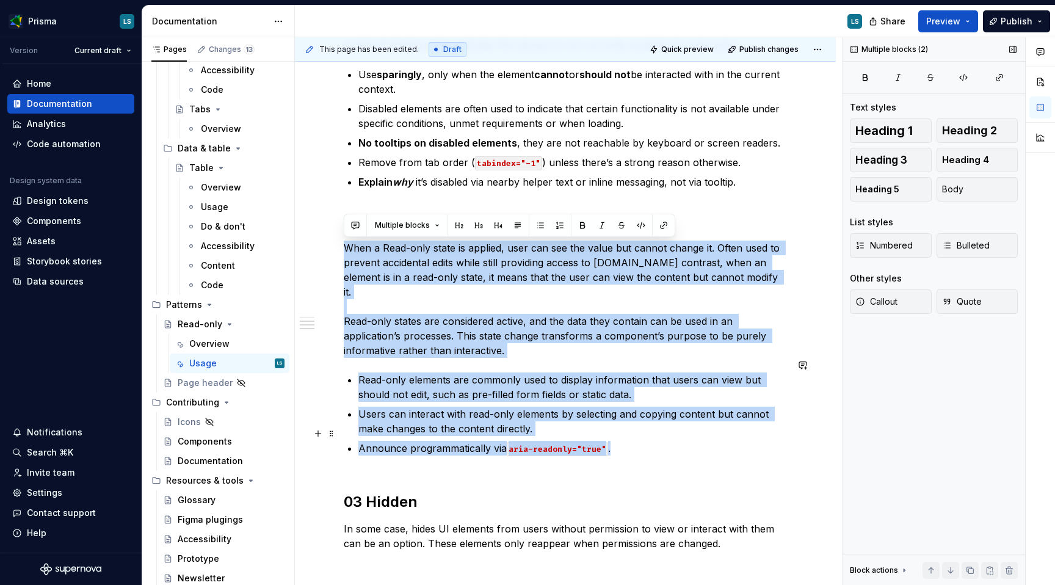
drag, startPoint x: 344, startPoint y: 245, endPoint x: 632, endPoint y: 438, distance: 346.5
click at [632, 438] on div "The difference between "disabled" and "read-only" states lies in their intended…" at bounding box center [565, 339] width 443 height 764
copy div "When a Read-only state is applied, user can see the value but cannot change it.…"
click at [475, 357] on div "The difference between "disabled" and "read-only" states lies in their intended…" at bounding box center [565, 339] width 443 height 764
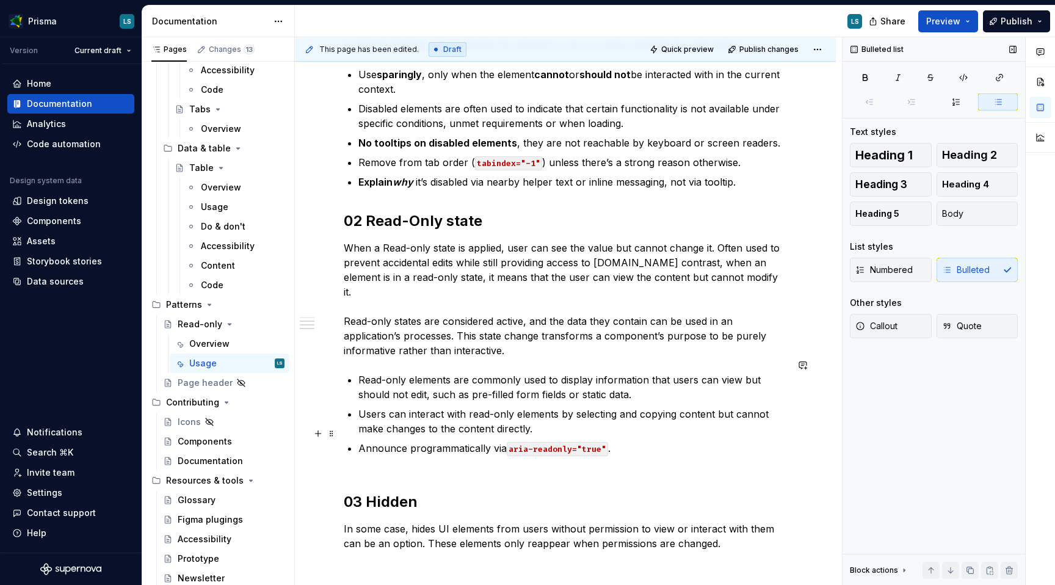
click at [619, 441] on p "Announce programmatically via aria-readonly="true" ." at bounding box center [572, 455] width 428 height 29
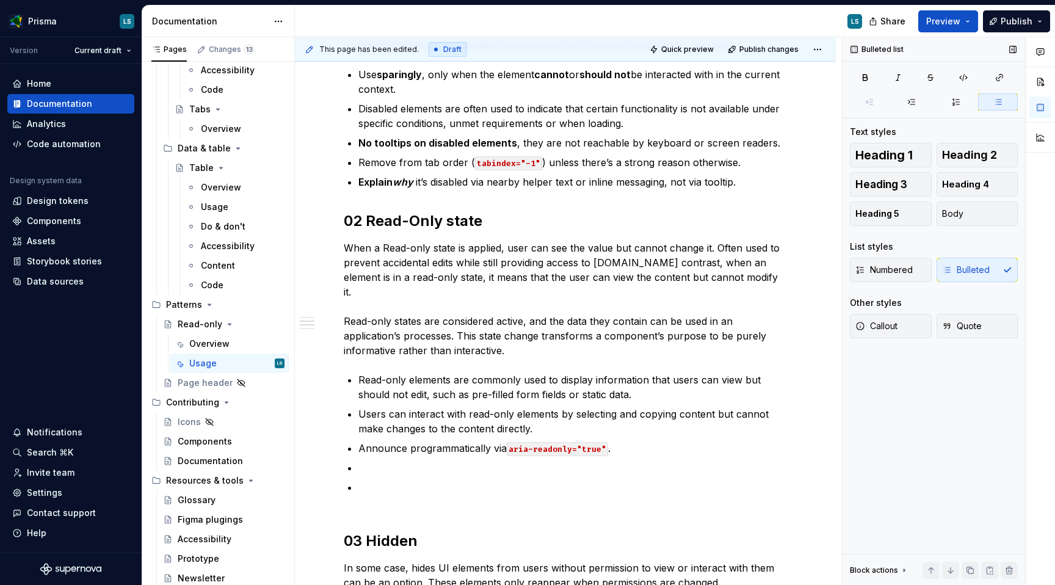
click at [957, 263] on div "Numbered Bulleted" at bounding box center [934, 270] width 168 height 24
click at [961, 214] on span "Body" at bounding box center [952, 214] width 21 height 12
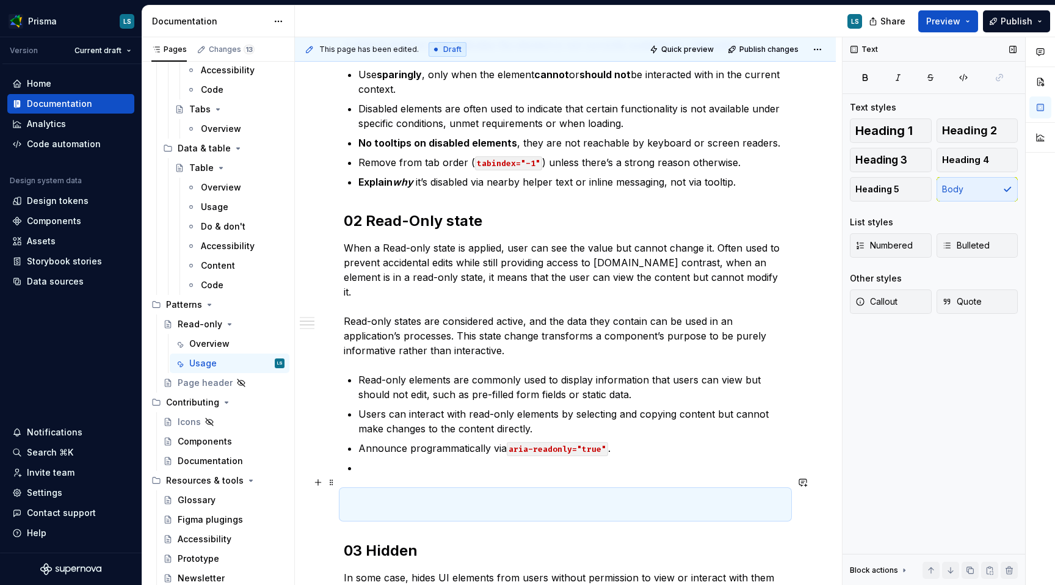
click at [375, 489] on p at bounding box center [565, 503] width 443 height 29
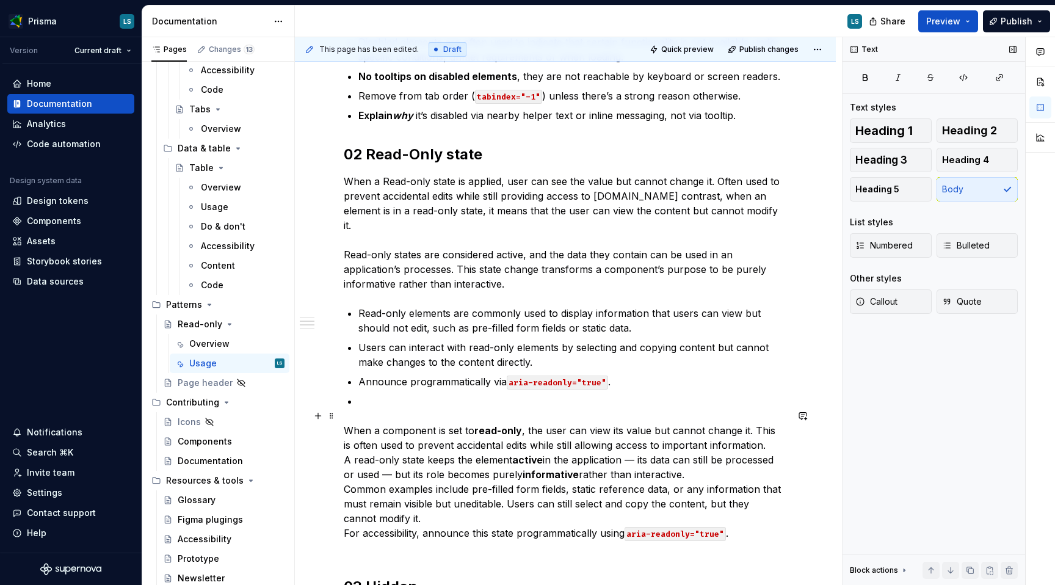
scroll to position [365, 0]
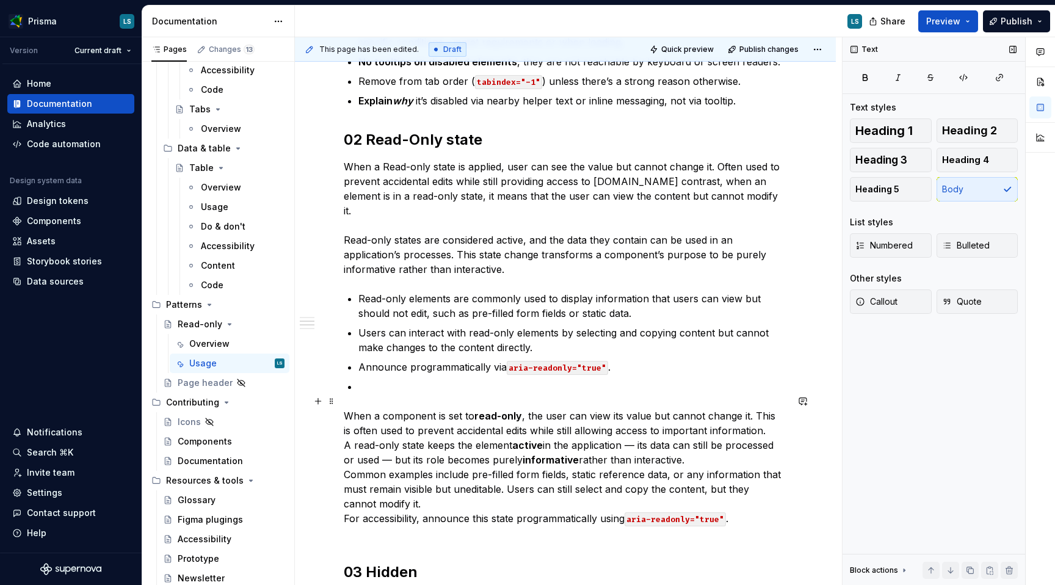
click at [767, 421] on p "When a component is set to read-only , the user can view its value but cannot c…" at bounding box center [565, 474] width 443 height 132
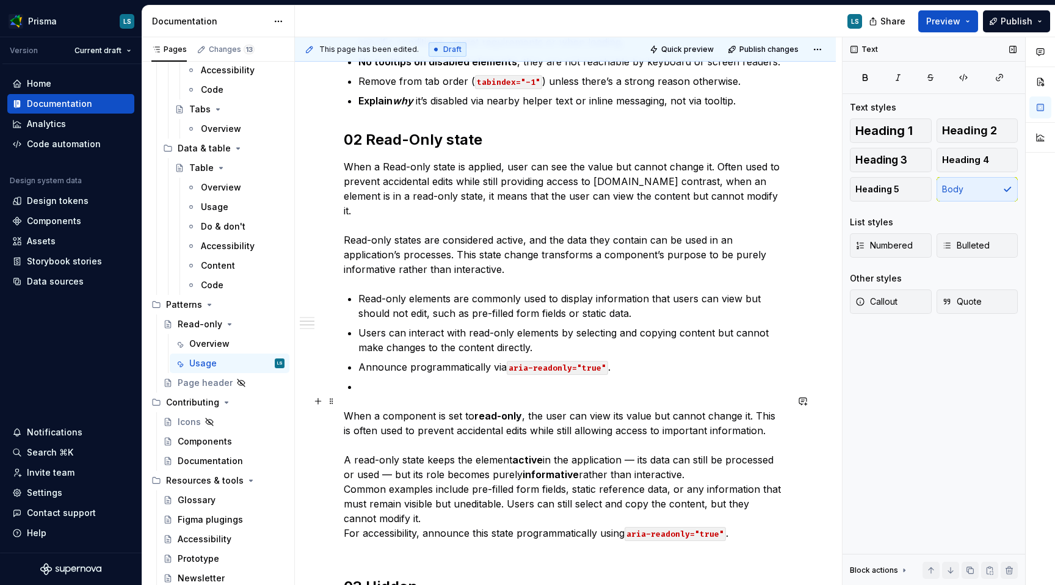
click at [637, 443] on p "When a component is set to read-only , the user can view its value but cannot c…" at bounding box center [565, 481] width 443 height 146
click at [345, 408] on p "When a component is set to read-only , the user can view its value but cannot c…" at bounding box center [565, 481] width 443 height 146
click at [963, 237] on button "Bulleted" at bounding box center [977, 245] width 82 height 24
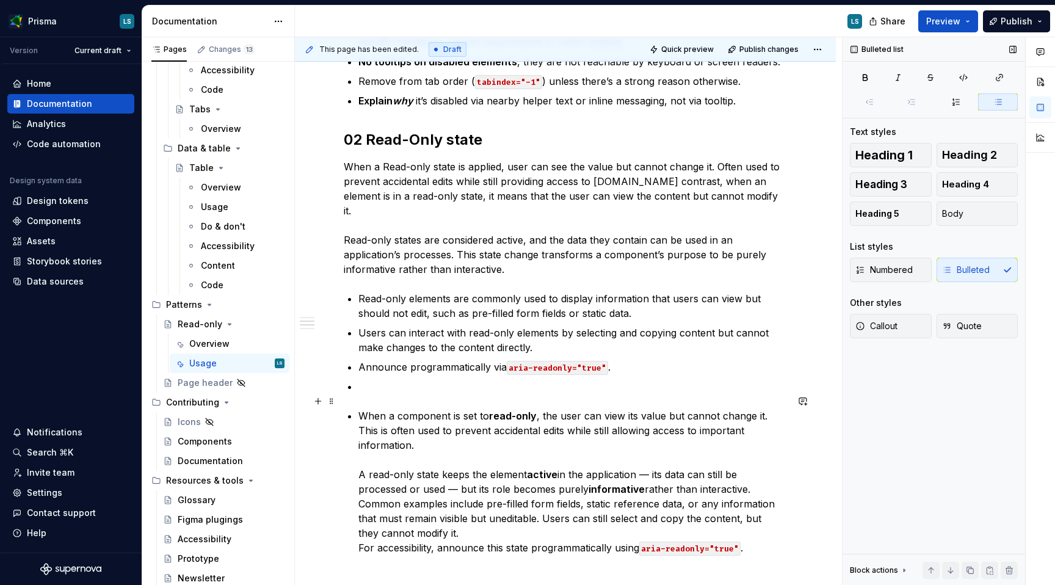
click at [356, 442] on div "The difference between "disabled" and "read-only" states lies in their intended…" at bounding box center [565, 348] width 443 height 945
click at [359, 443] on p "When a component is set to read-only , the user can view its value but cannot c…" at bounding box center [572, 488] width 428 height 161
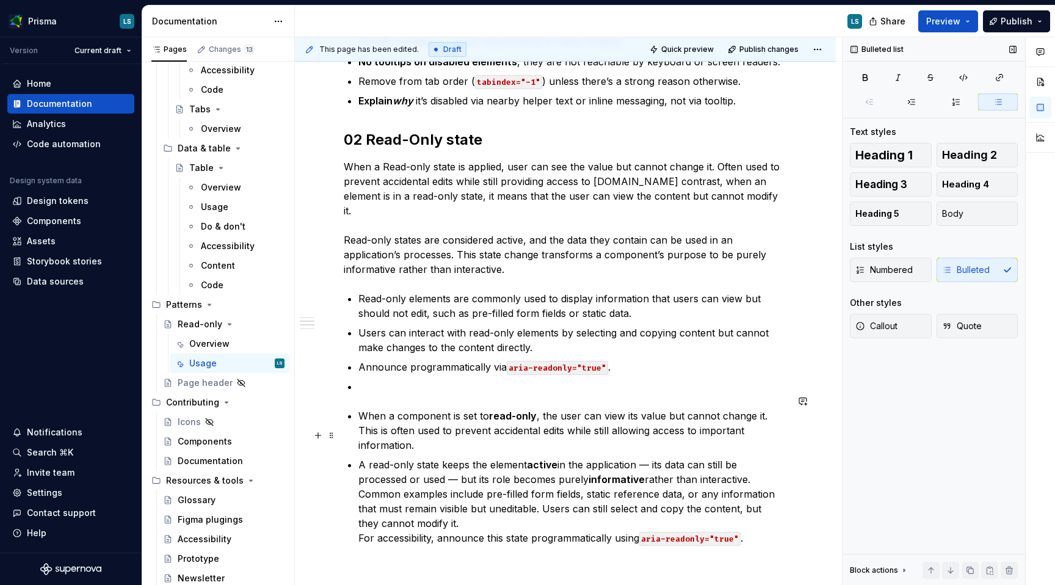
click at [361, 463] on p "A read-only state keeps the element active in the application — its data can st…" at bounding box center [572, 508] width 428 height 103
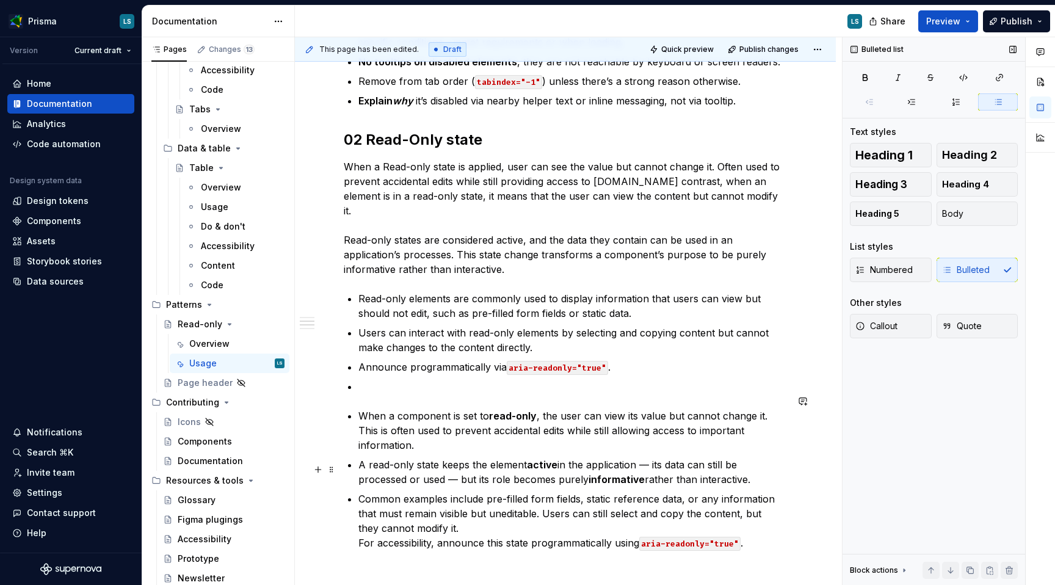
click at [443, 501] on p "Common examples include pre-filled form fields, static reference data, or any i…" at bounding box center [572, 527] width 428 height 73
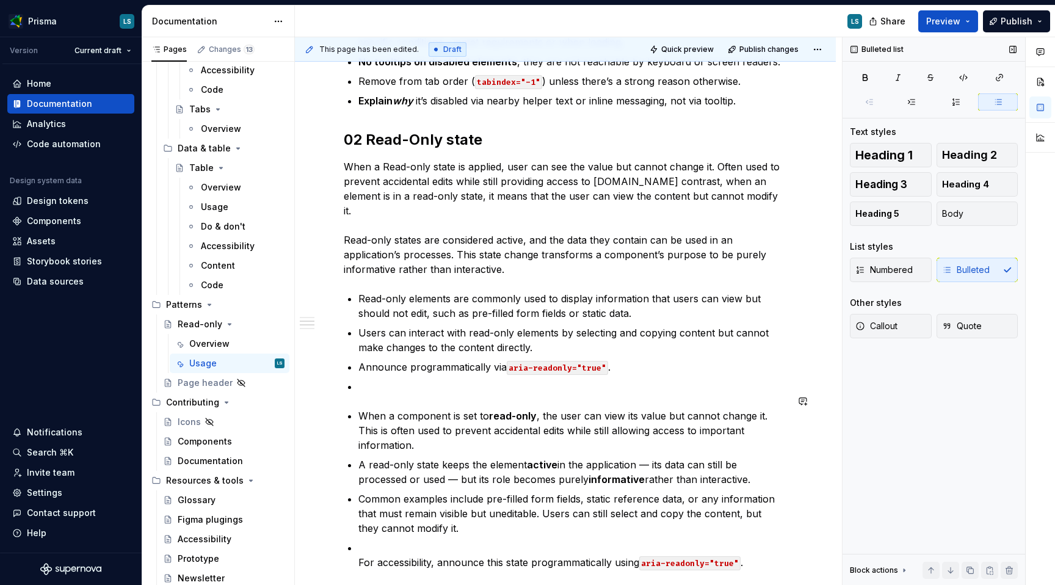
scroll to position [587, 0]
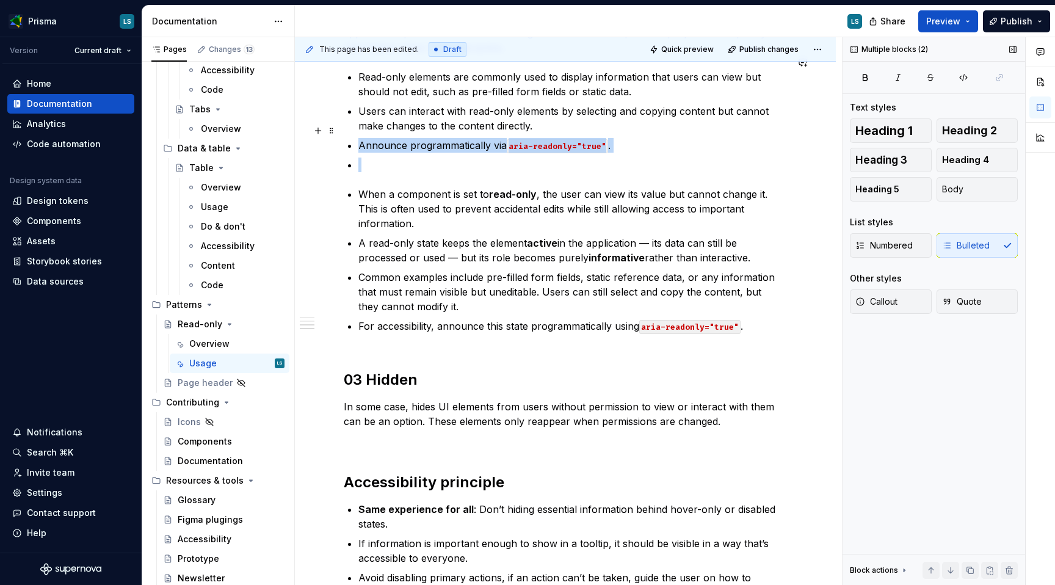
drag, startPoint x: 383, startPoint y: 161, endPoint x: 353, endPoint y: 134, distance: 40.2
click at [353, 134] on div "The difference between "disabled" and "read-only" states lies in their intended…" at bounding box center [565, 127] width 443 height 945
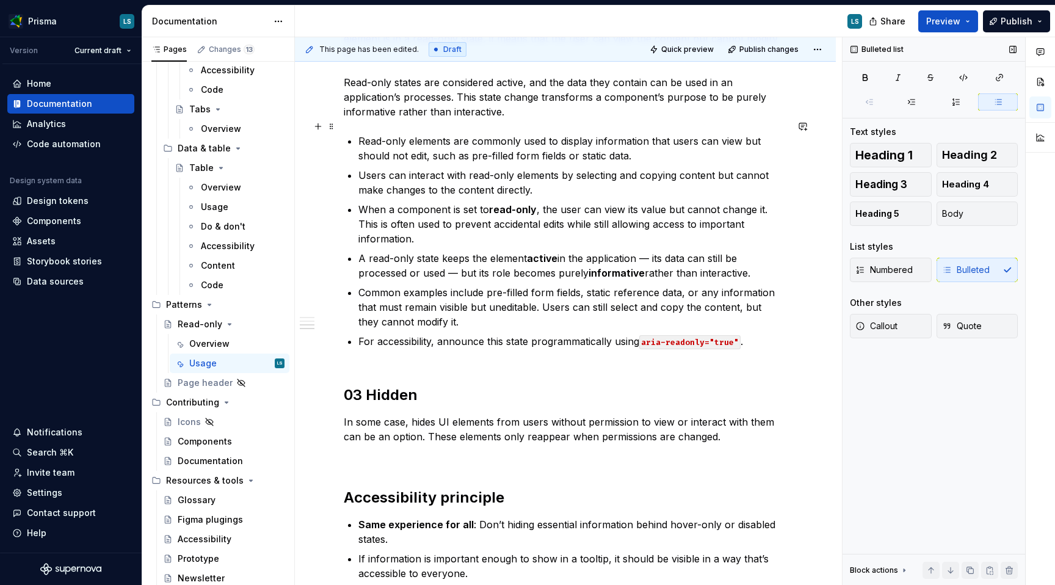
scroll to position [513, 0]
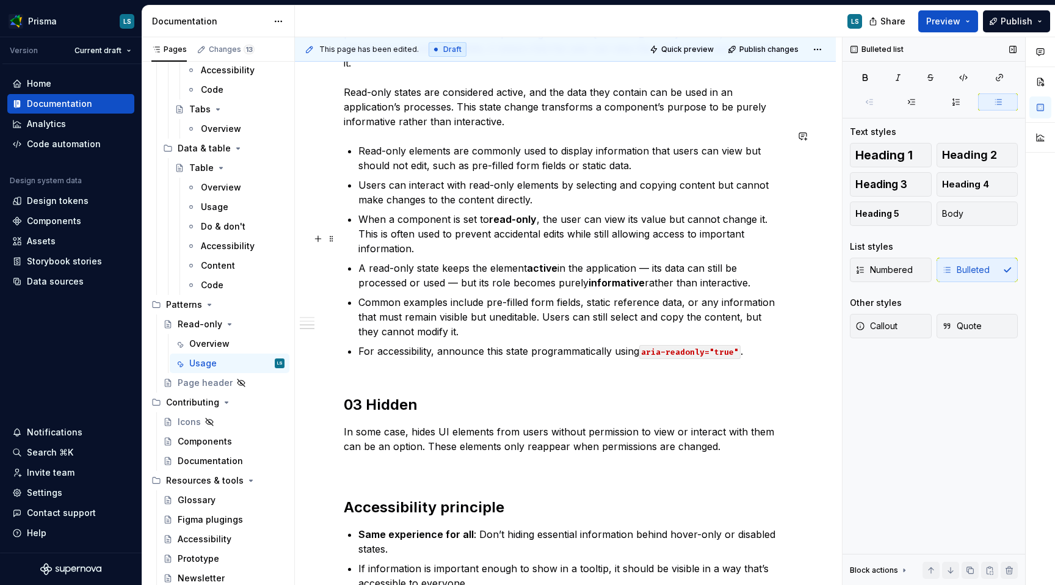
click at [651, 261] on p "A read-only state keeps the element active in the application — its data can st…" at bounding box center [572, 275] width 428 height 29
click at [404, 261] on p "A read-only state keeps the element active in the application, its data can sti…" at bounding box center [572, 275] width 428 height 29
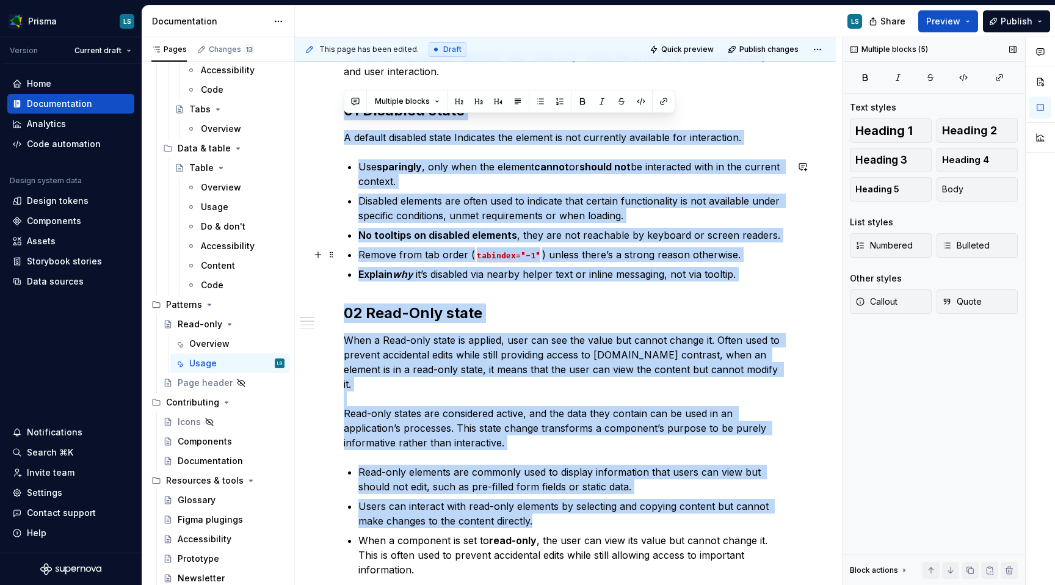
scroll to position [93, 0]
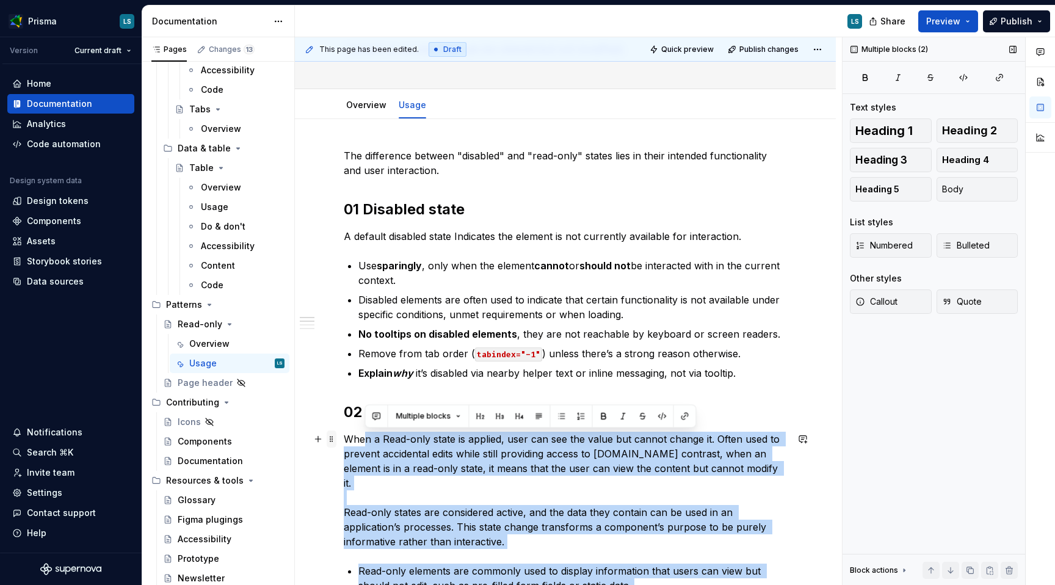
drag, startPoint x: 535, startPoint y: 182, endPoint x: 335, endPoint y: 436, distance: 323.8
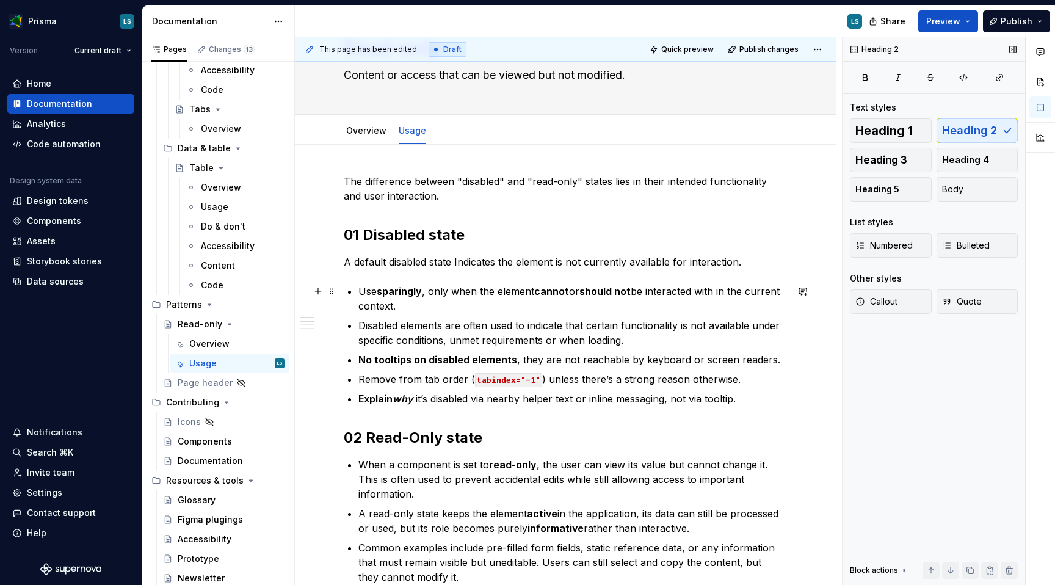
scroll to position [0, 0]
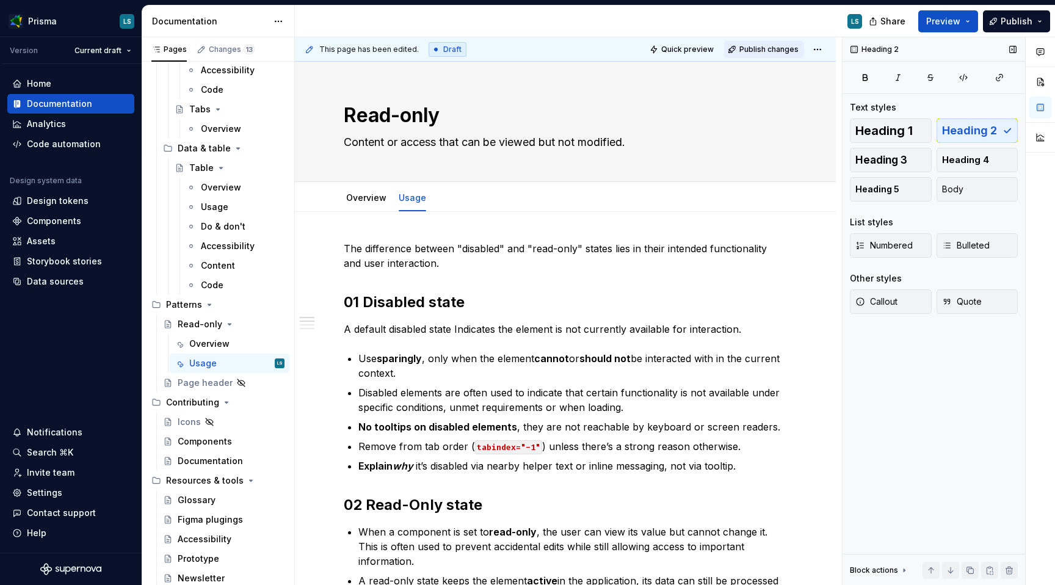
click at [774, 46] on span "Publish changes" at bounding box center [768, 50] width 59 height 10
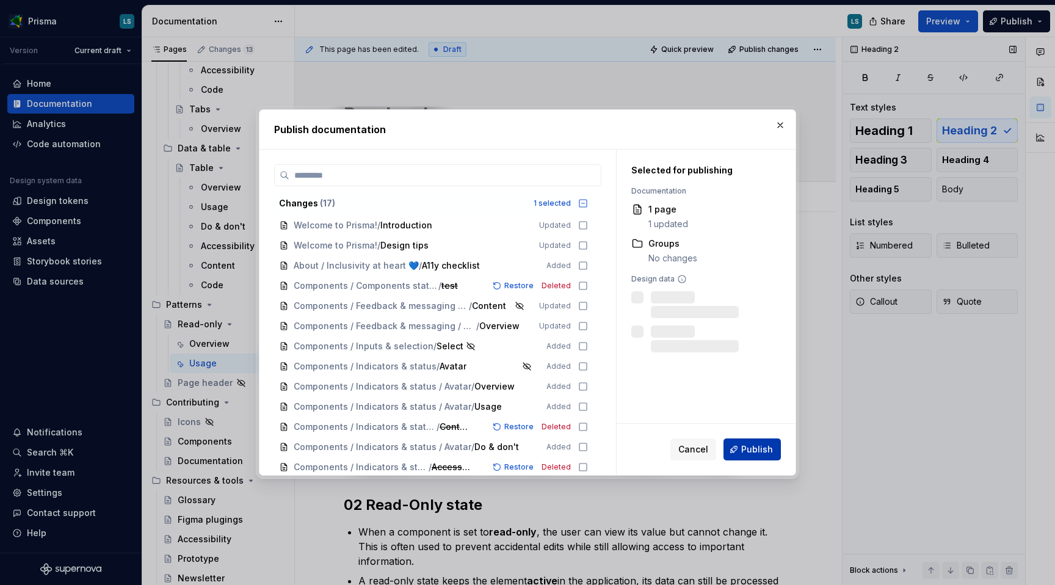
click at [740, 448] on button "Publish" at bounding box center [751, 449] width 57 height 22
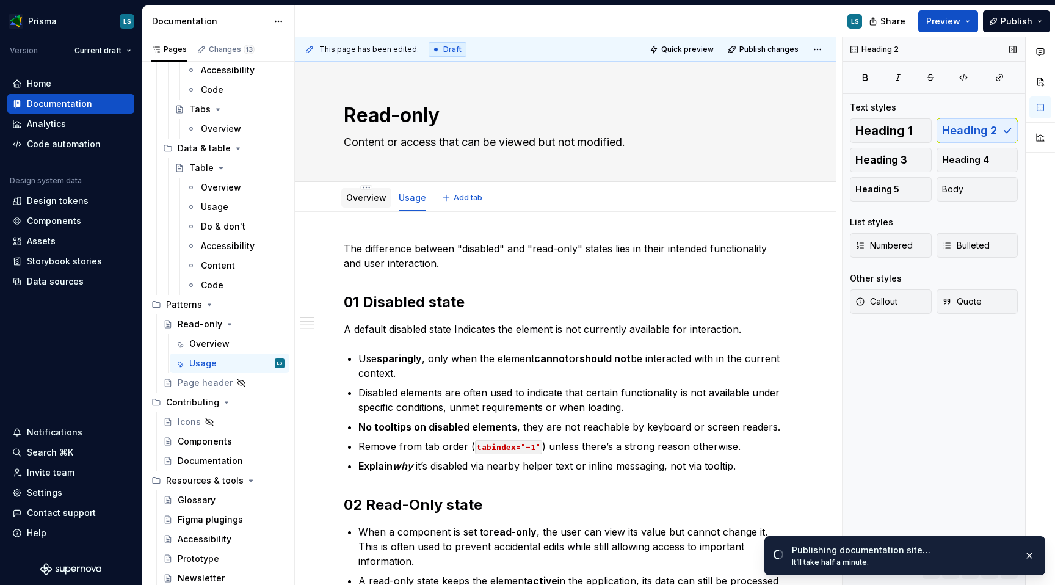
click at [357, 201] on link "Overview" at bounding box center [366, 197] width 40 height 10
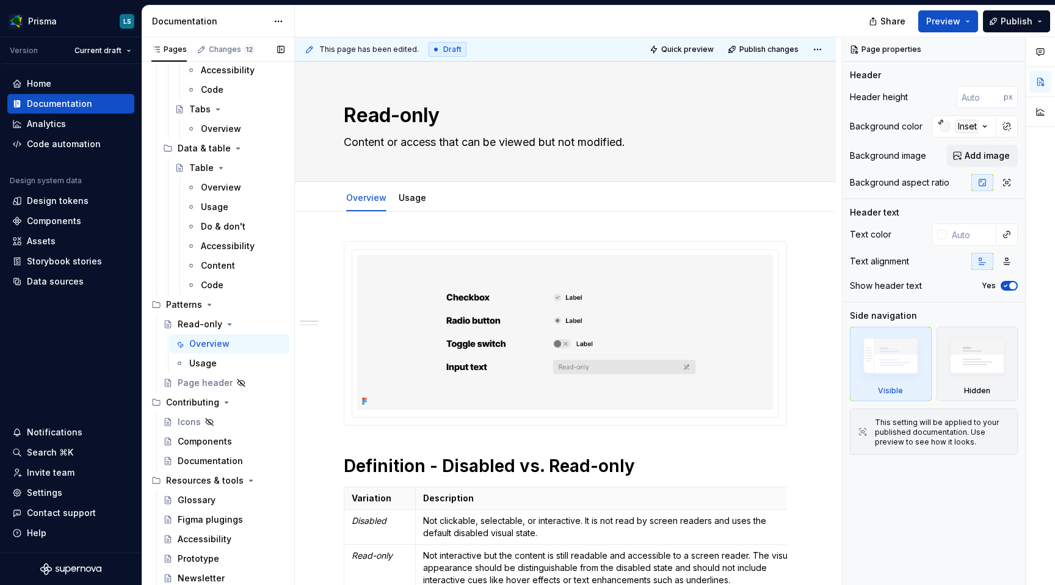
type textarea "*"
